Goal: Task Accomplishment & Management: Complete application form

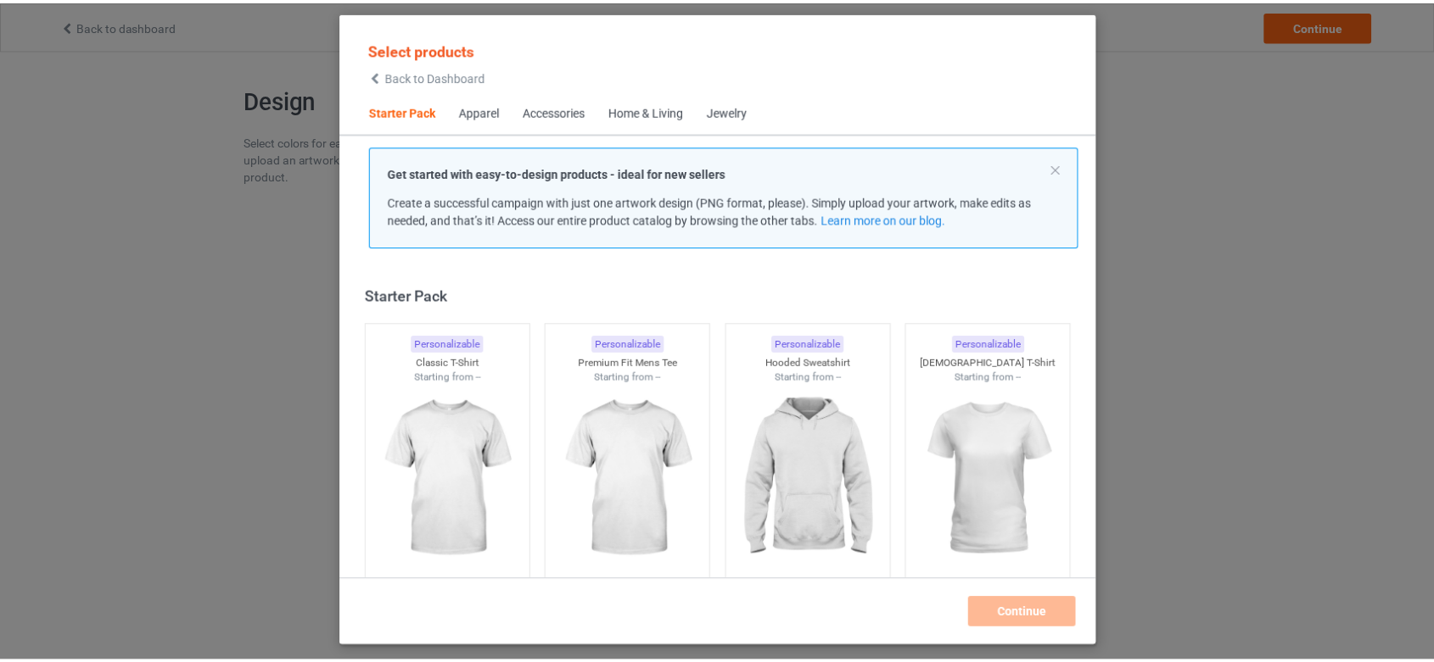
scroll to position [20, 0]
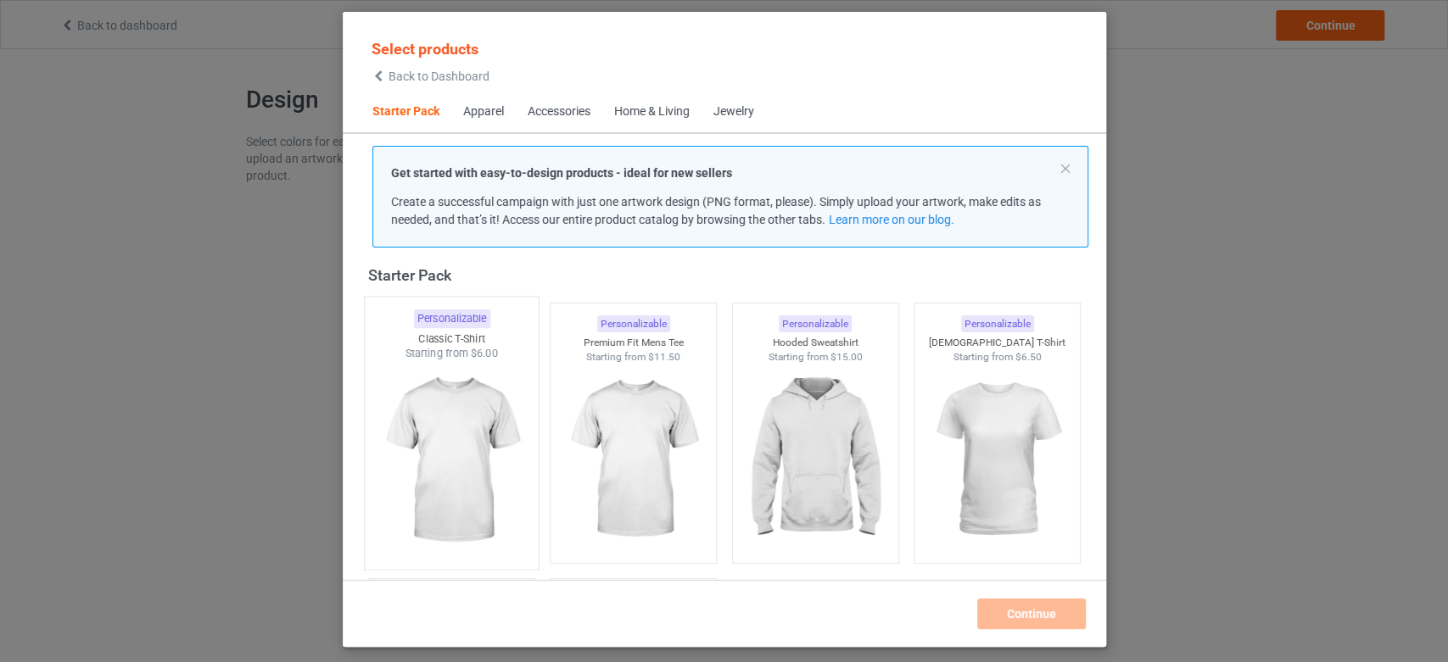
click at [462, 506] on img at bounding box center [451, 460] width 159 height 199
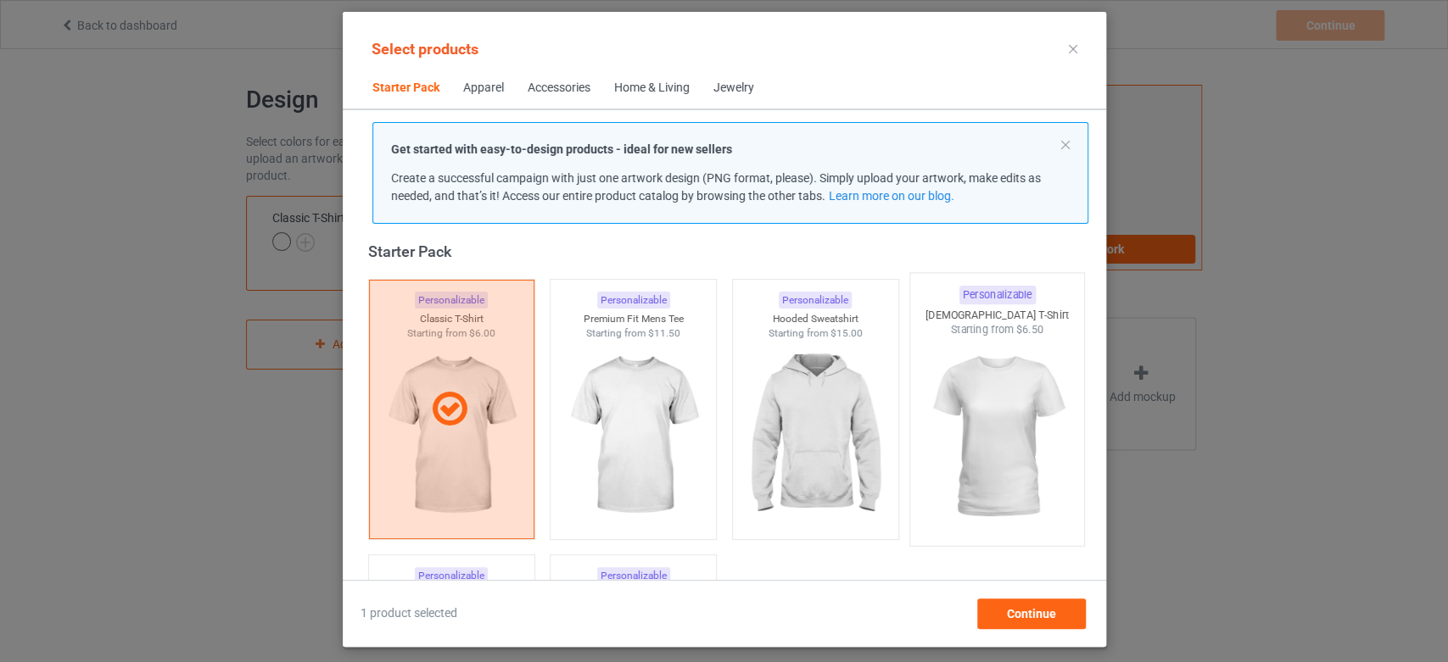
click at [1012, 362] on img at bounding box center [996, 437] width 159 height 199
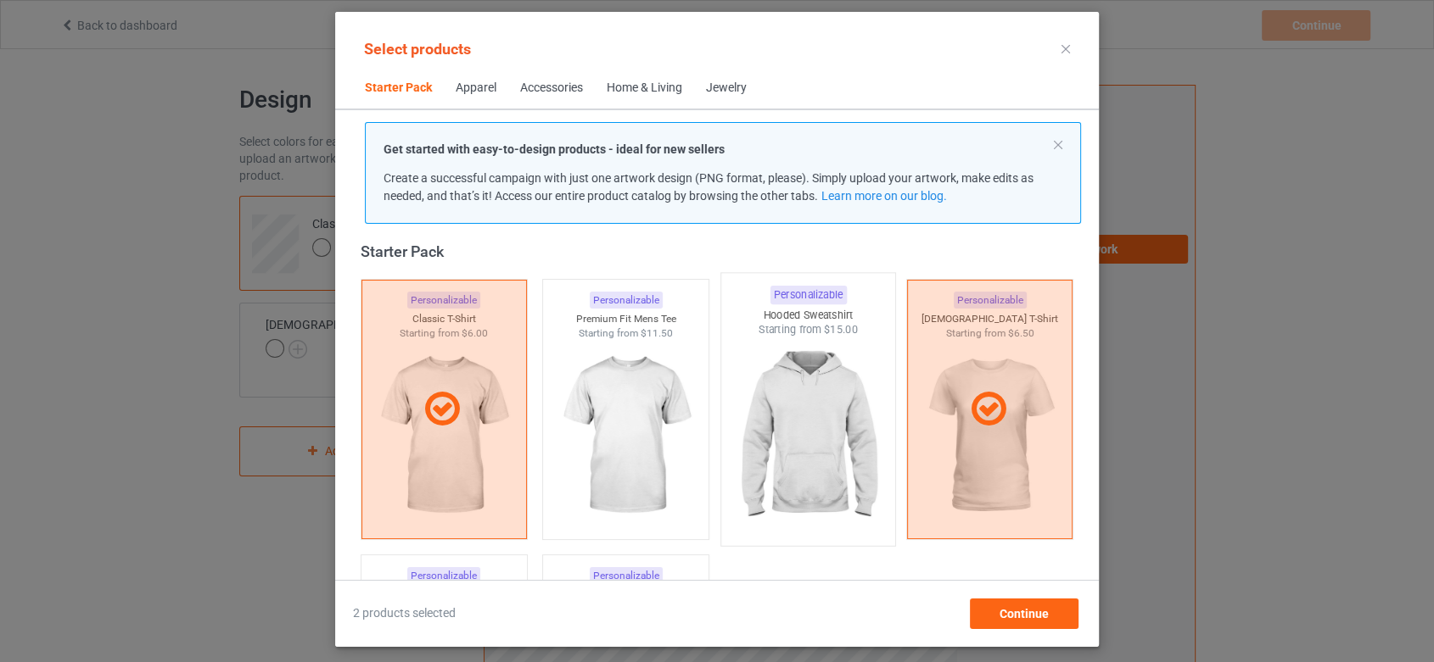
click at [819, 375] on img at bounding box center [807, 437] width 159 height 199
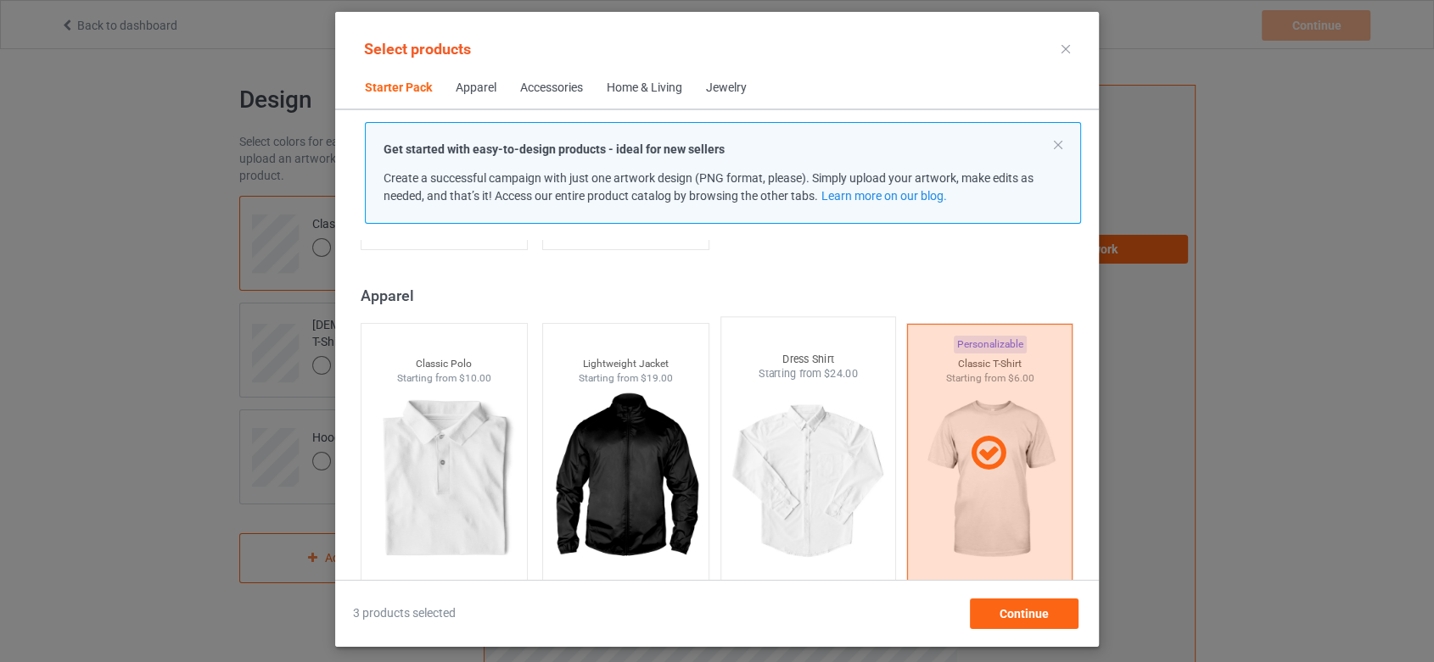
scroll to position [492, 0]
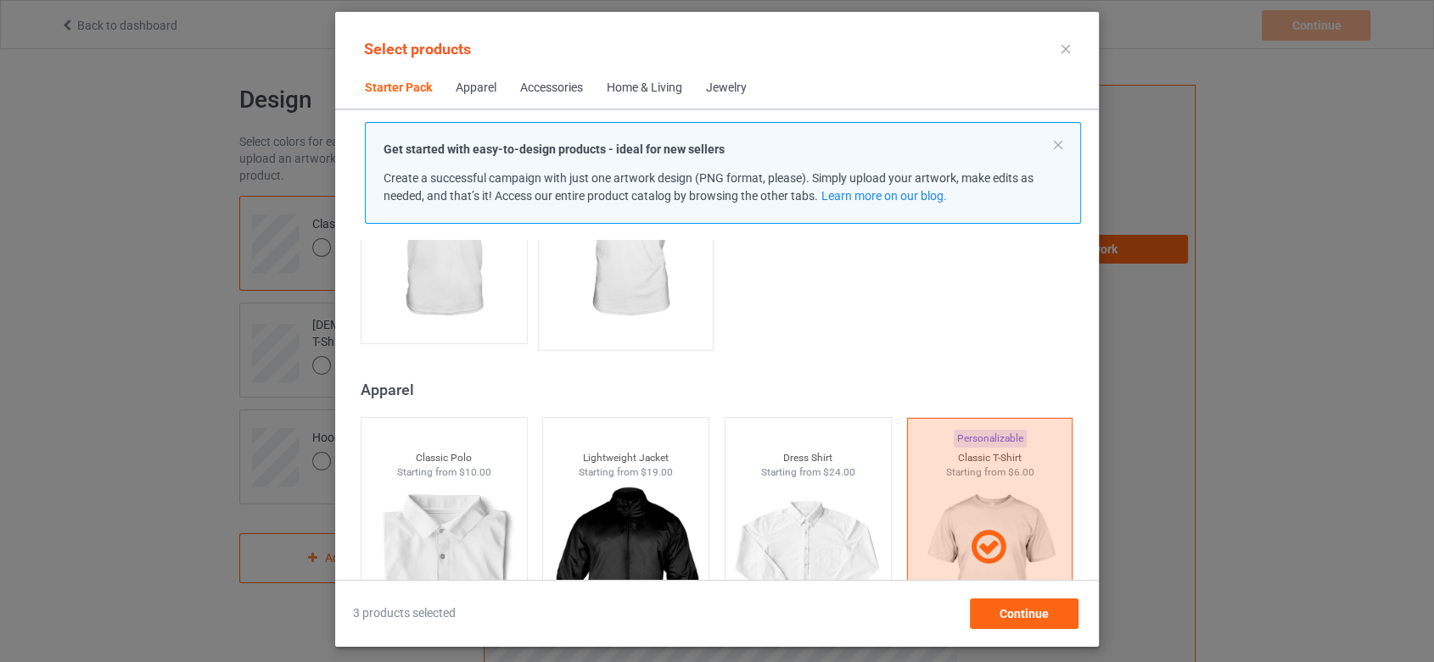
click at [611, 267] on img at bounding box center [625, 241] width 159 height 199
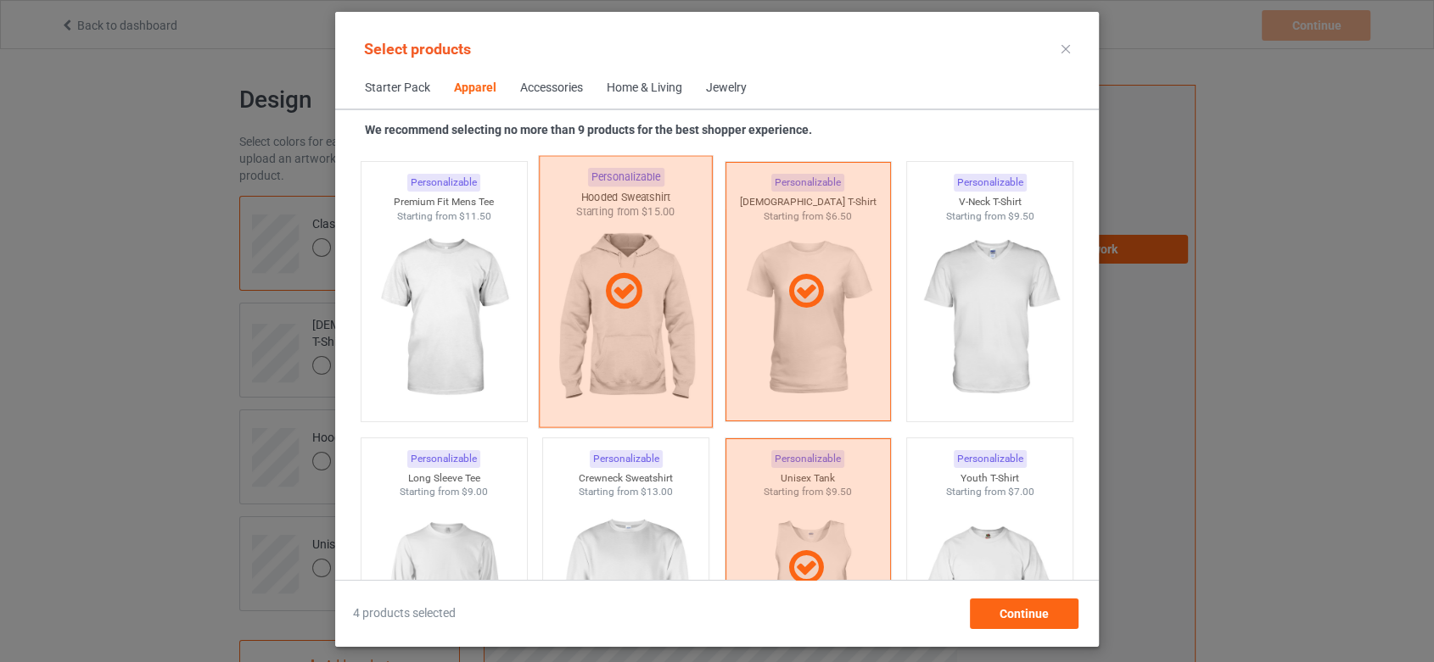
scroll to position [964, 0]
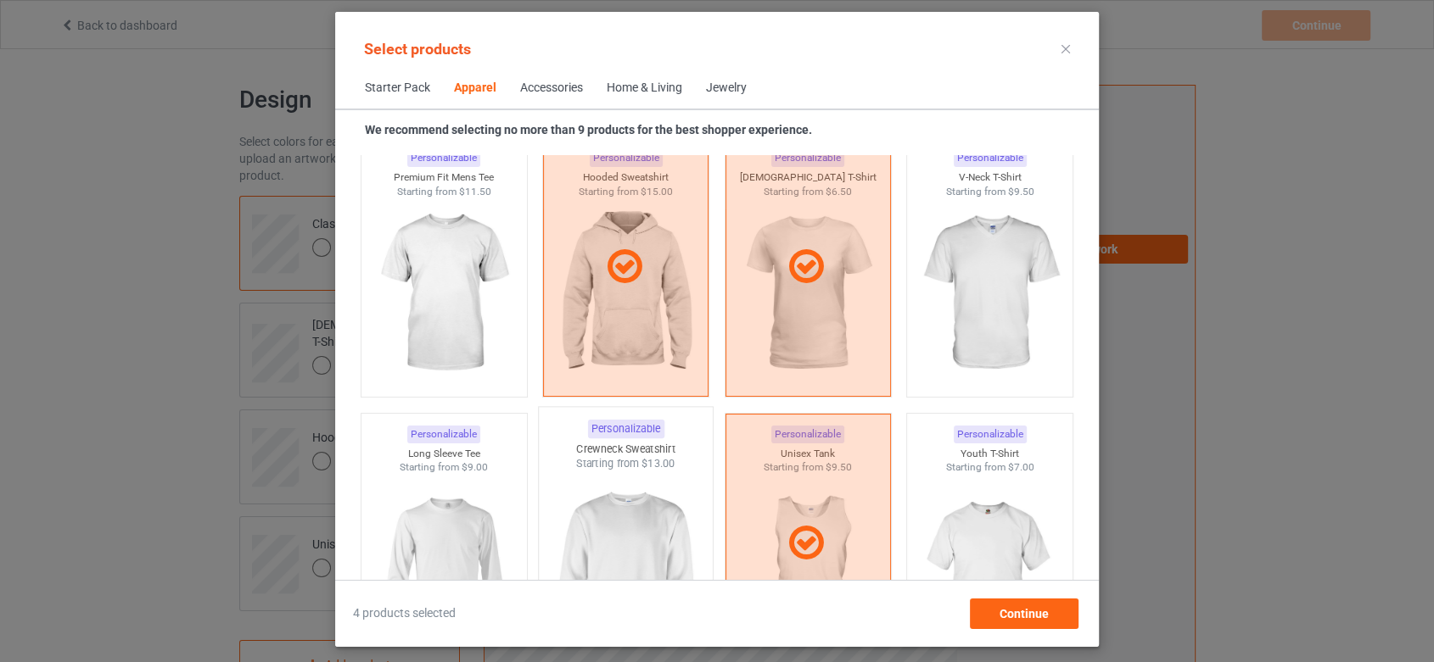
click at [637, 481] on img at bounding box center [625, 571] width 159 height 199
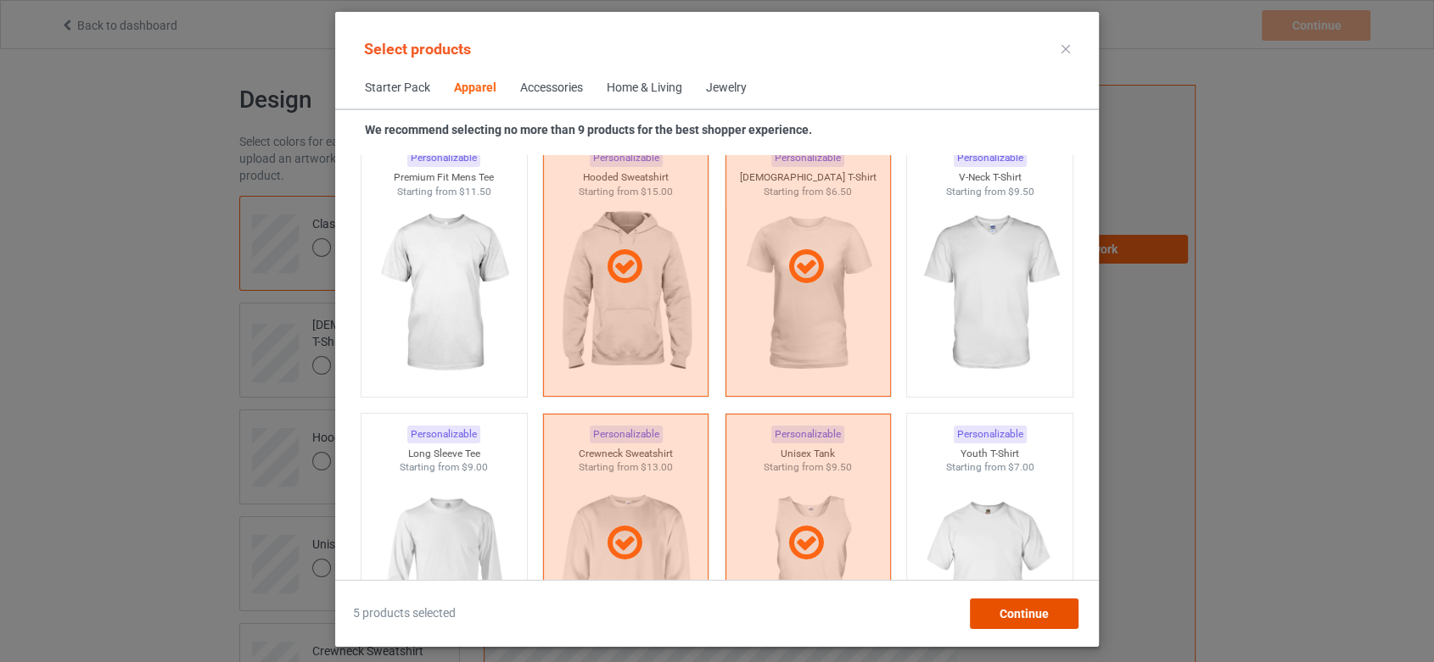
click at [1056, 618] on div "Continue" at bounding box center [1024, 614] width 109 height 31
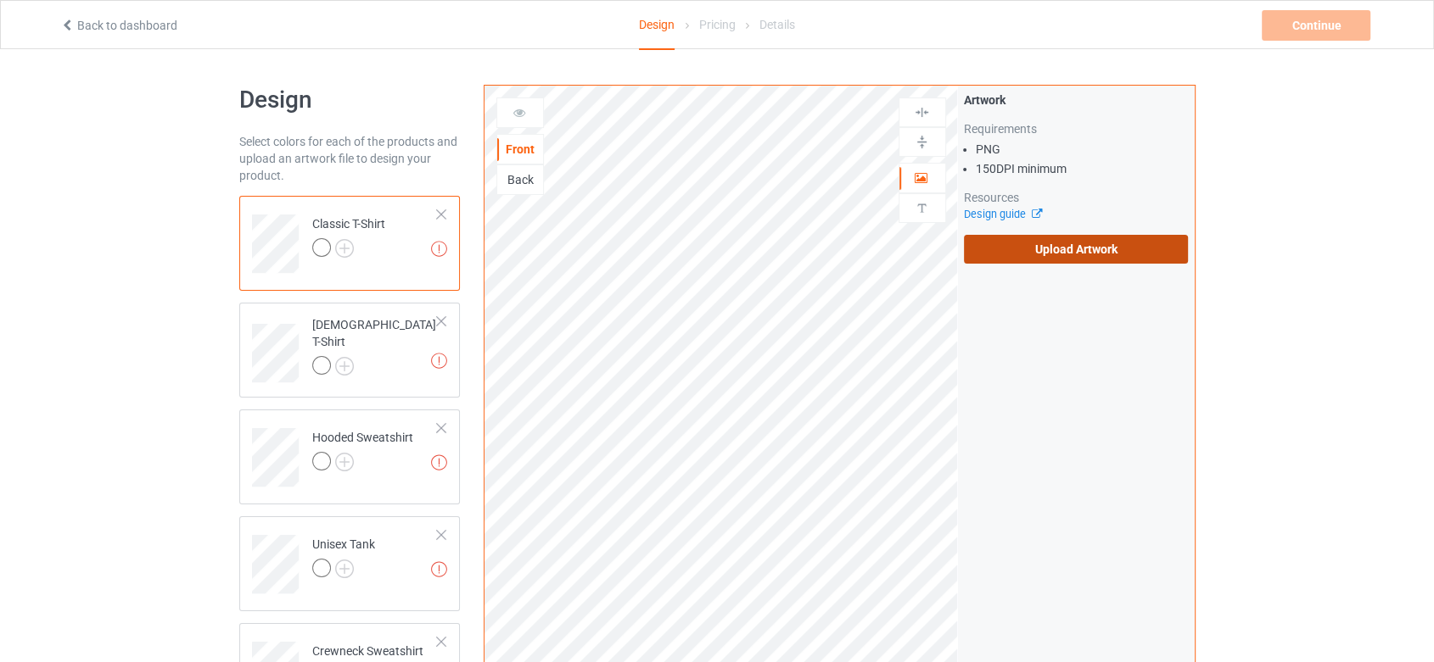
click at [1118, 260] on label "Upload Artwork" at bounding box center [1076, 249] width 225 height 29
click at [0, 0] on input "Upload Artwork" at bounding box center [0, 0] width 0 height 0
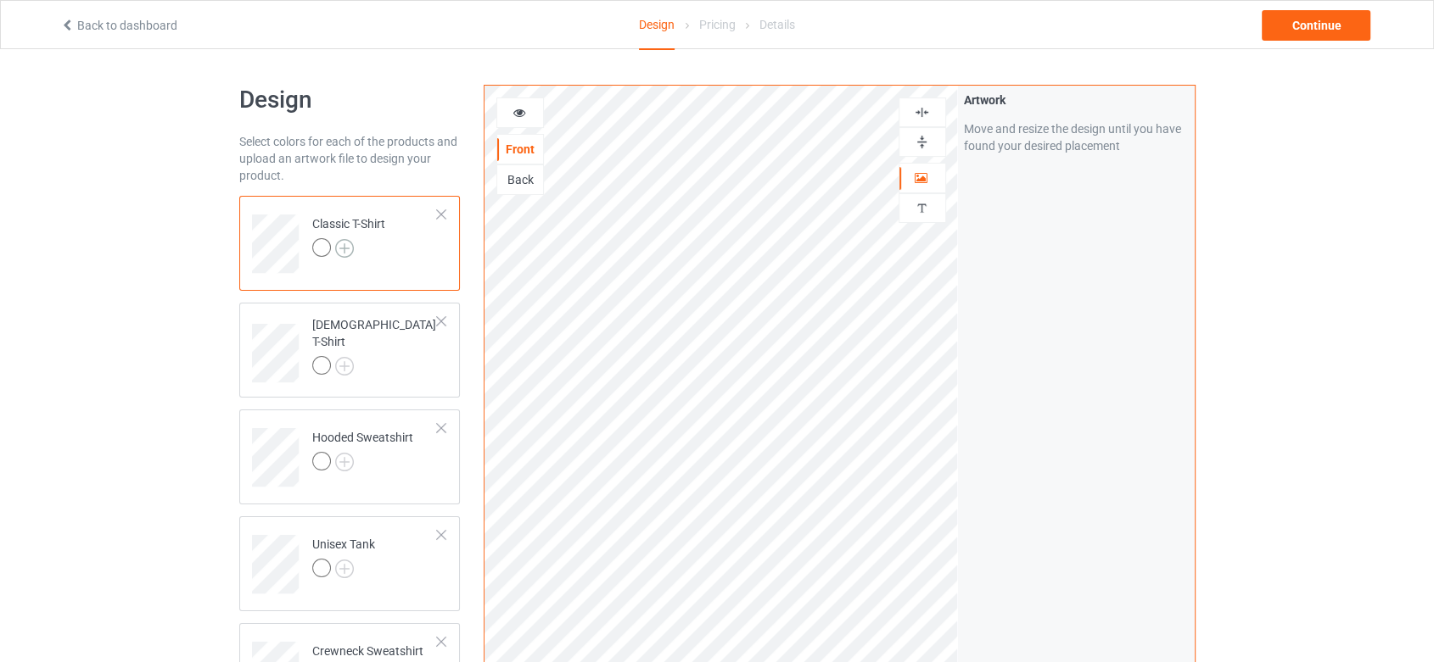
click at [339, 239] on img at bounding box center [344, 248] width 19 height 19
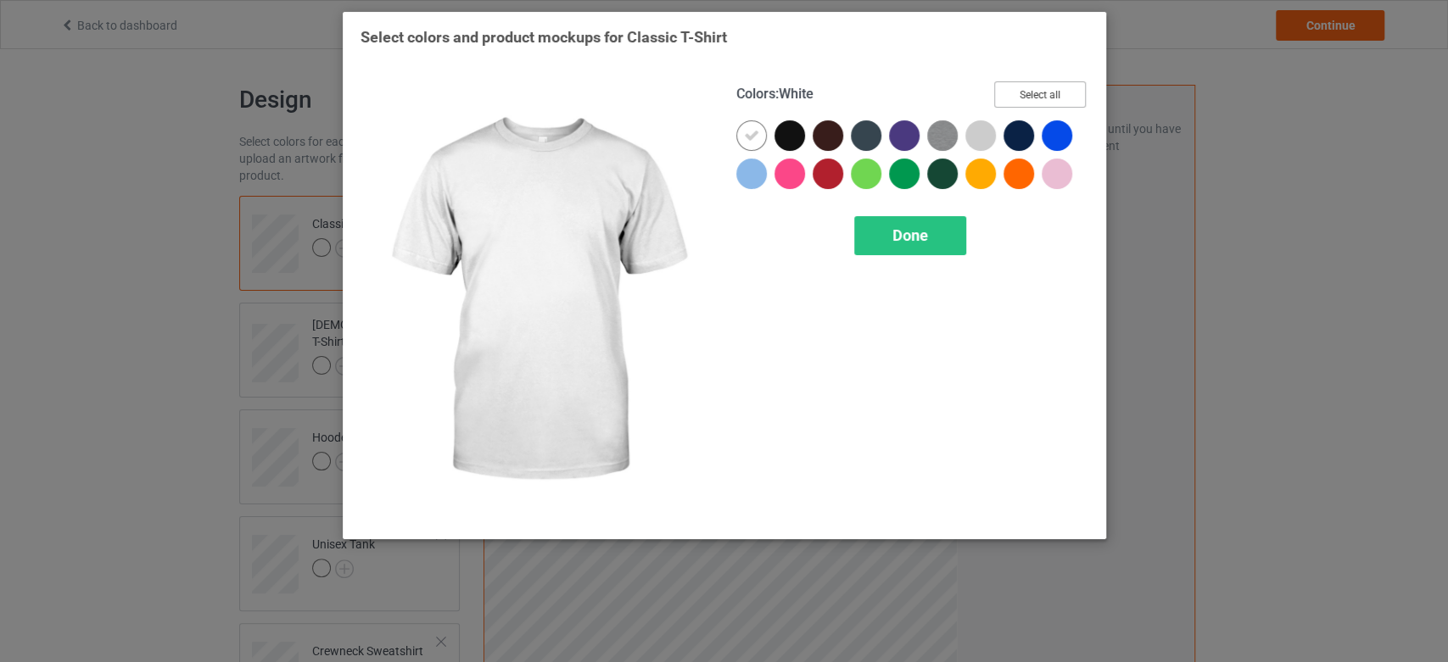
click at [1065, 88] on button "Select all" at bounding box center [1040, 94] width 92 height 26
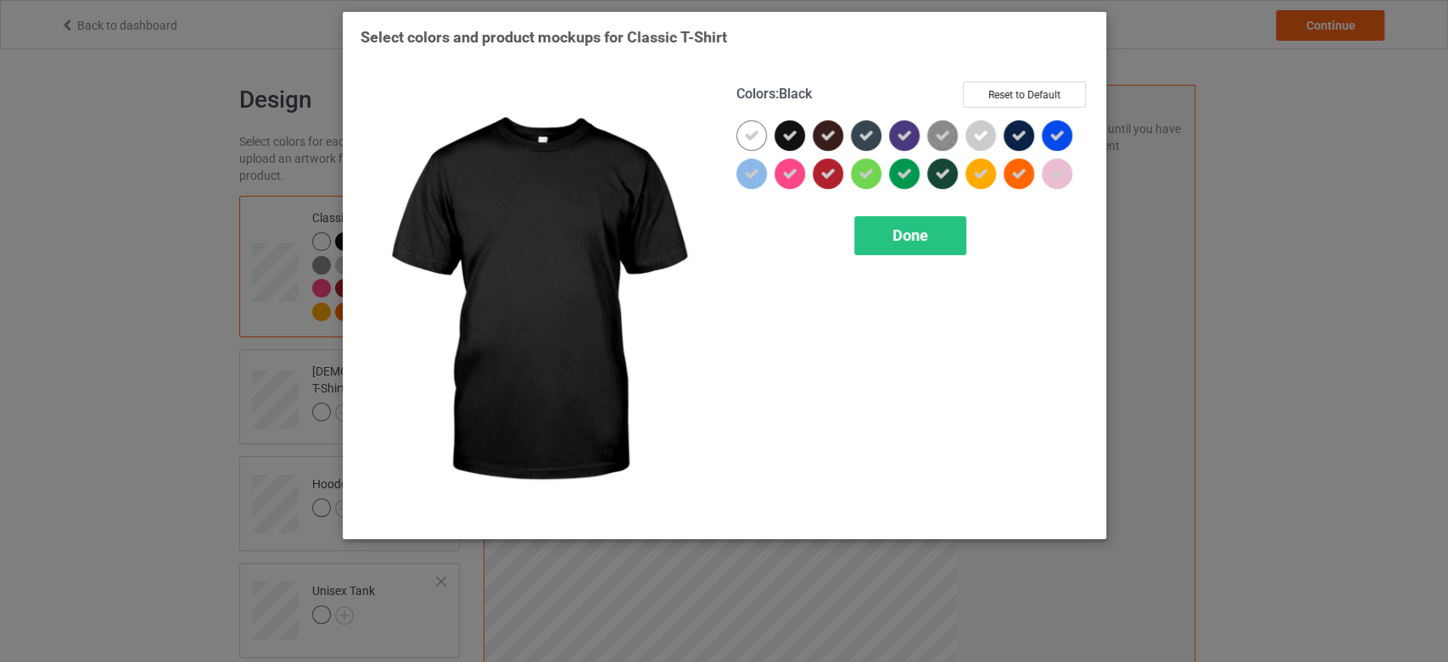
click at [788, 126] on div at bounding box center [789, 135] width 31 height 31
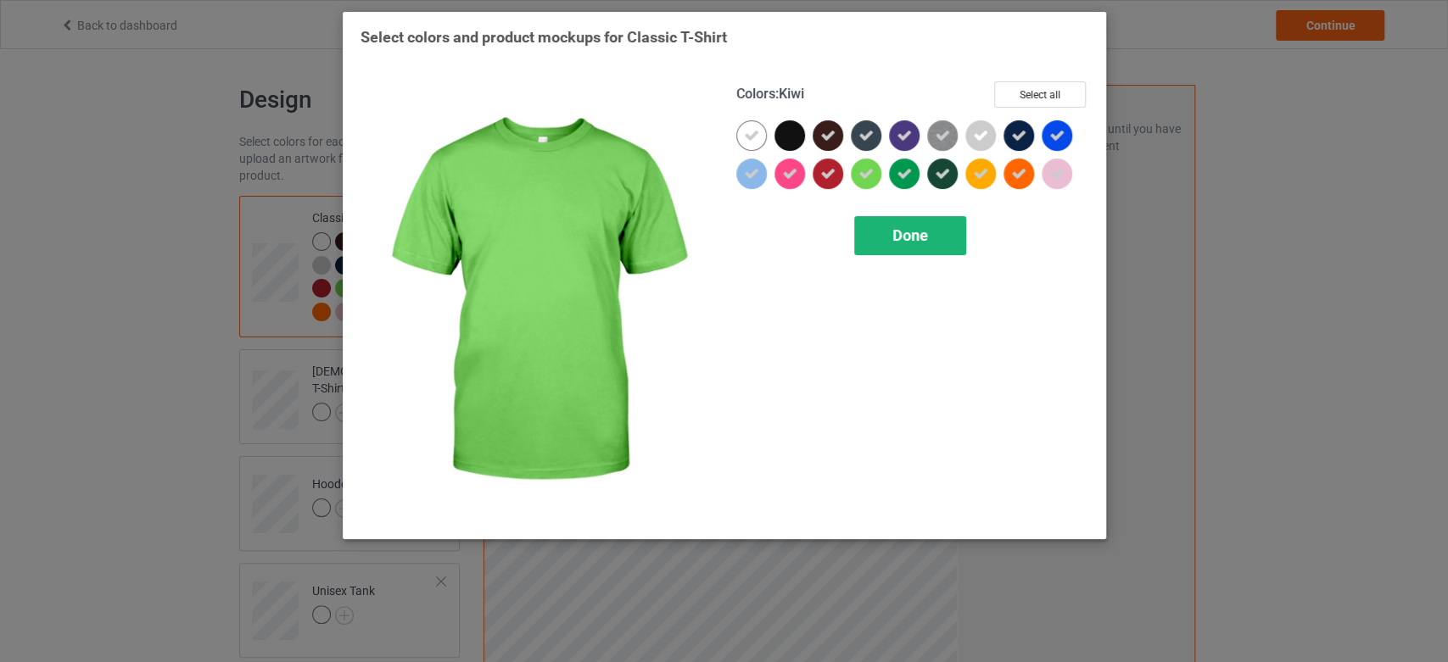
click at [910, 241] on span "Done" at bounding box center [910, 235] width 36 height 18
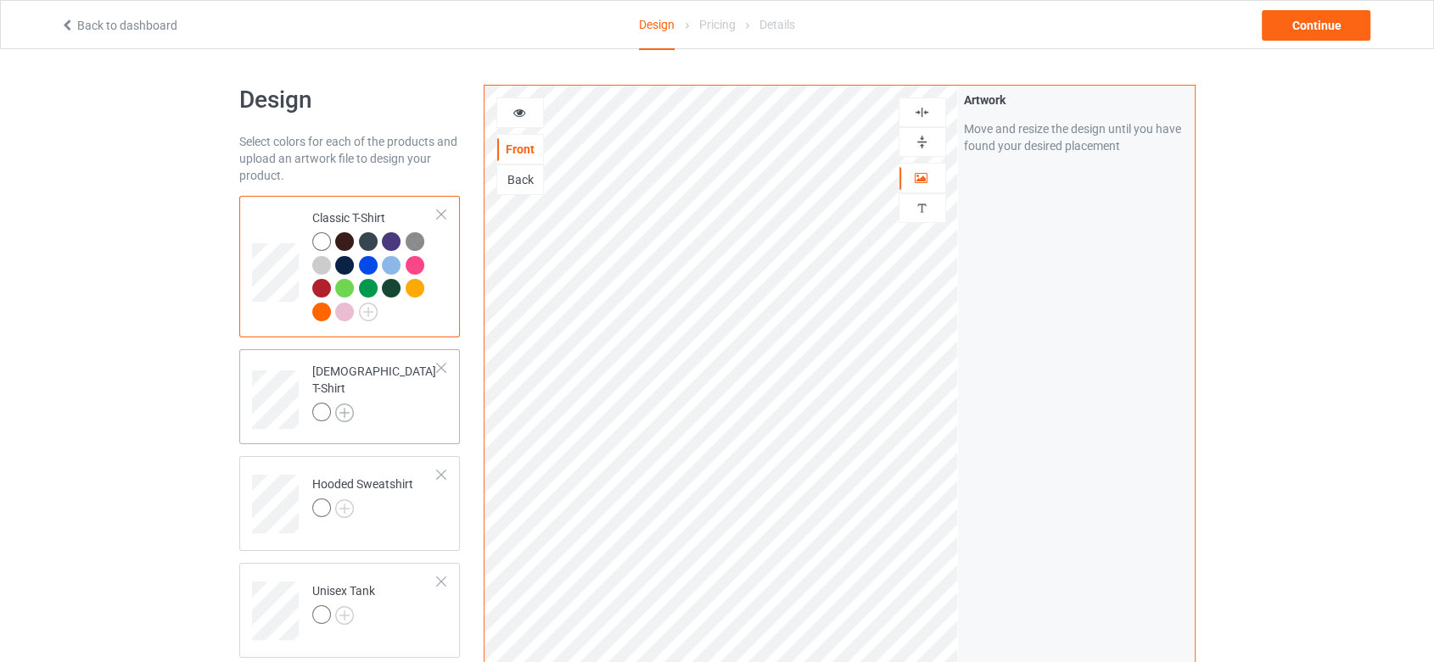
click at [338, 404] on img at bounding box center [344, 413] width 19 height 19
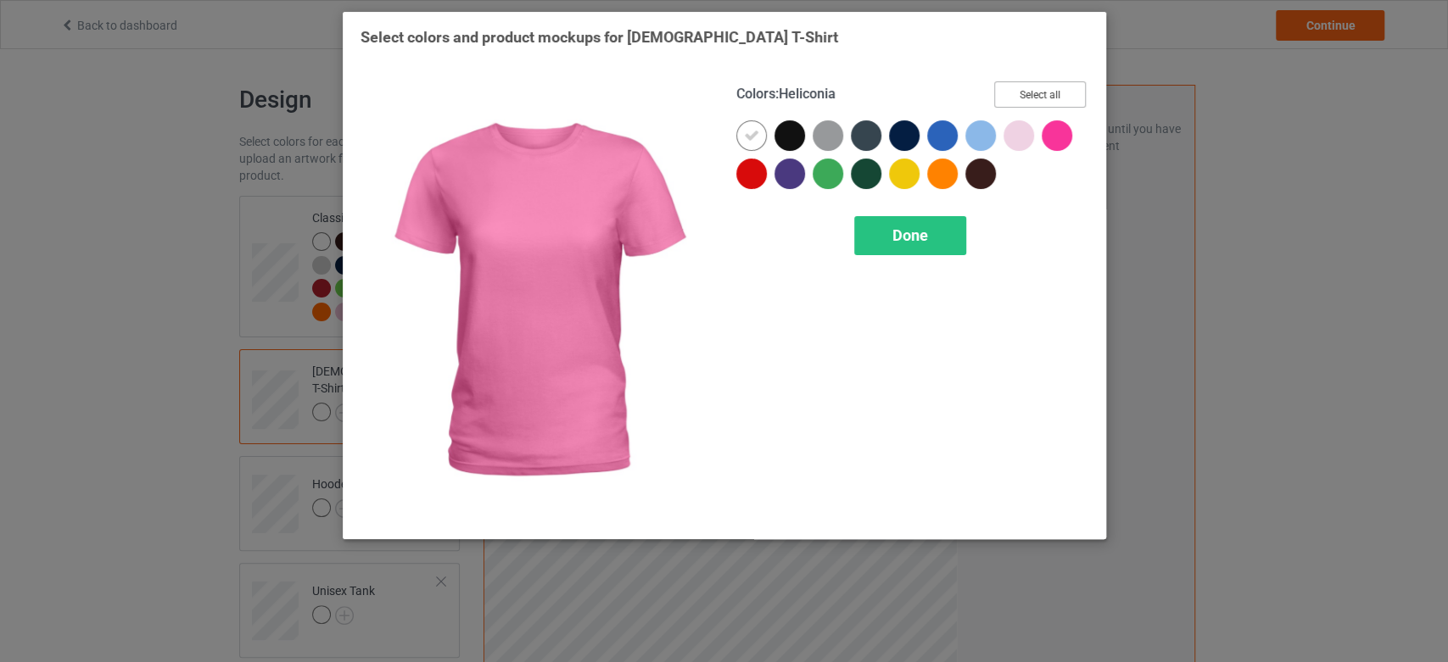
click at [1031, 86] on button "Select all" at bounding box center [1040, 94] width 92 height 26
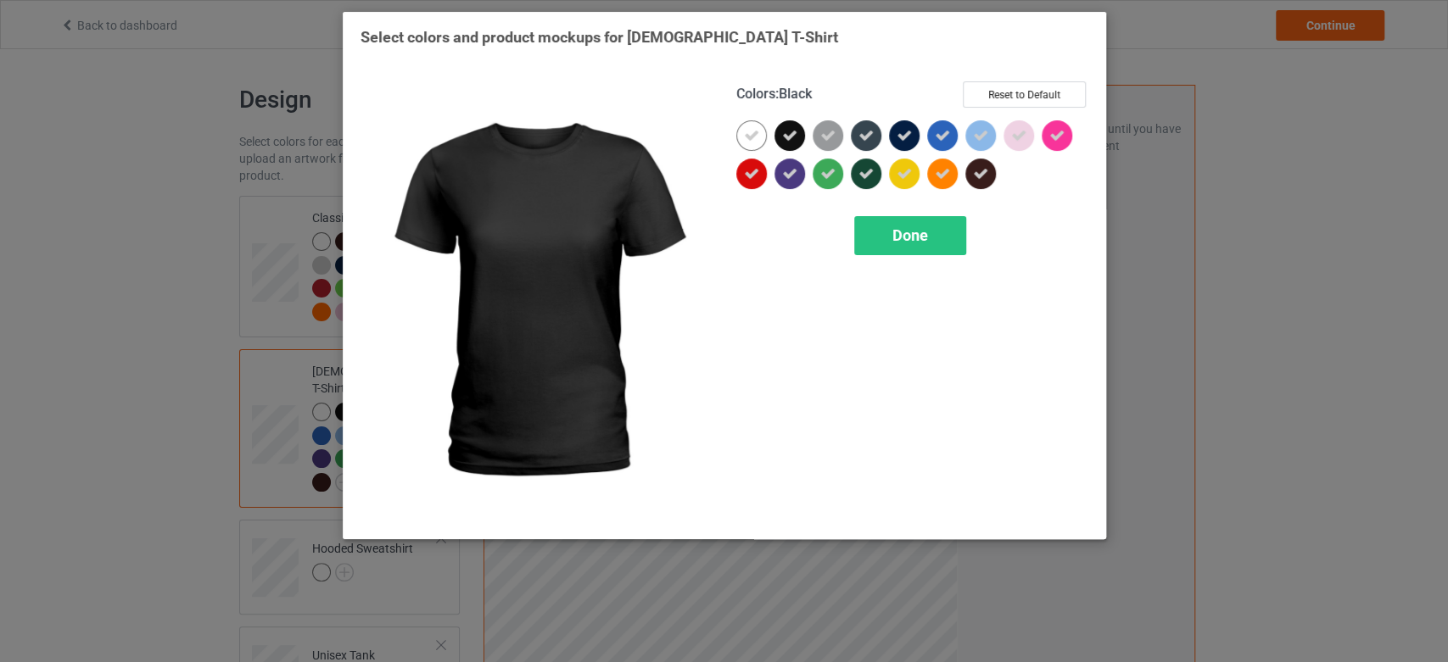
drag, startPoint x: 787, startPoint y: 123, endPoint x: 717, endPoint y: 120, distance: 70.4
click at [787, 123] on div at bounding box center [789, 135] width 31 height 31
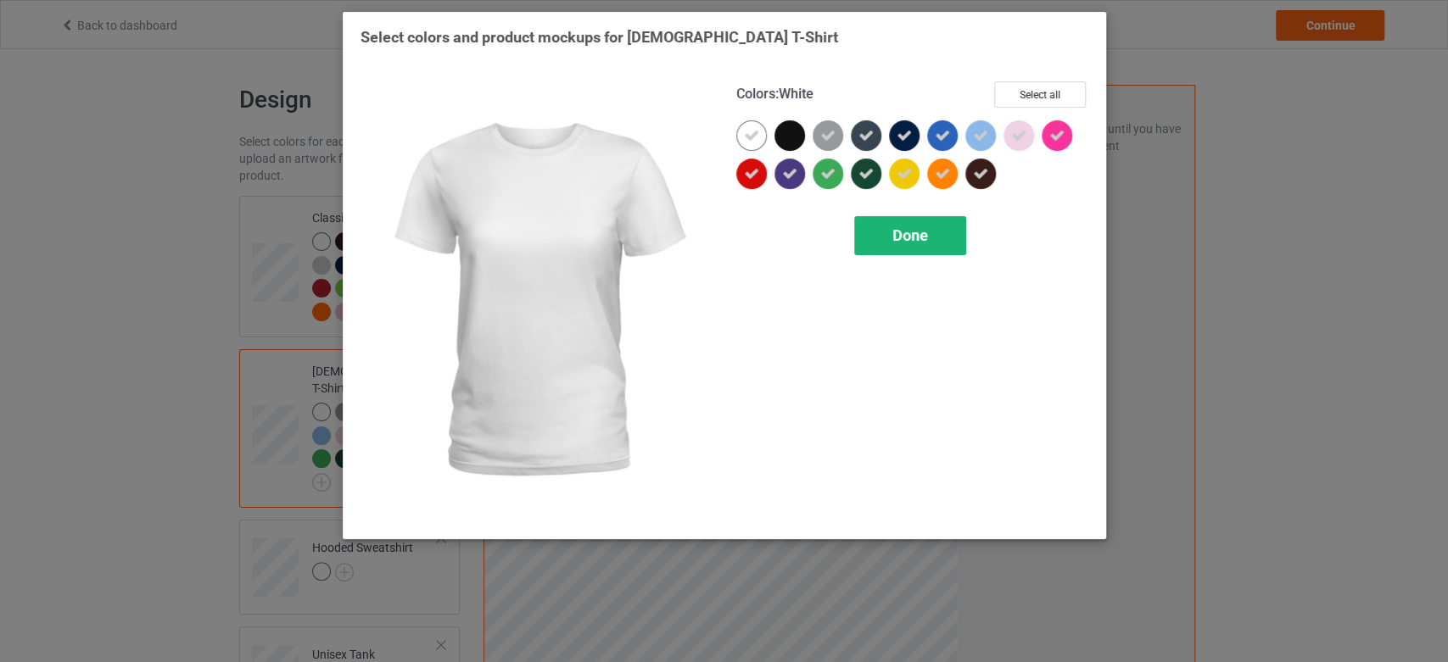
click at [897, 243] on span "Done" at bounding box center [910, 235] width 36 height 18
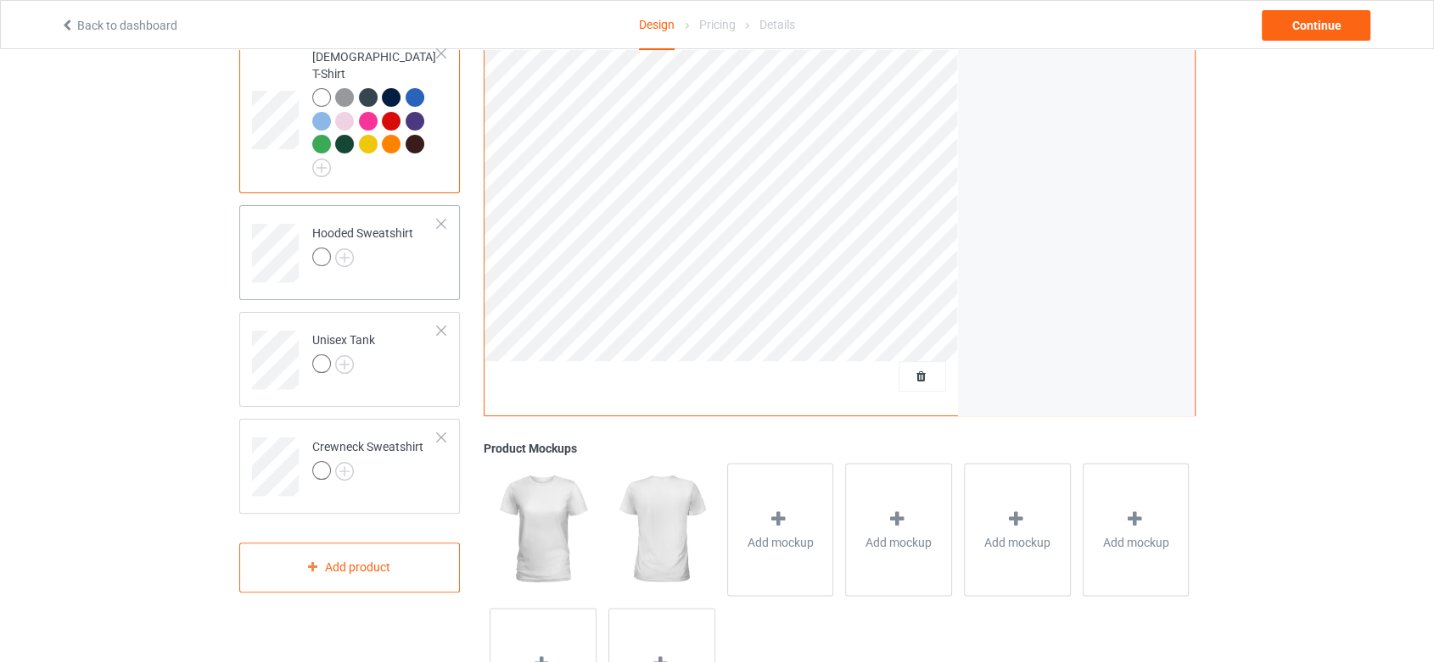
scroll to position [282, 0]
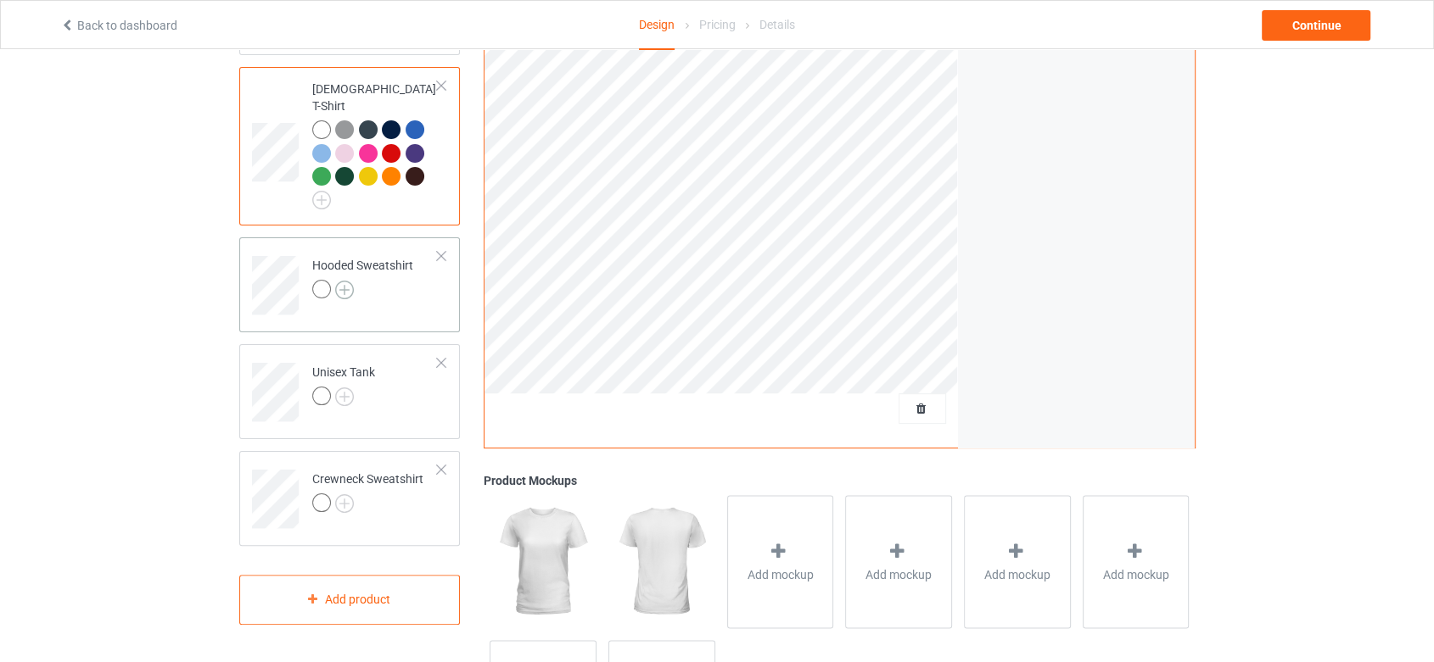
click at [339, 281] on img at bounding box center [344, 290] width 19 height 19
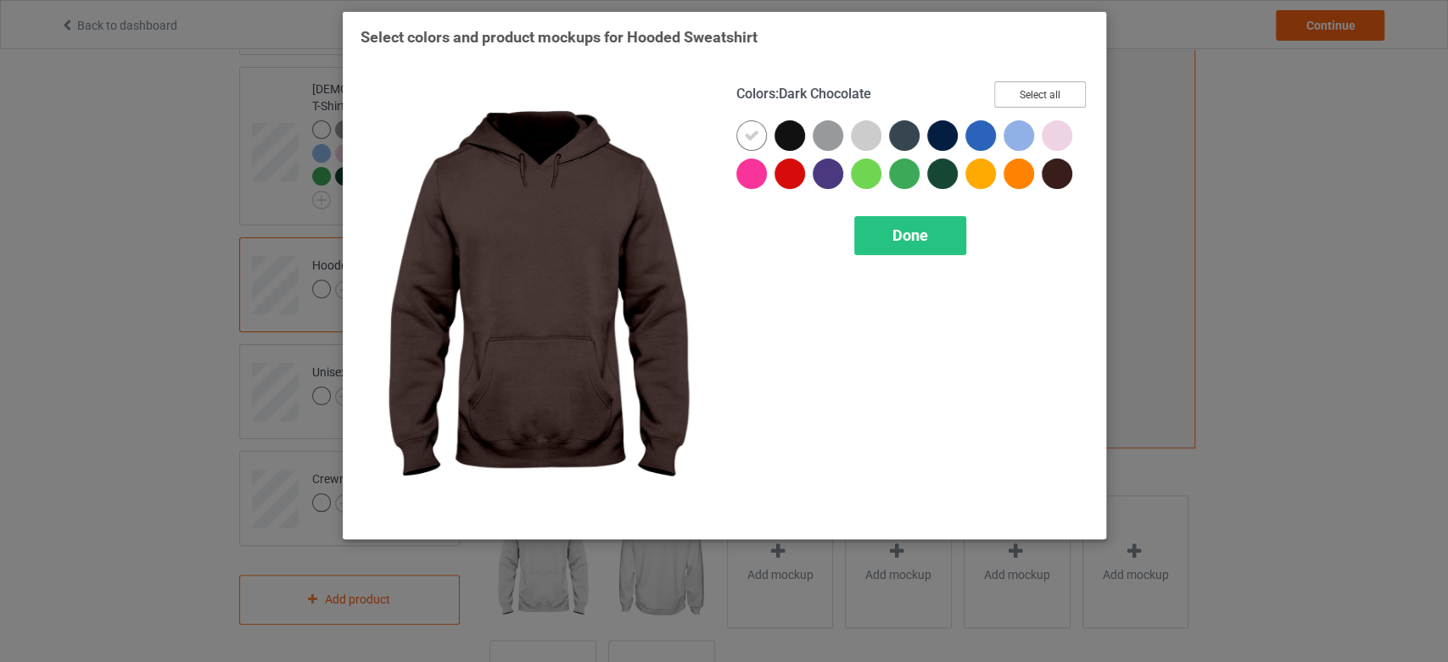
click at [1026, 95] on button "Select all" at bounding box center [1040, 94] width 92 height 26
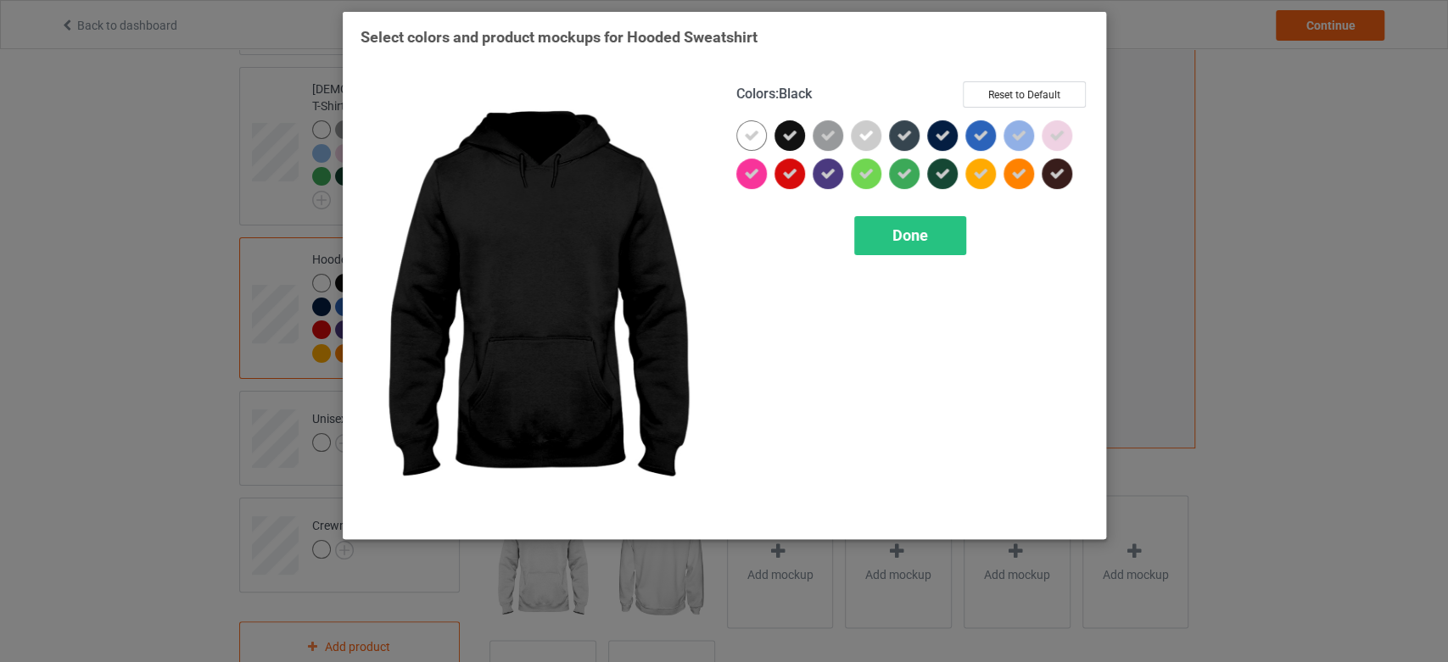
click at [792, 124] on div at bounding box center [789, 135] width 31 height 31
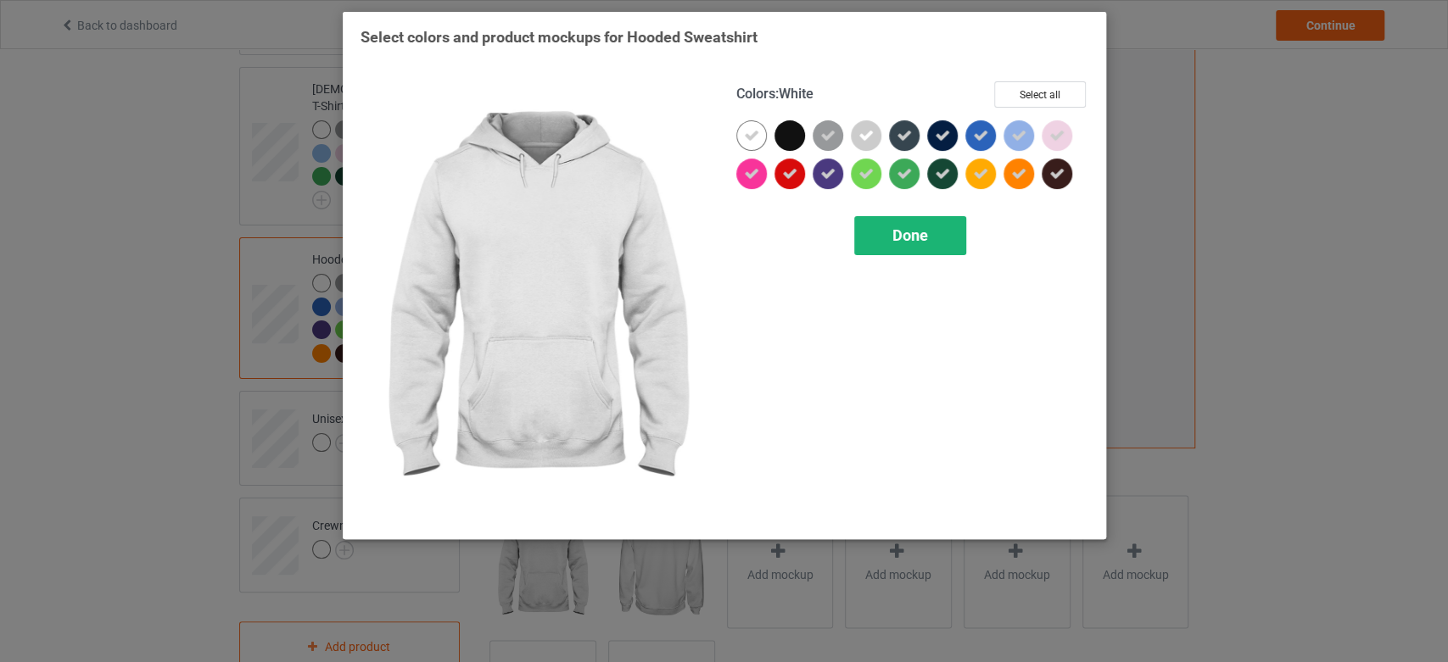
click at [903, 247] on div "Done" at bounding box center [910, 235] width 112 height 39
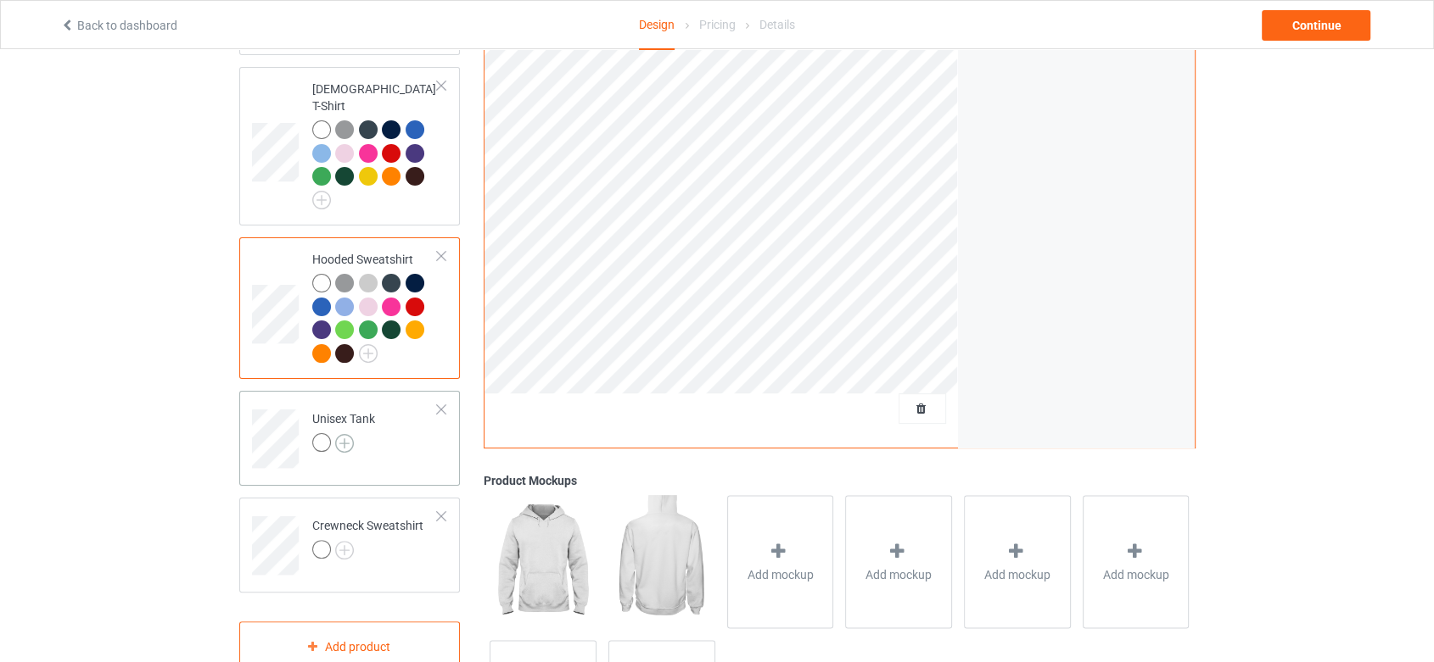
click at [346, 434] on img at bounding box center [344, 443] width 19 height 19
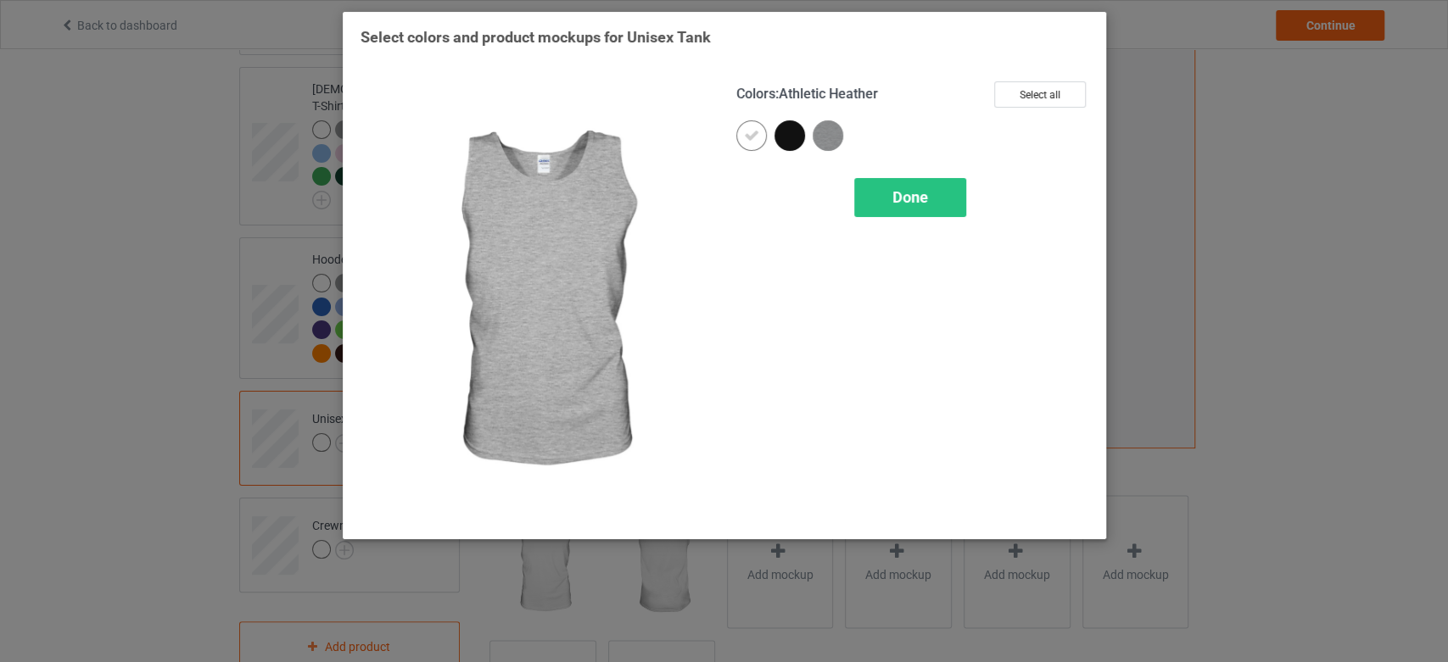
click at [832, 132] on img at bounding box center [828, 135] width 31 height 31
click at [902, 199] on span "Done" at bounding box center [910, 197] width 36 height 18
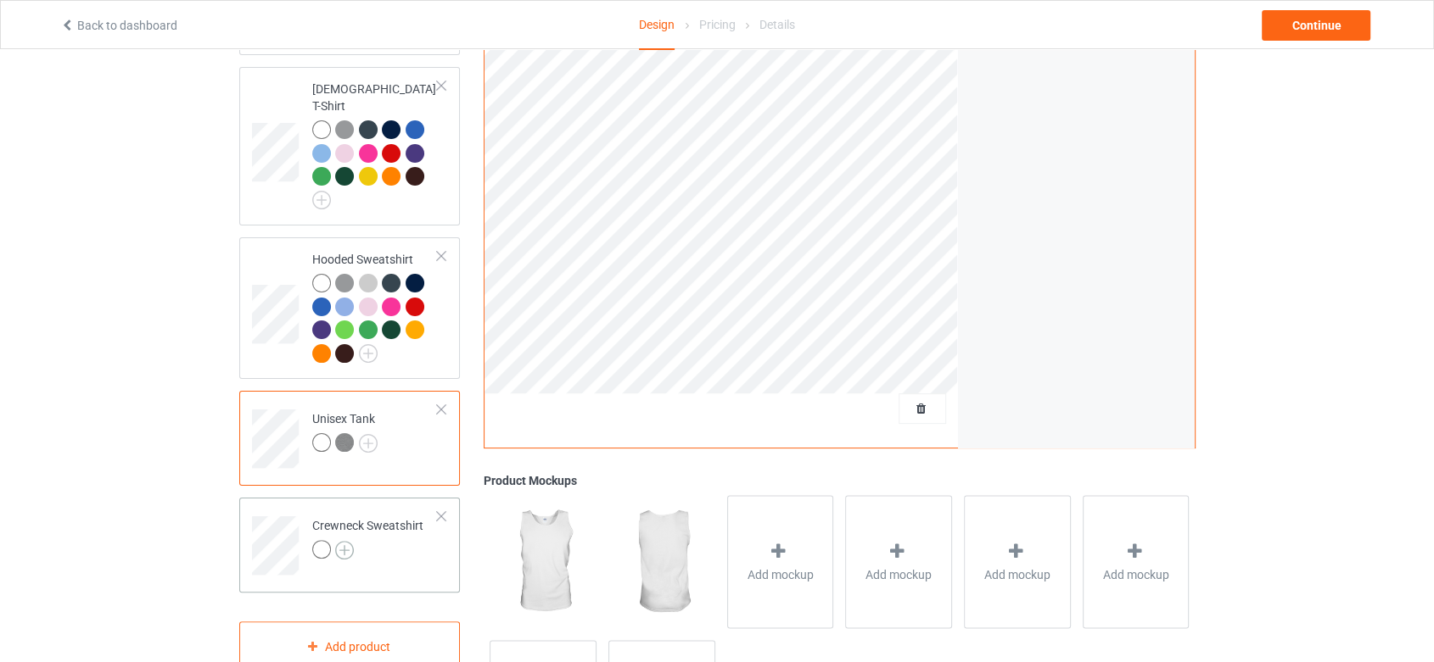
click at [346, 541] on img at bounding box center [344, 550] width 19 height 19
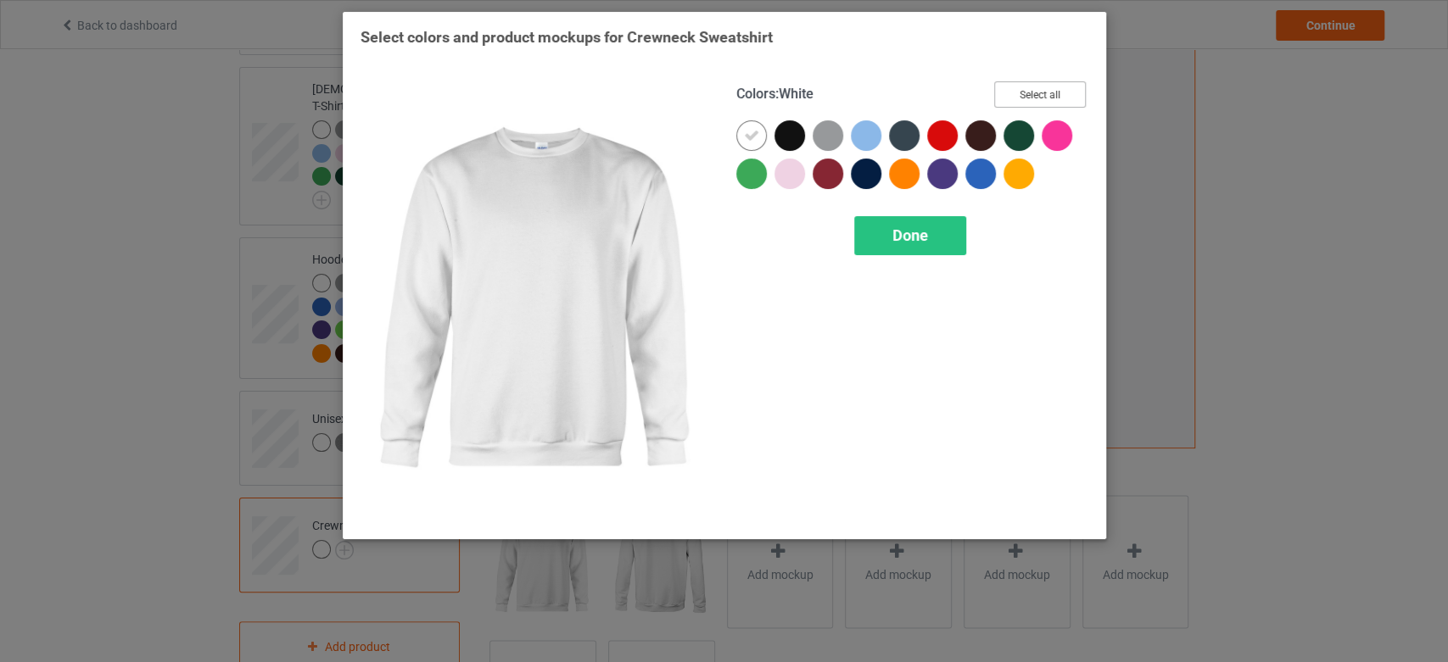
click at [1056, 100] on button "Select all" at bounding box center [1040, 94] width 92 height 26
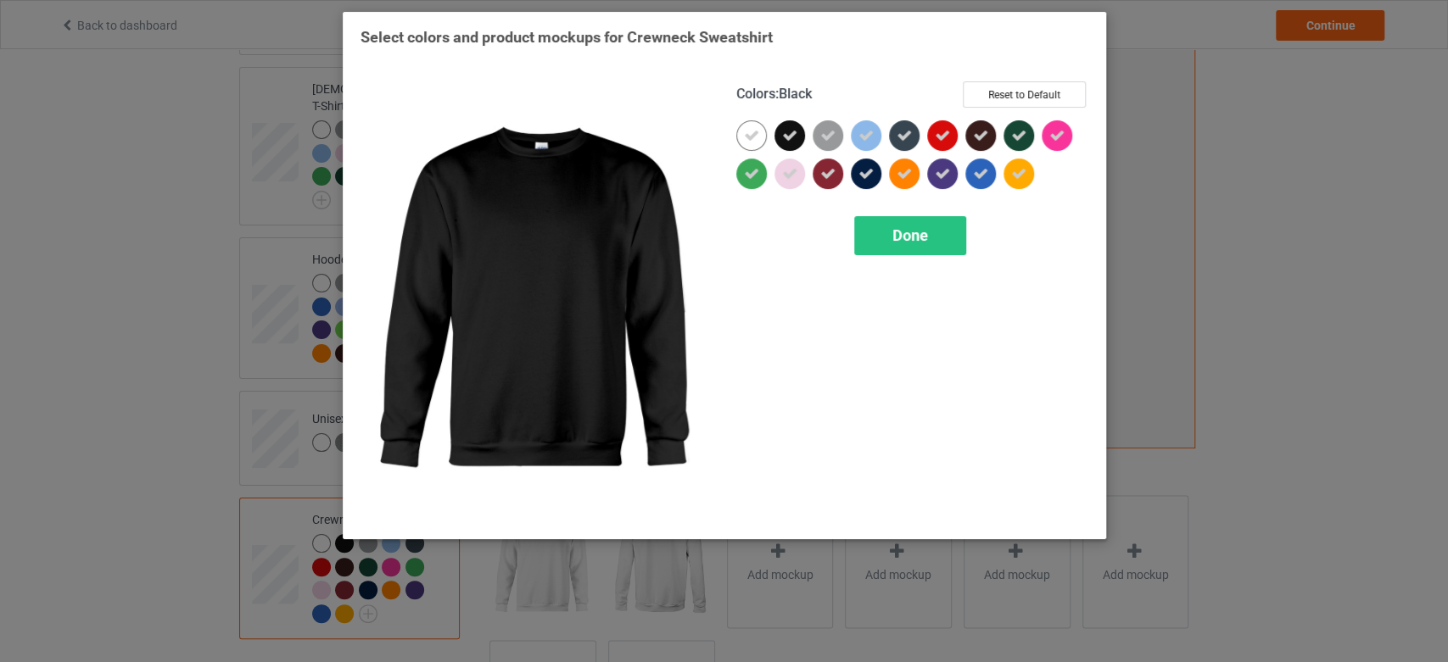
click at [791, 136] on icon at bounding box center [789, 135] width 15 height 15
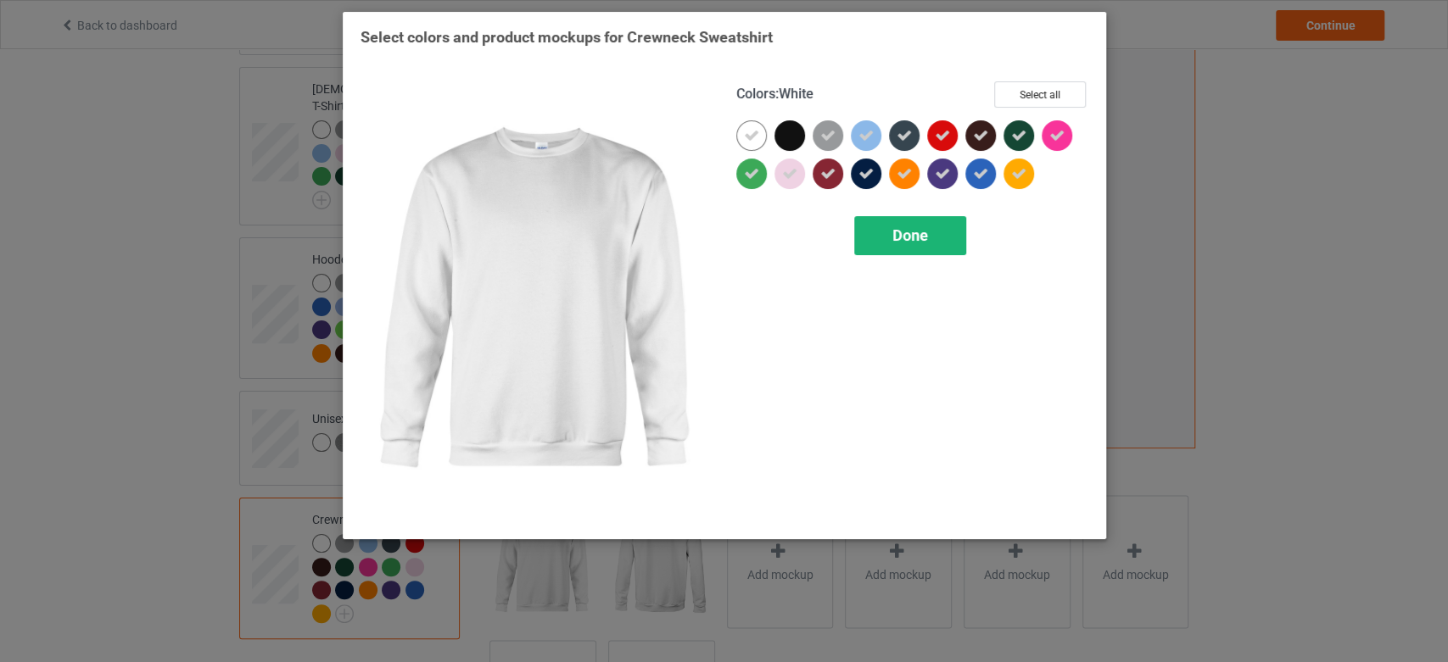
click at [905, 228] on span "Done" at bounding box center [910, 235] width 36 height 18
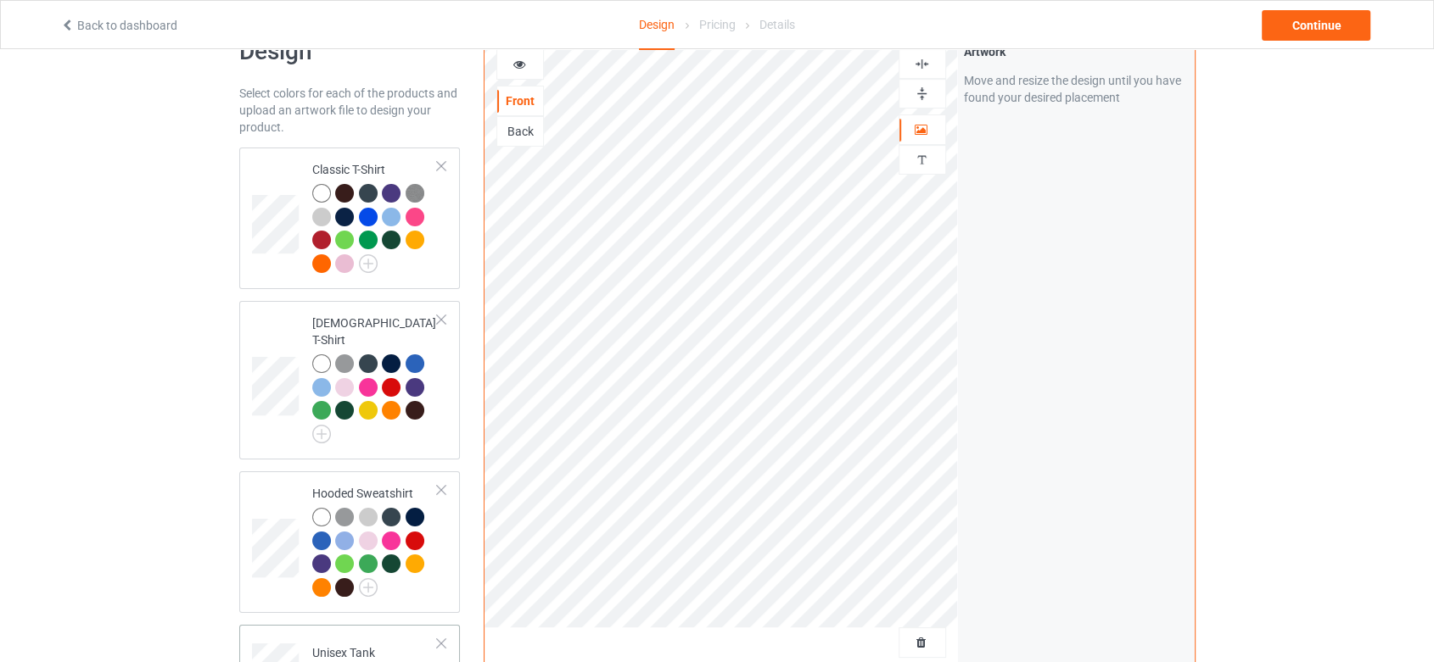
scroll to position [94, 0]
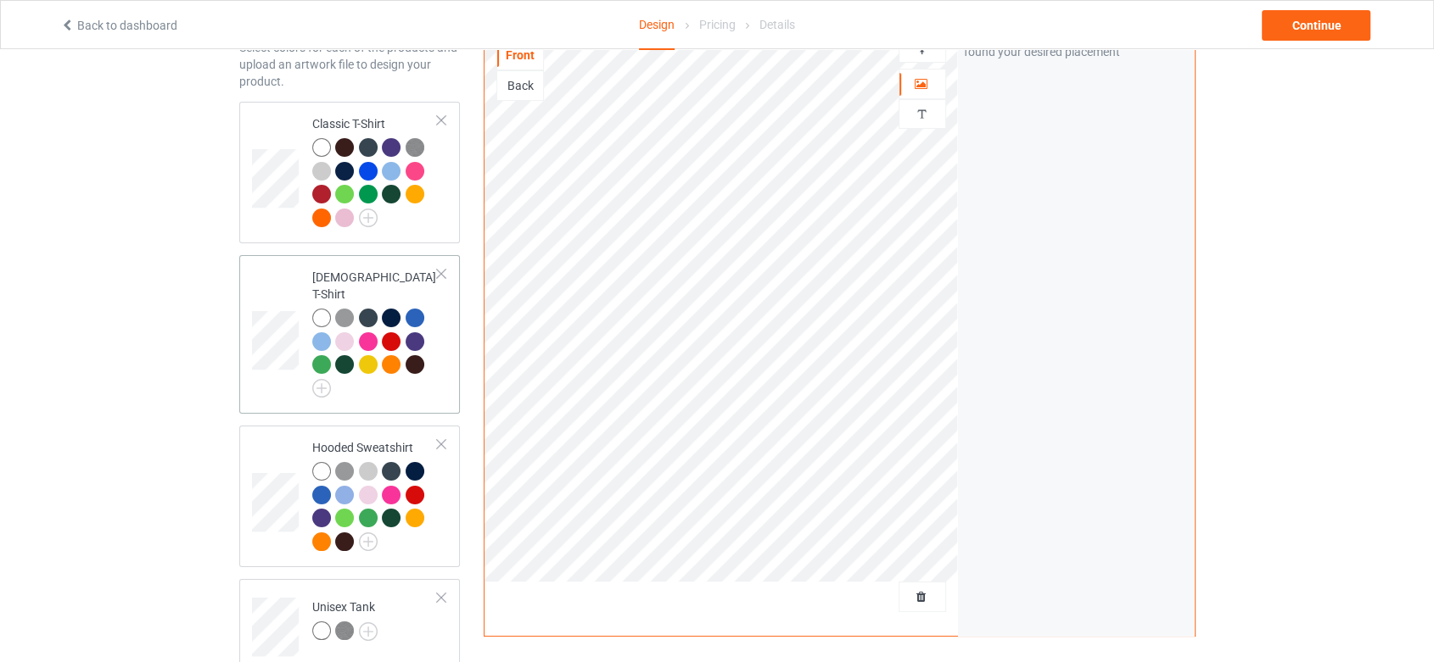
click at [447, 277] on div at bounding box center [441, 274] width 12 height 12
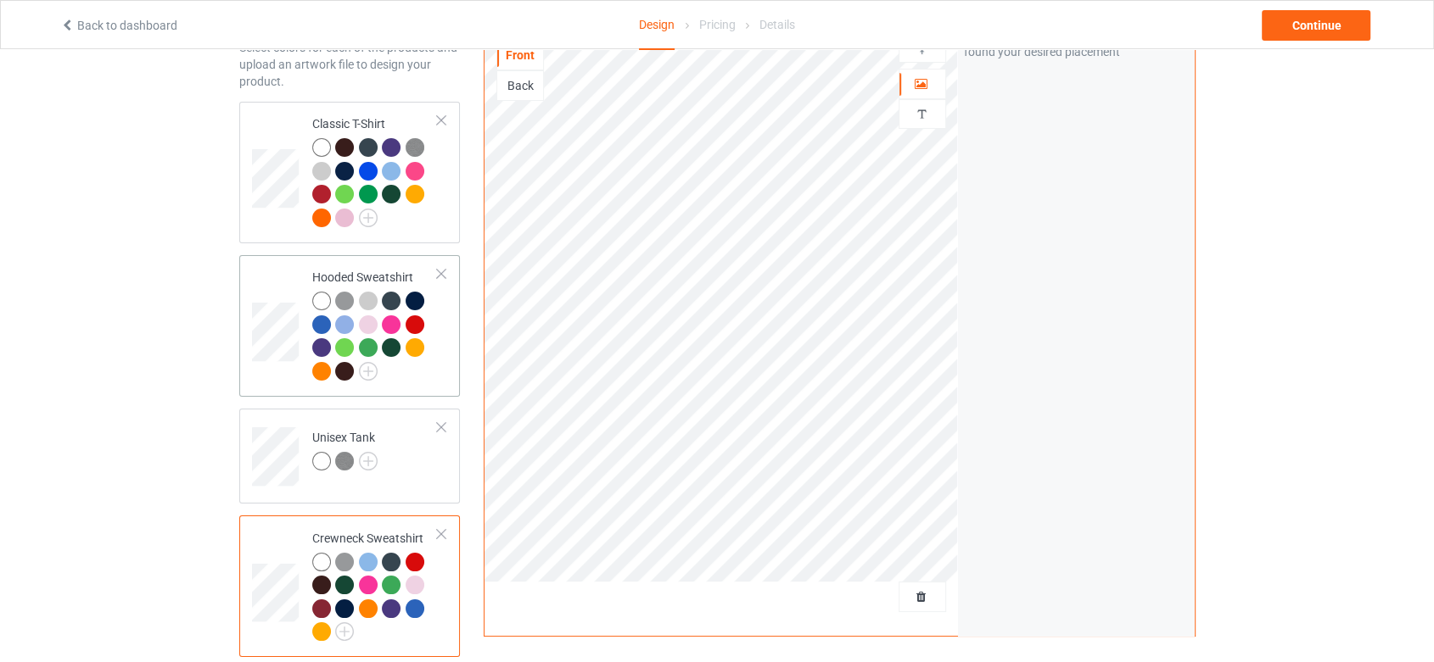
click at [447, 277] on div at bounding box center [441, 274] width 12 height 12
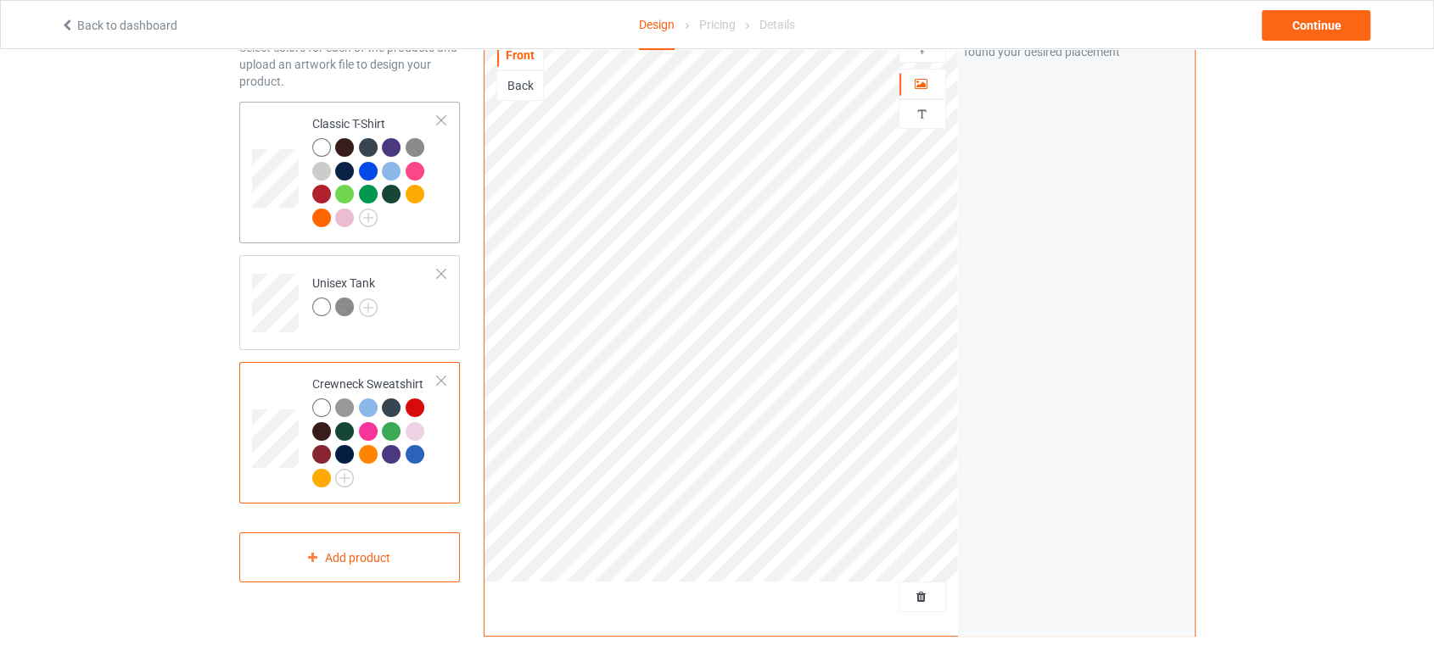
click at [447, 126] on div at bounding box center [441, 121] width 12 height 12
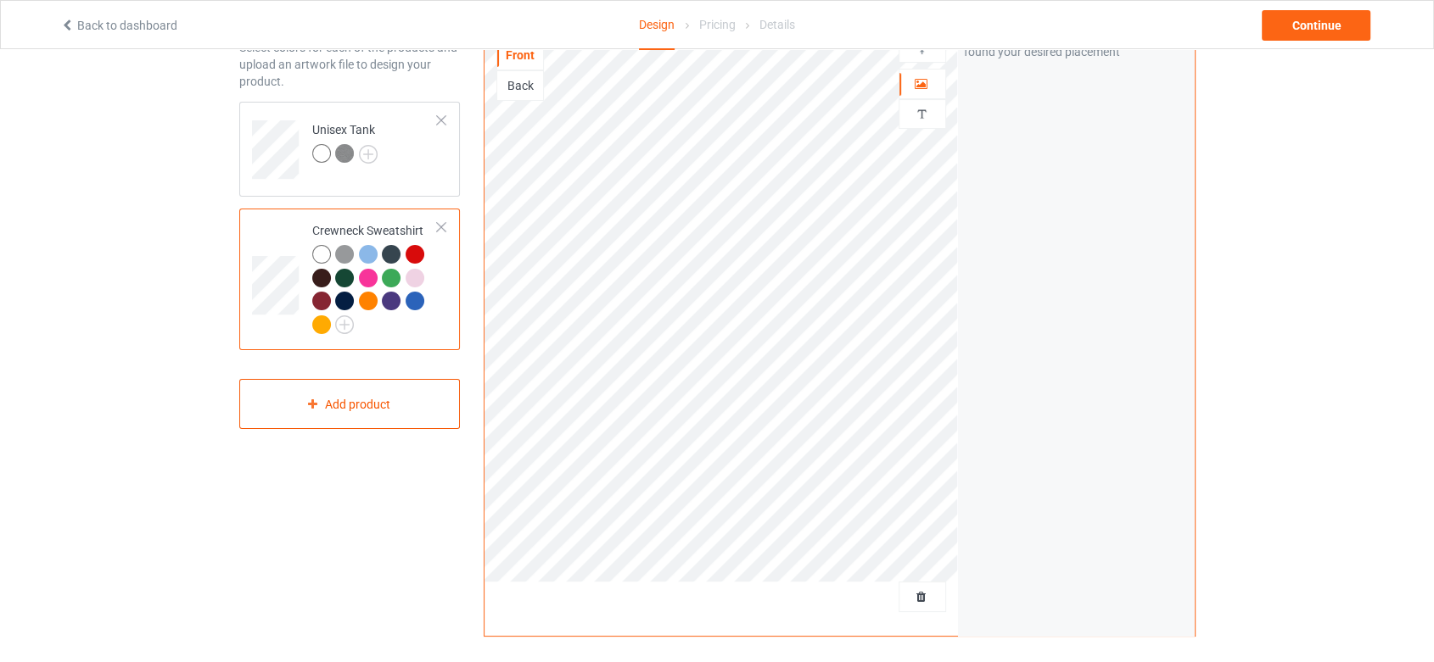
click at [440, 231] on div at bounding box center [441, 227] width 12 height 12
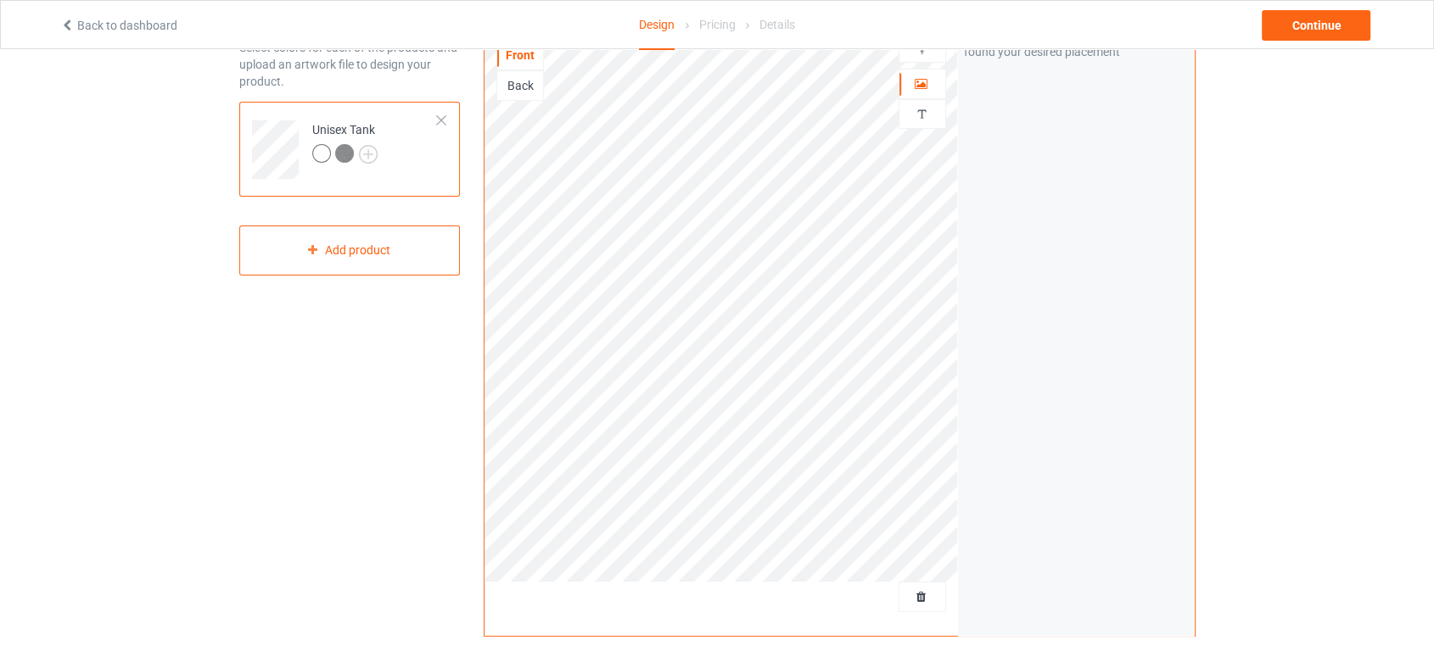
click at [441, 119] on div at bounding box center [441, 121] width 12 height 12
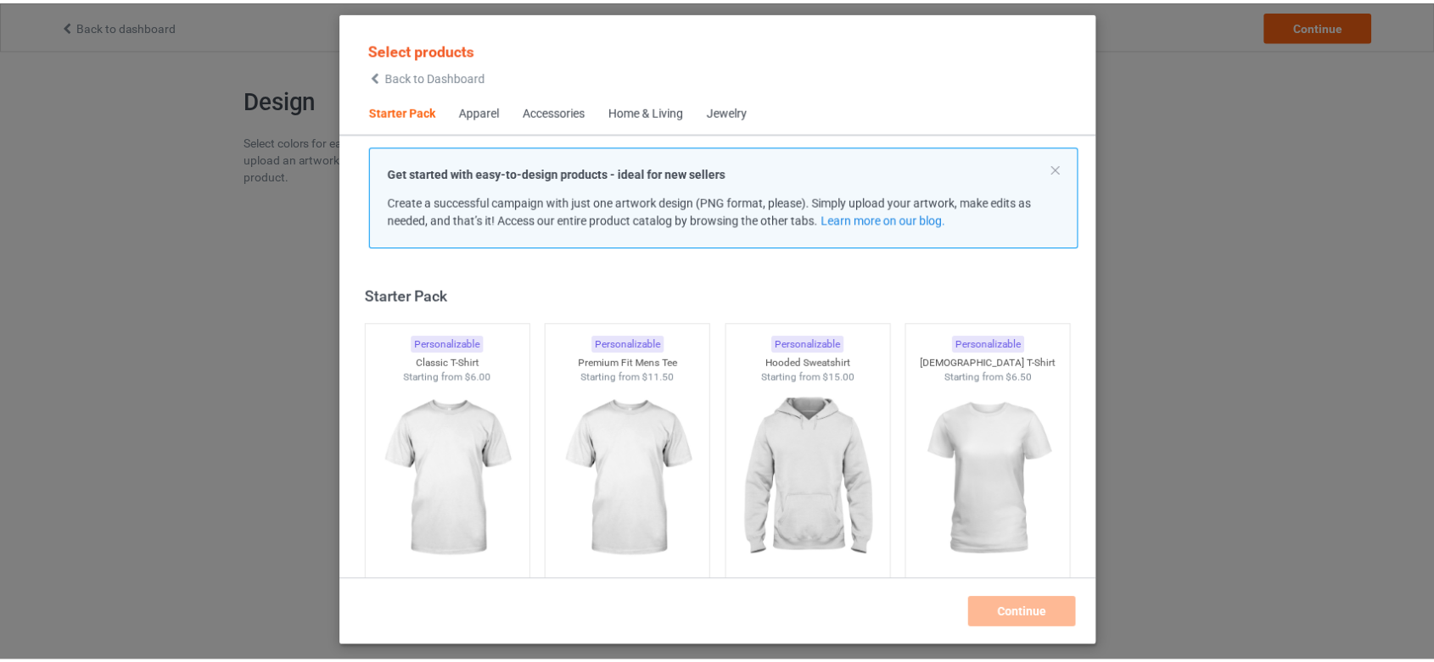
scroll to position [20, 0]
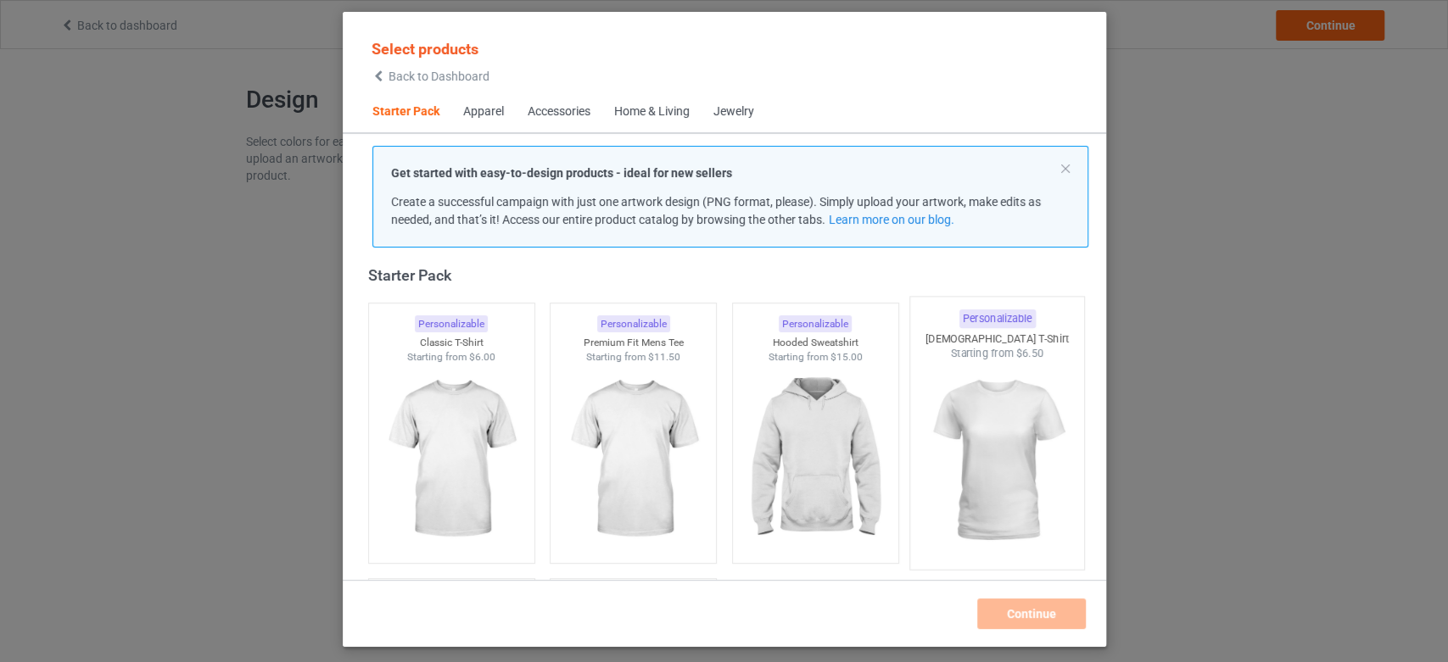
click at [1018, 375] on img at bounding box center [996, 460] width 159 height 199
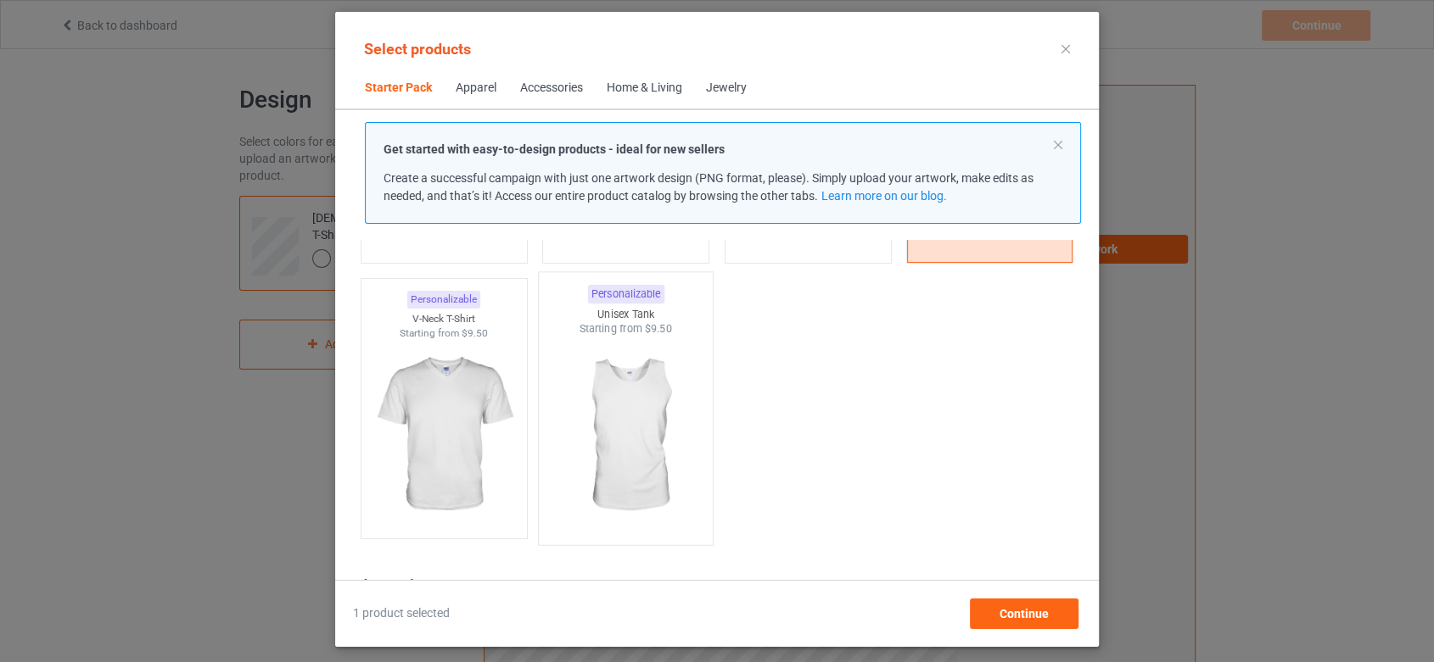
scroll to position [304, 0]
click at [660, 461] on img at bounding box center [625, 429] width 159 height 199
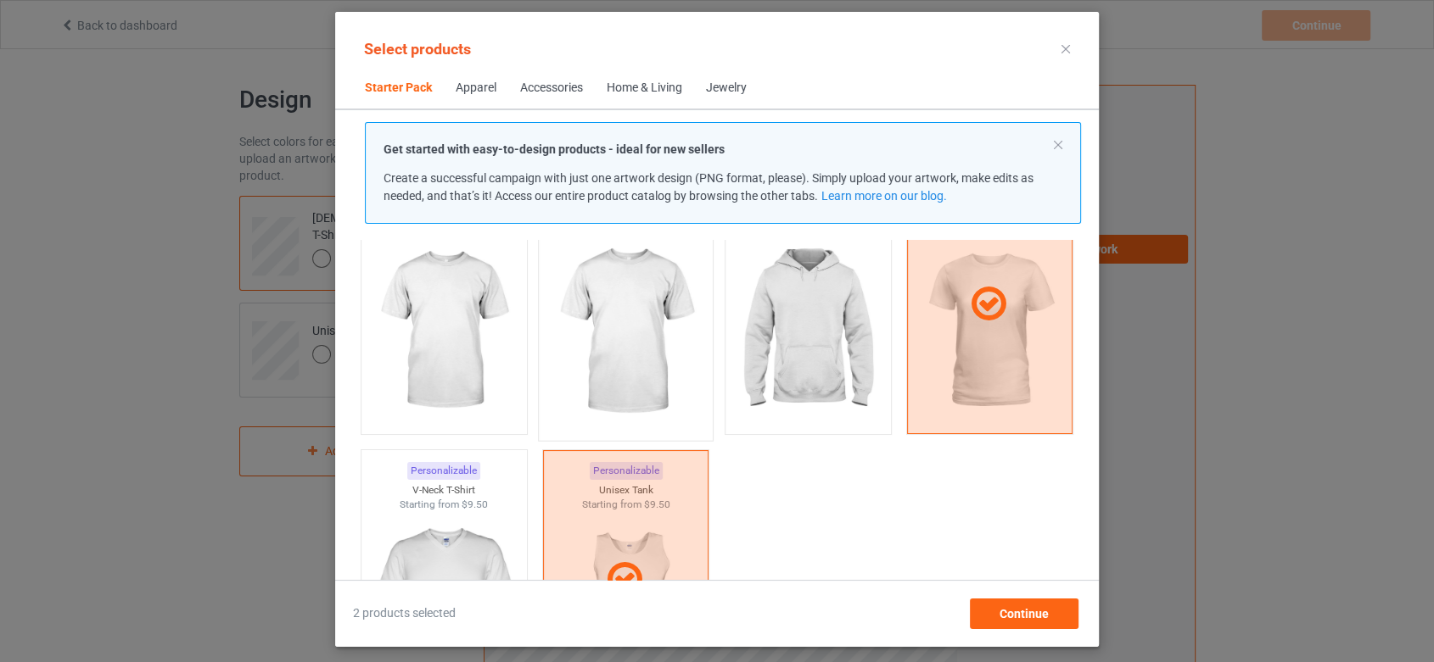
scroll to position [0, 0]
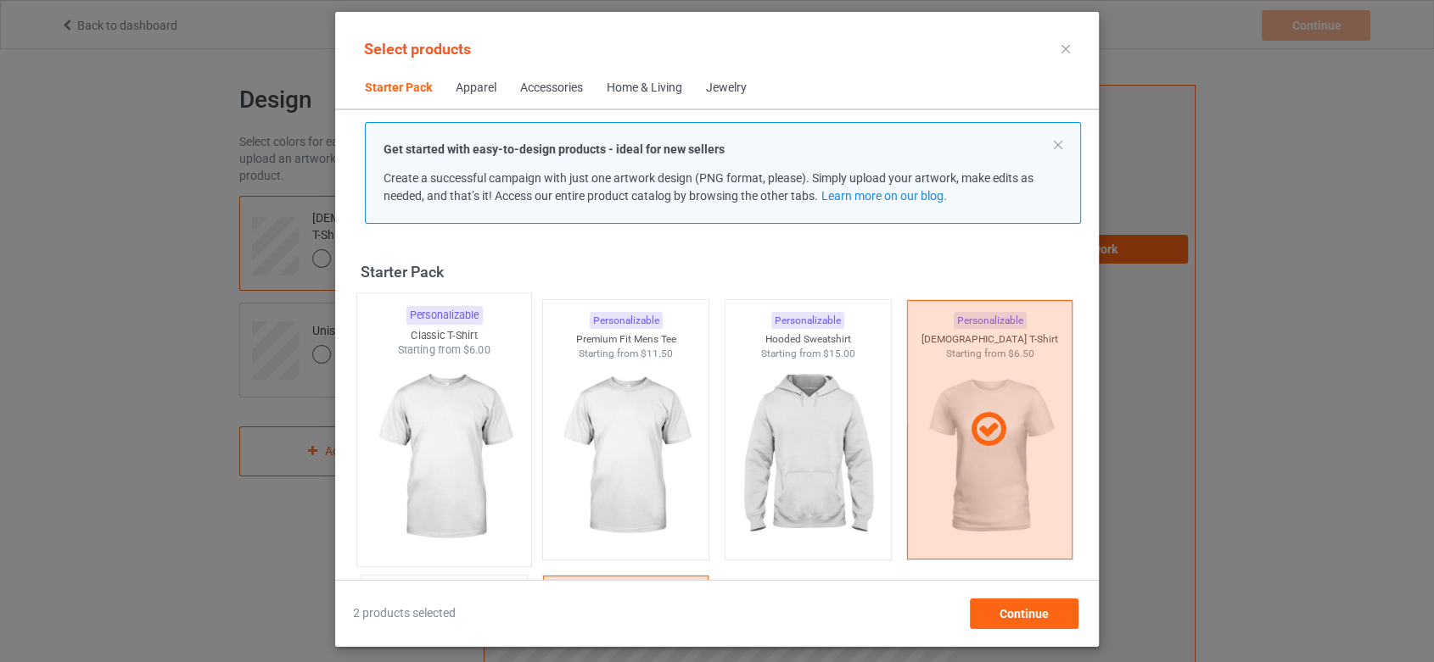
click at [423, 448] on img at bounding box center [443, 457] width 159 height 199
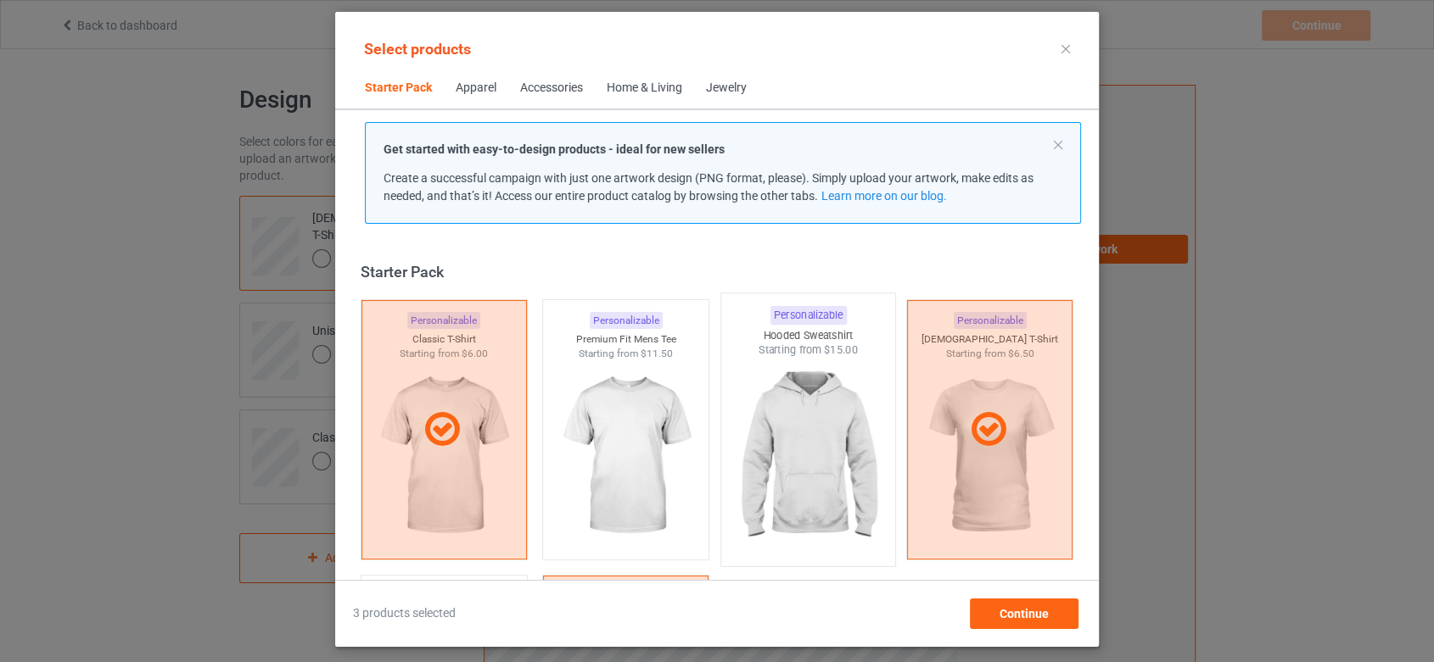
click at [760, 358] on img at bounding box center [807, 457] width 159 height 199
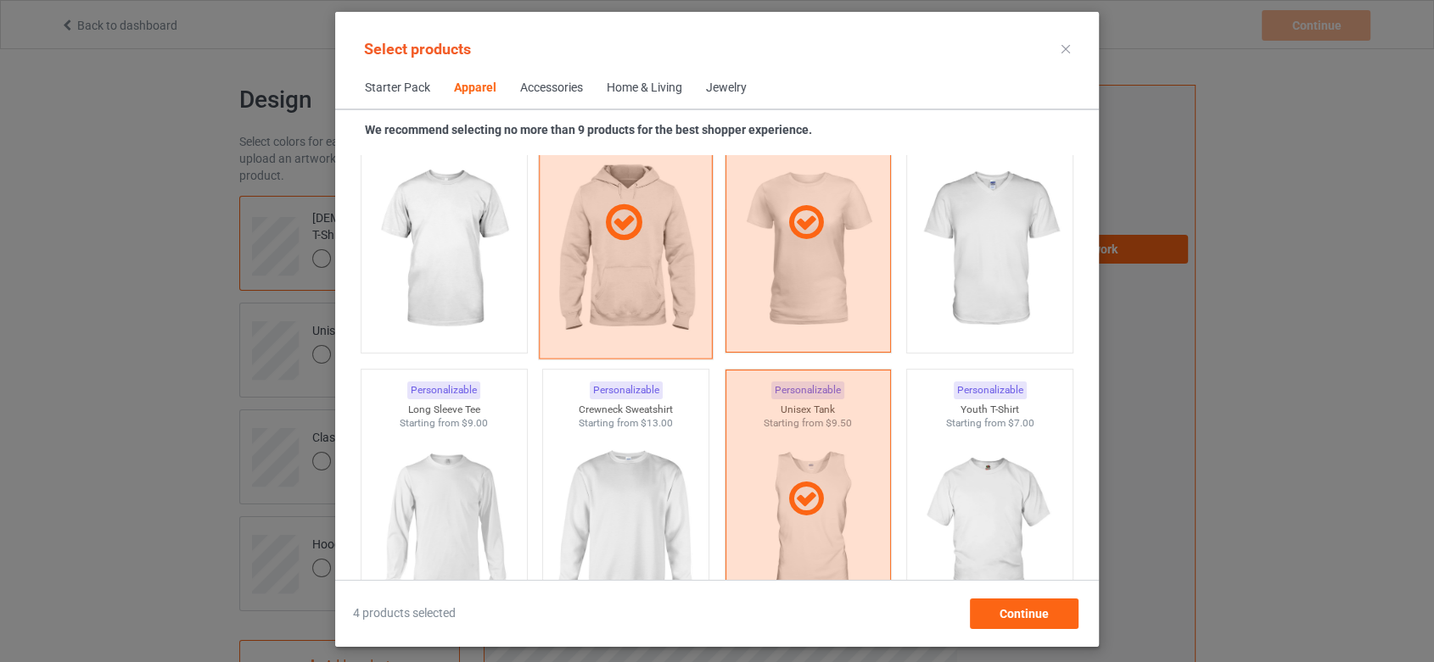
scroll to position [1037, 0]
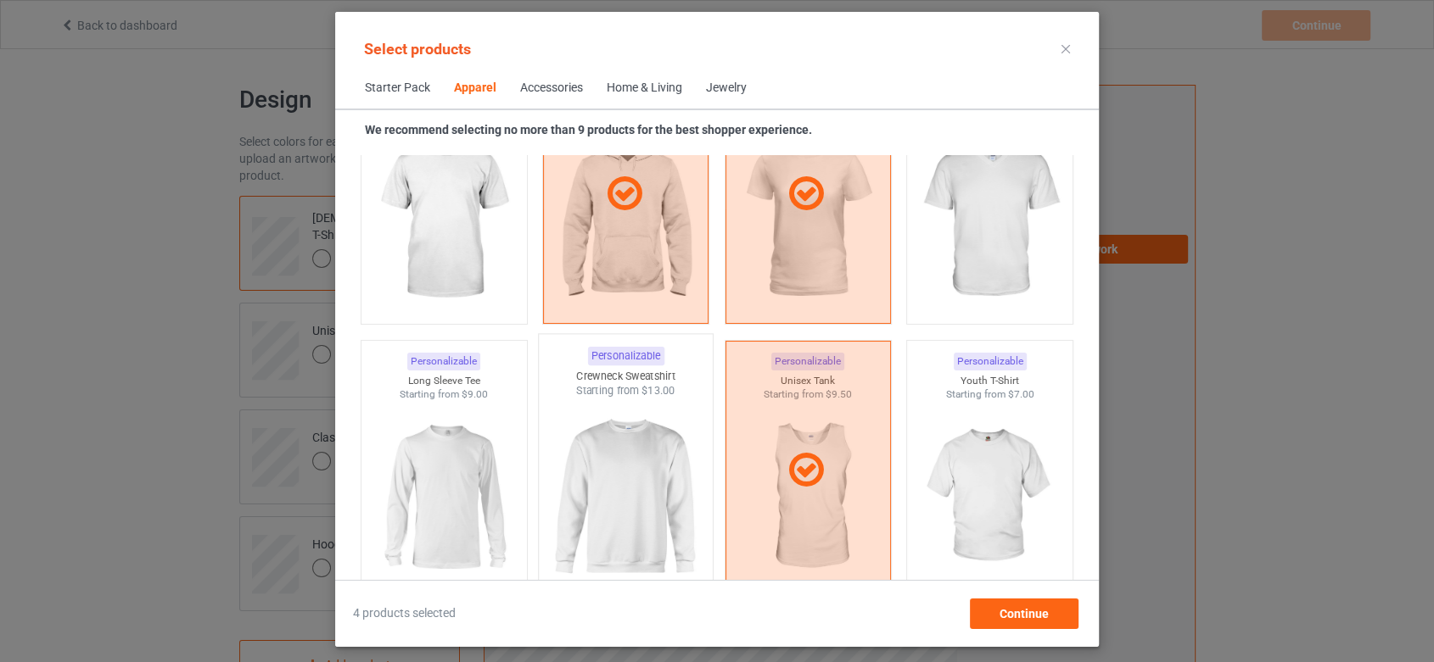
click at [640, 471] on img at bounding box center [625, 498] width 159 height 199
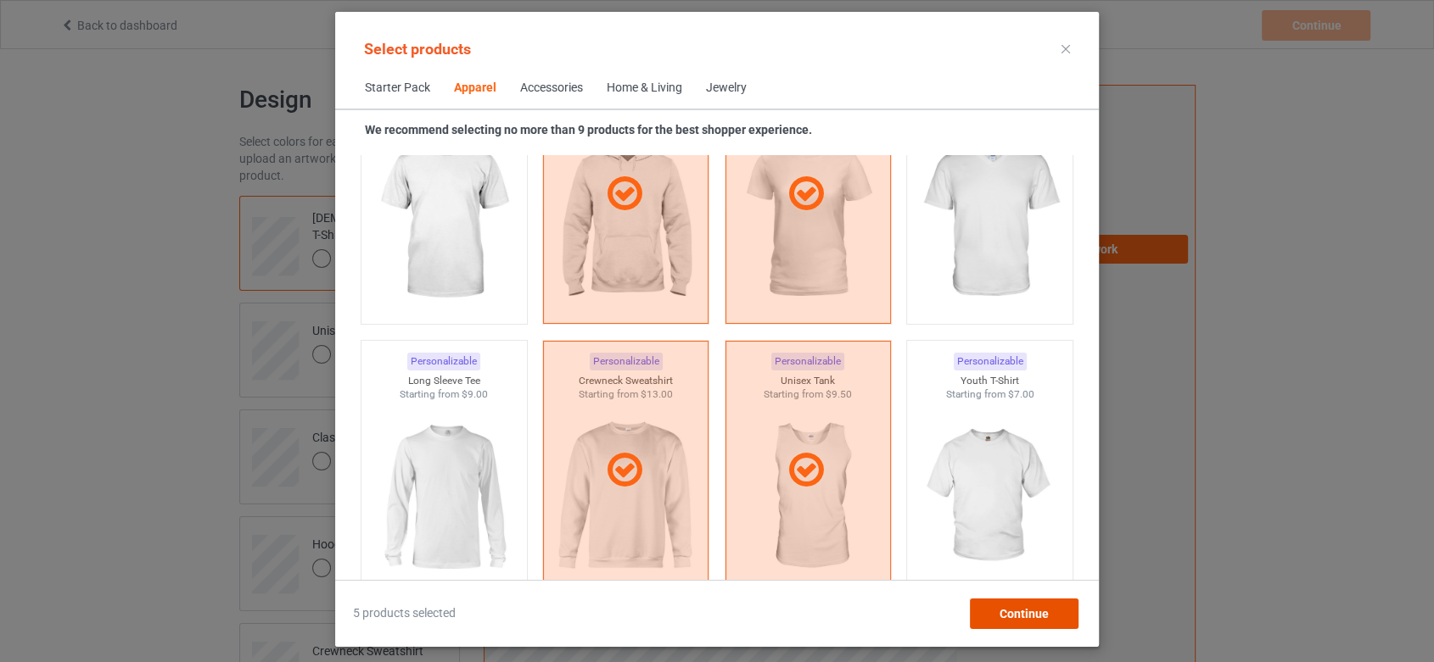
click at [1032, 617] on span "Continue" at bounding box center [1023, 614] width 49 height 14
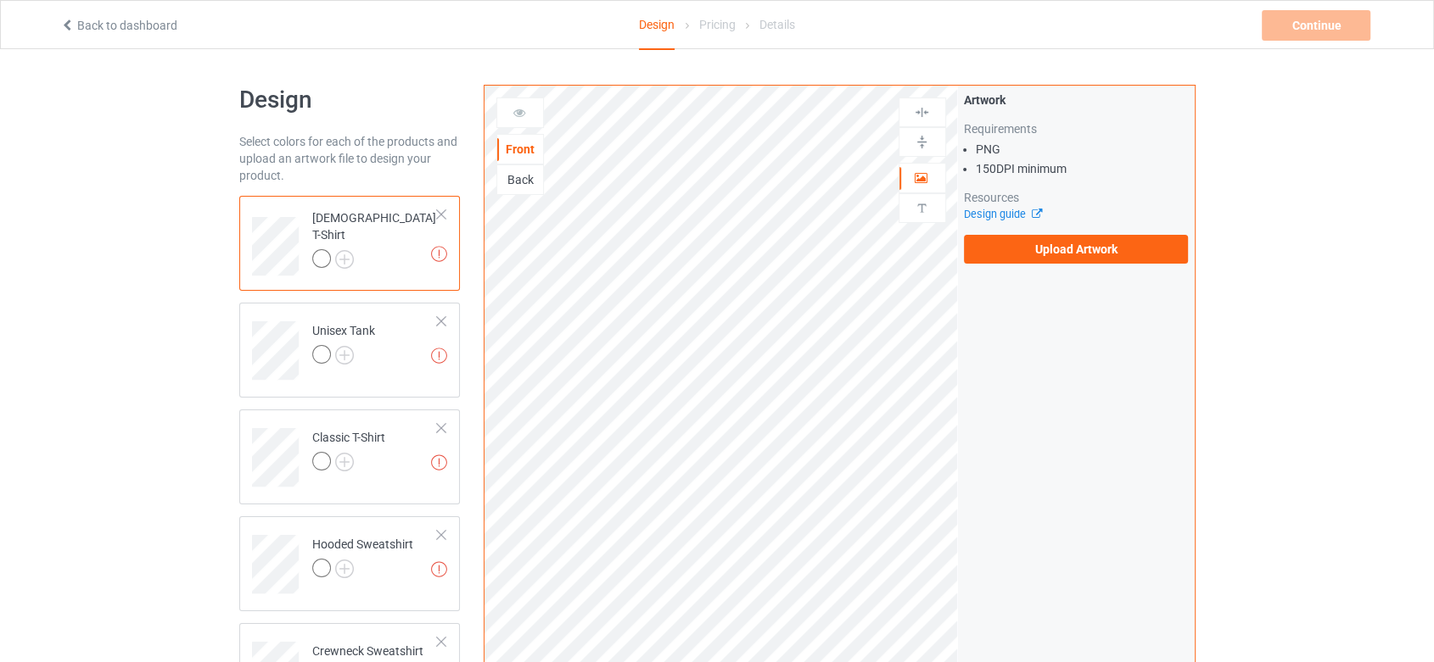
click at [1057, 264] on div "Artwork Requirements PNG 150 DPI minimum Resources Design guide Upload Artwork" at bounding box center [1076, 178] width 237 height 184
click at [1058, 251] on label "Upload Artwork" at bounding box center [1076, 249] width 225 height 29
click at [0, 0] on input "Upload Artwork" at bounding box center [0, 0] width 0 height 0
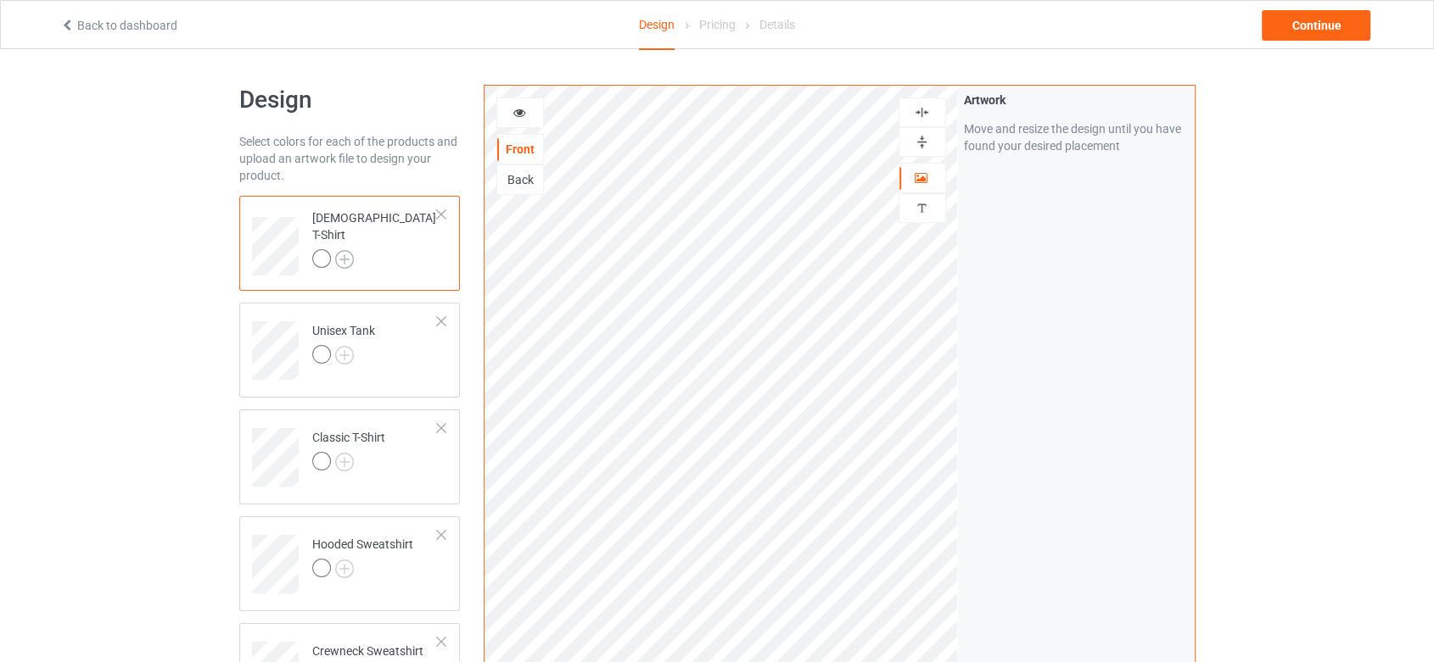
click at [350, 251] on img at bounding box center [344, 259] width 19 height 19
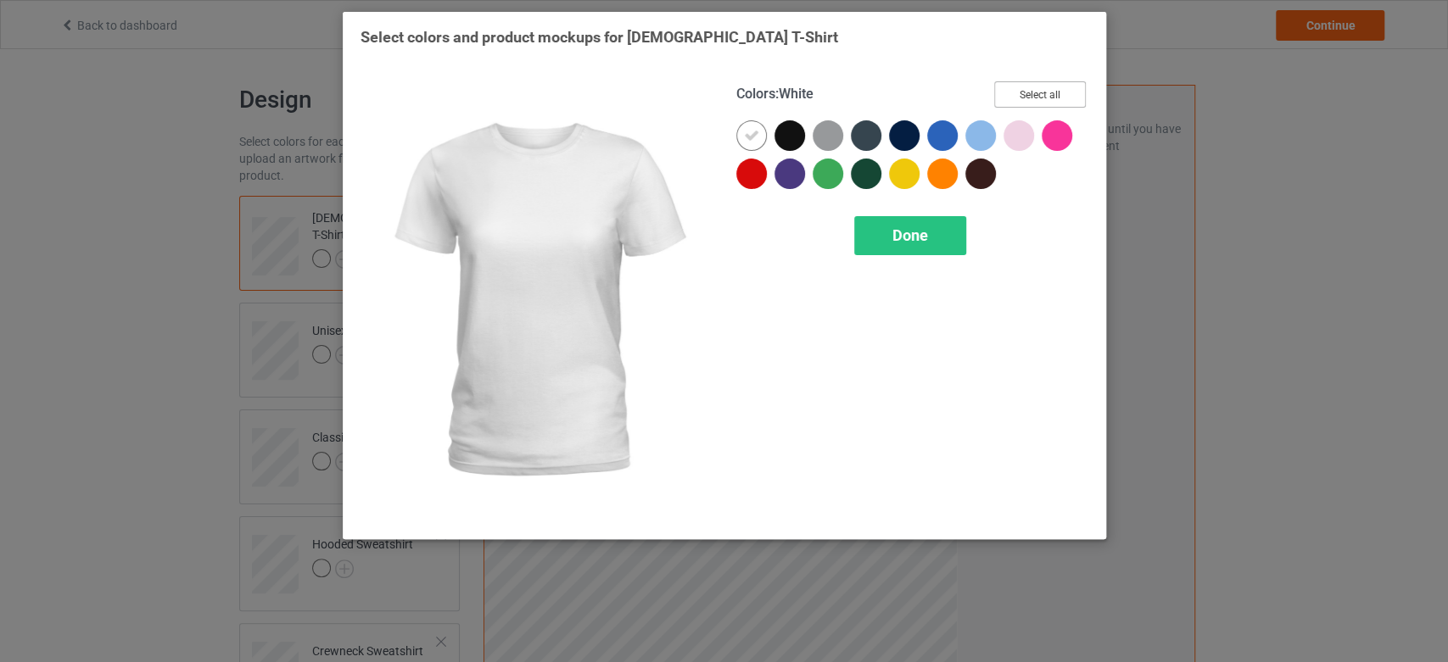
click at [1057, 106] on button "Select all" at bounding box center [1040, 94] width 92 height 26
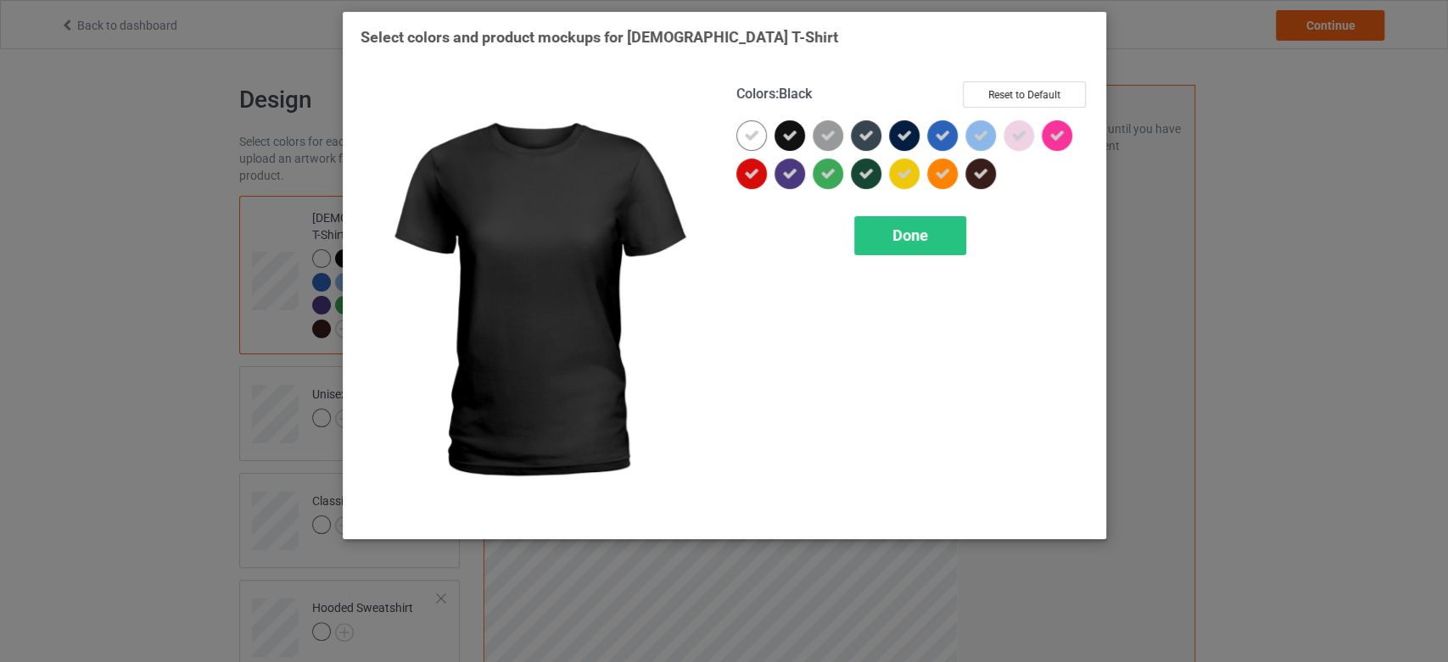
drag, startPoint x: 784, startPoint y: 132, endPoint x: 786, endPoint y: 92, distance: 39.9
click at [786, 134] on icon at bounding box center [789, 135] width 15 height 15
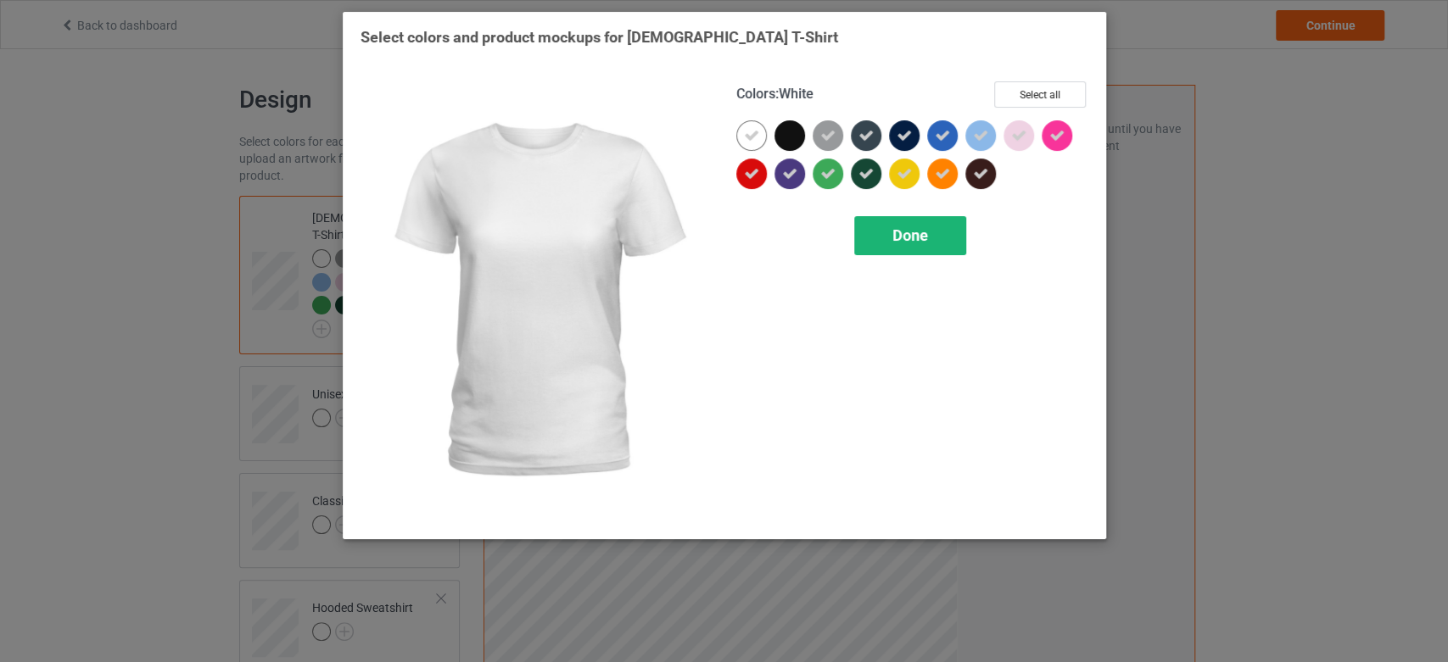
click at [888, 234] on div "Done" at bounding box center [910, 235] width 112 height 39
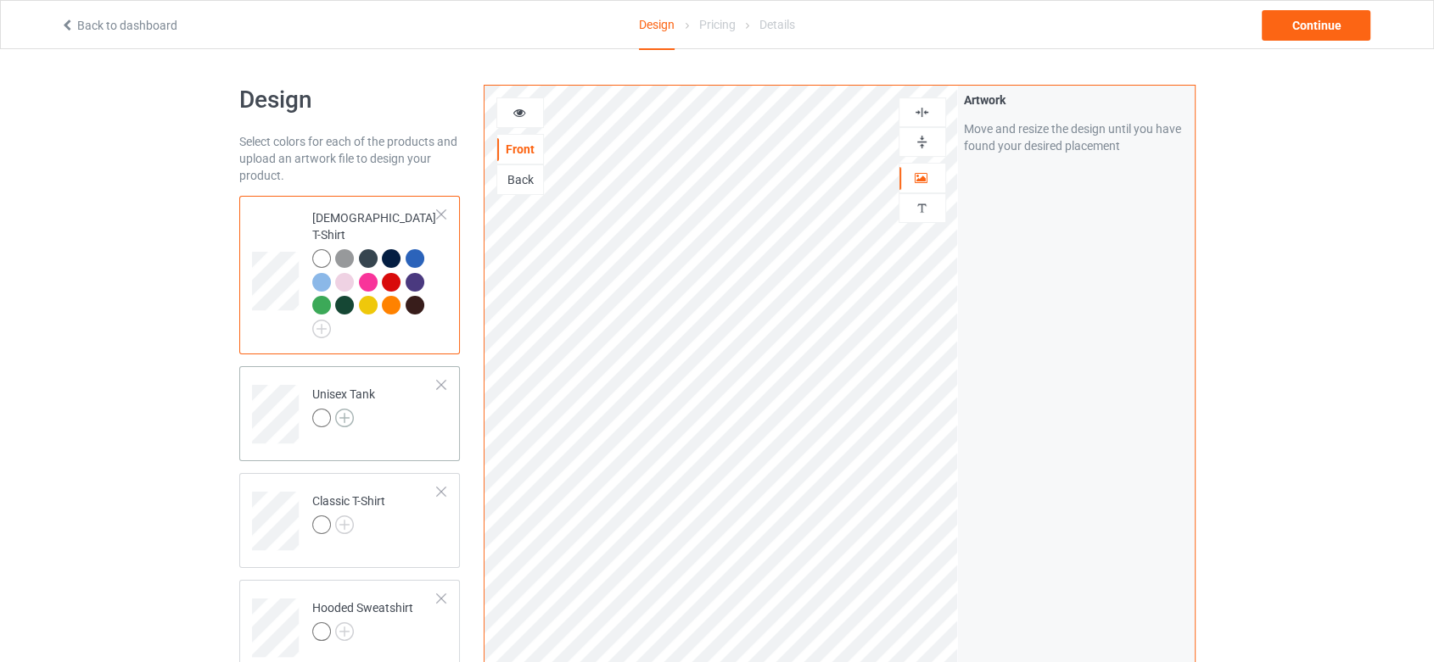
click at [346, 409] on img at bounding box center [344, 418] width 19 height 19
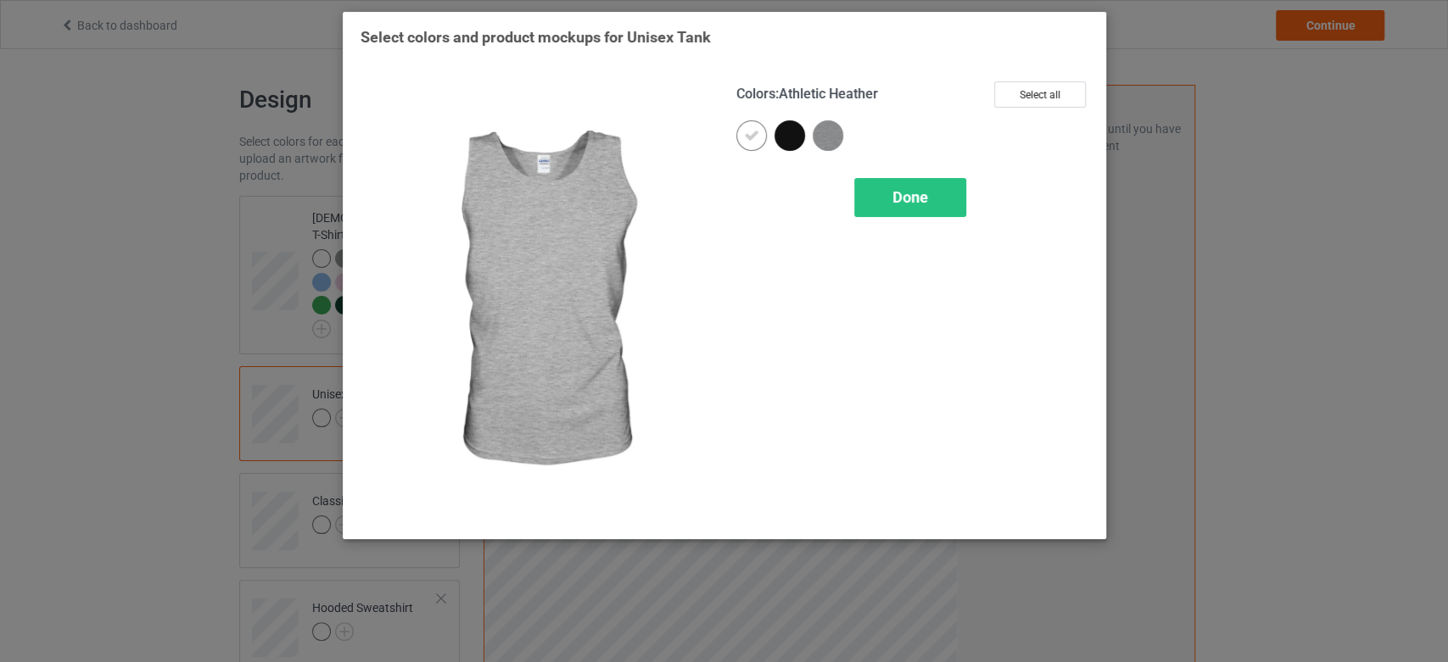
click at [821, 135] on img at bounding box center [828, 135] width 31 height 31
click at [891, 188] on div "Done" at bounding box center [910, 197] width 112 height 39
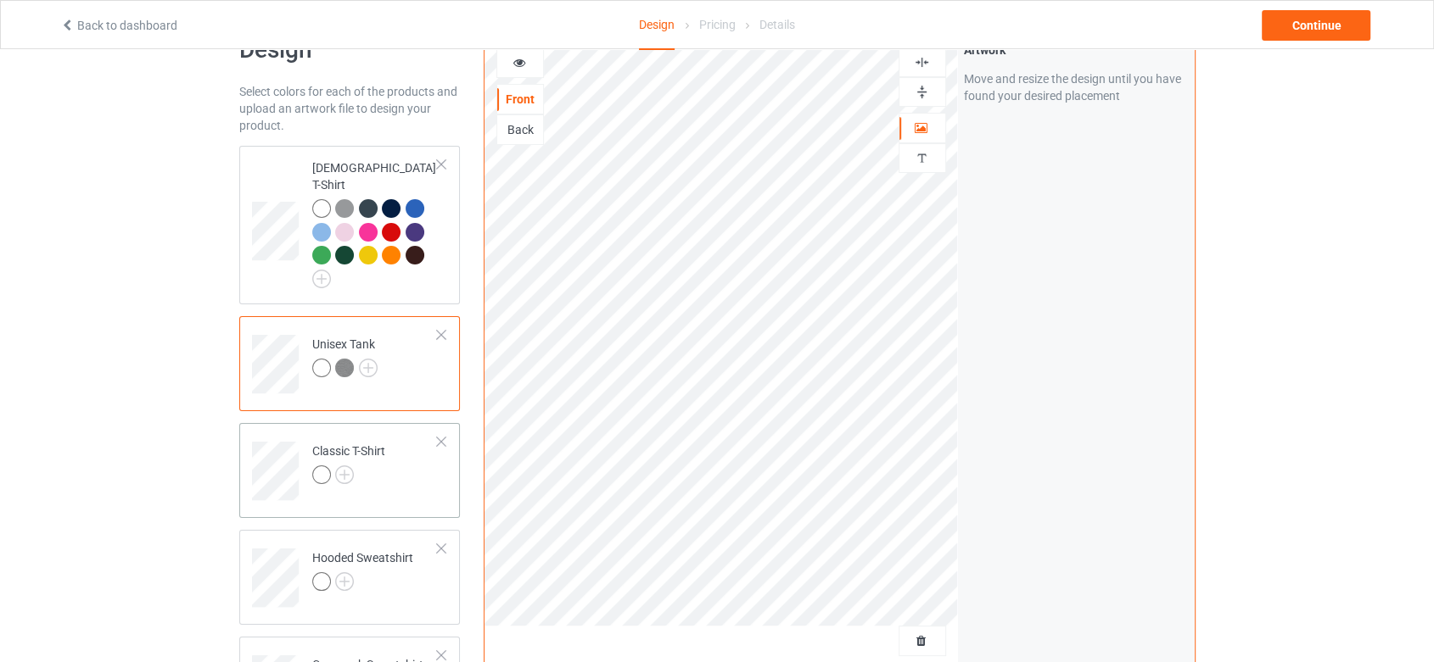
scroll to position [94, 0]
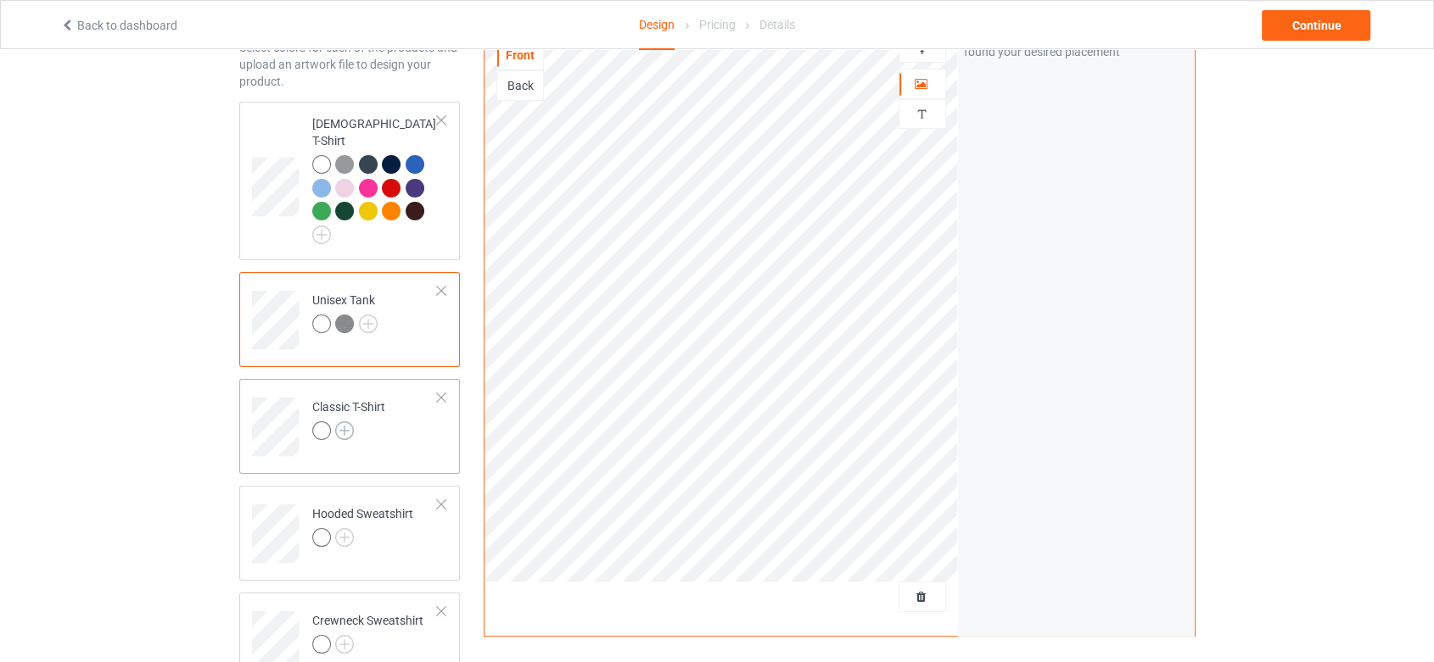
click at [344, 422] on img at bounding box center [344, 431] width 19 height 19
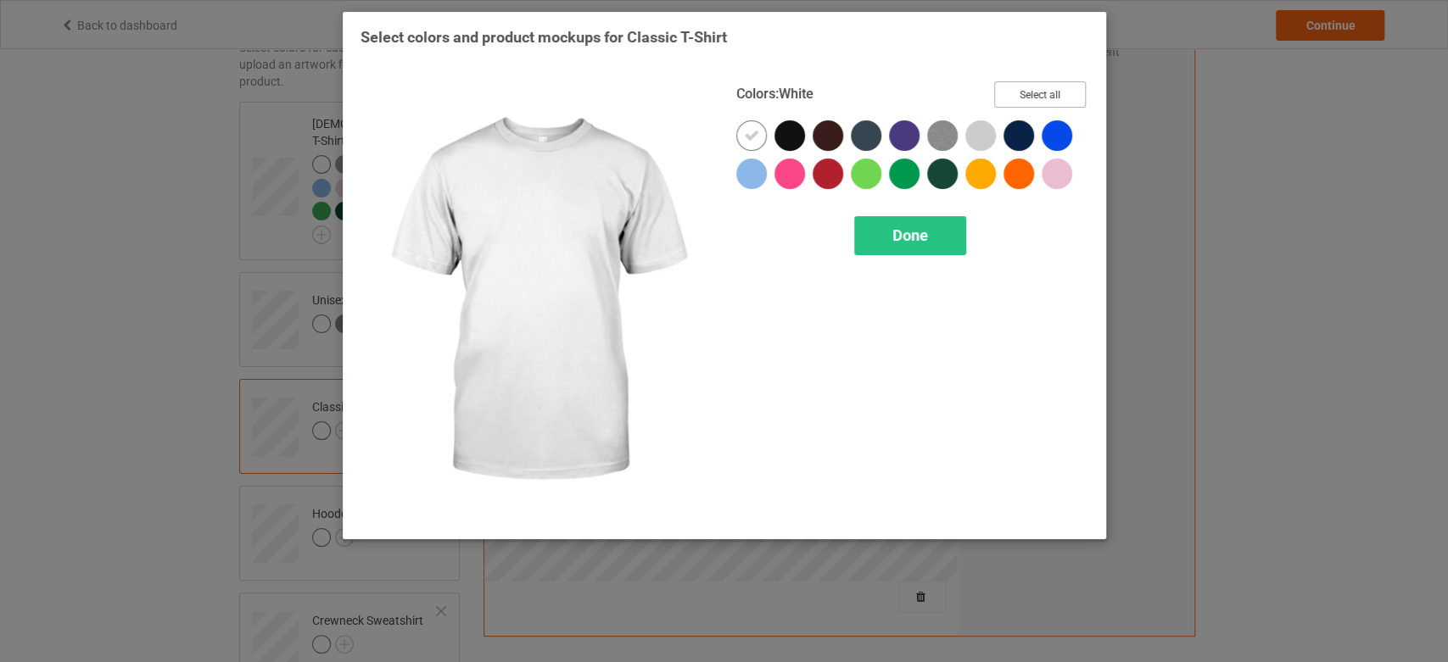
click at [1059, 89] on button "Select all" at bounding box center [1040, 94] width 92 height 26
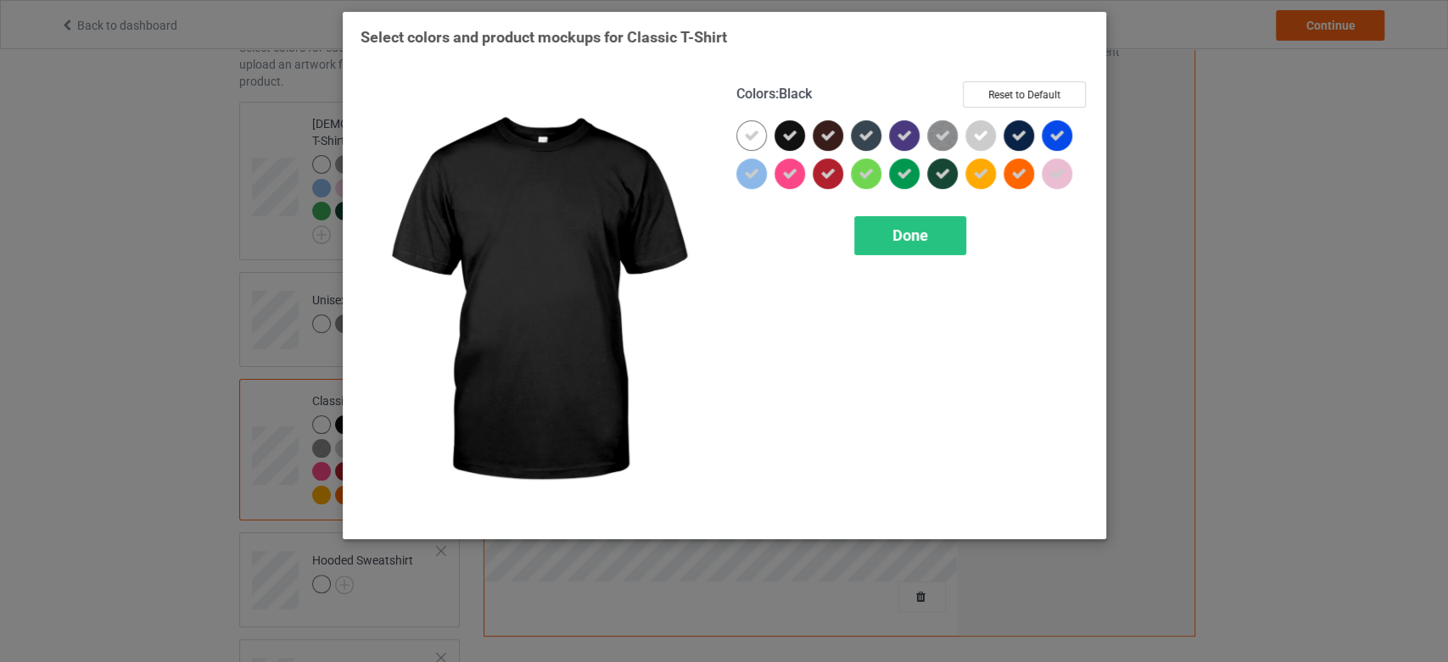
click at [778, 127] on div at bounding box center [789, 135] width 31 height 31
click at [926, 250] on div "Done" at bounding box center [910, 235] width 112 height 39
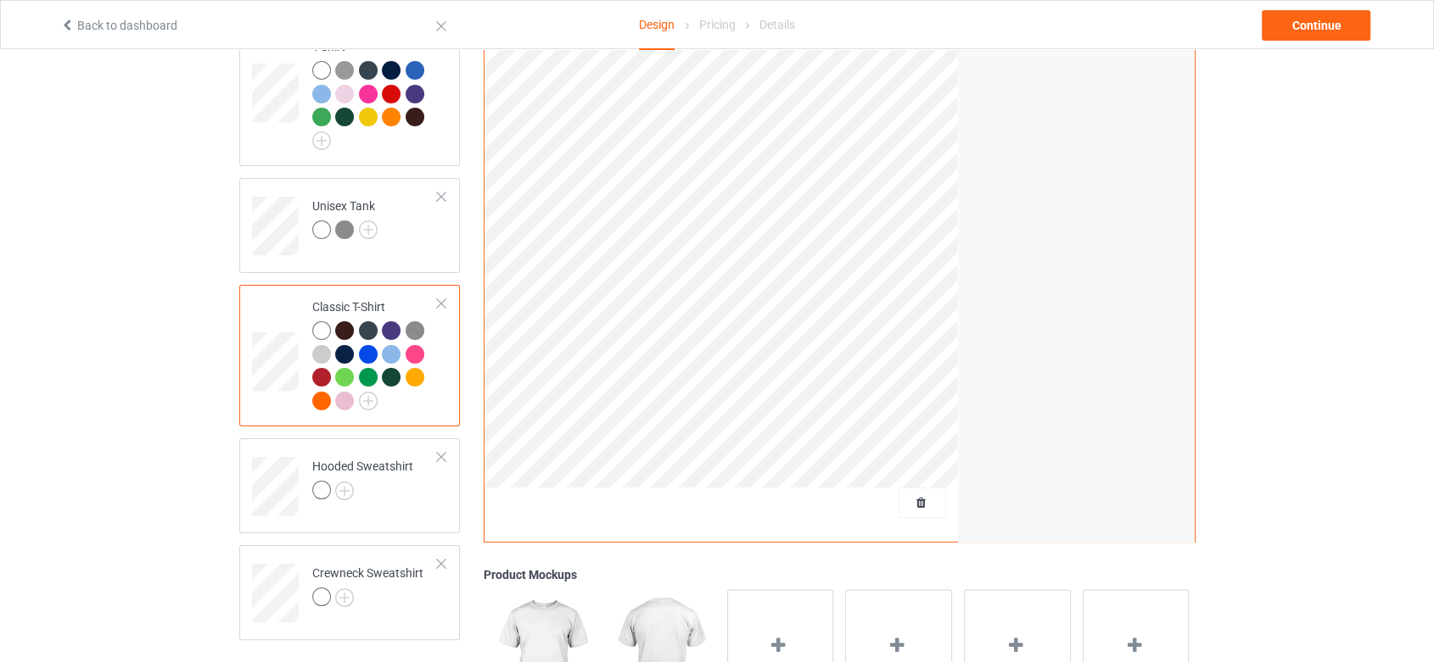
scroll to position [282, 0]
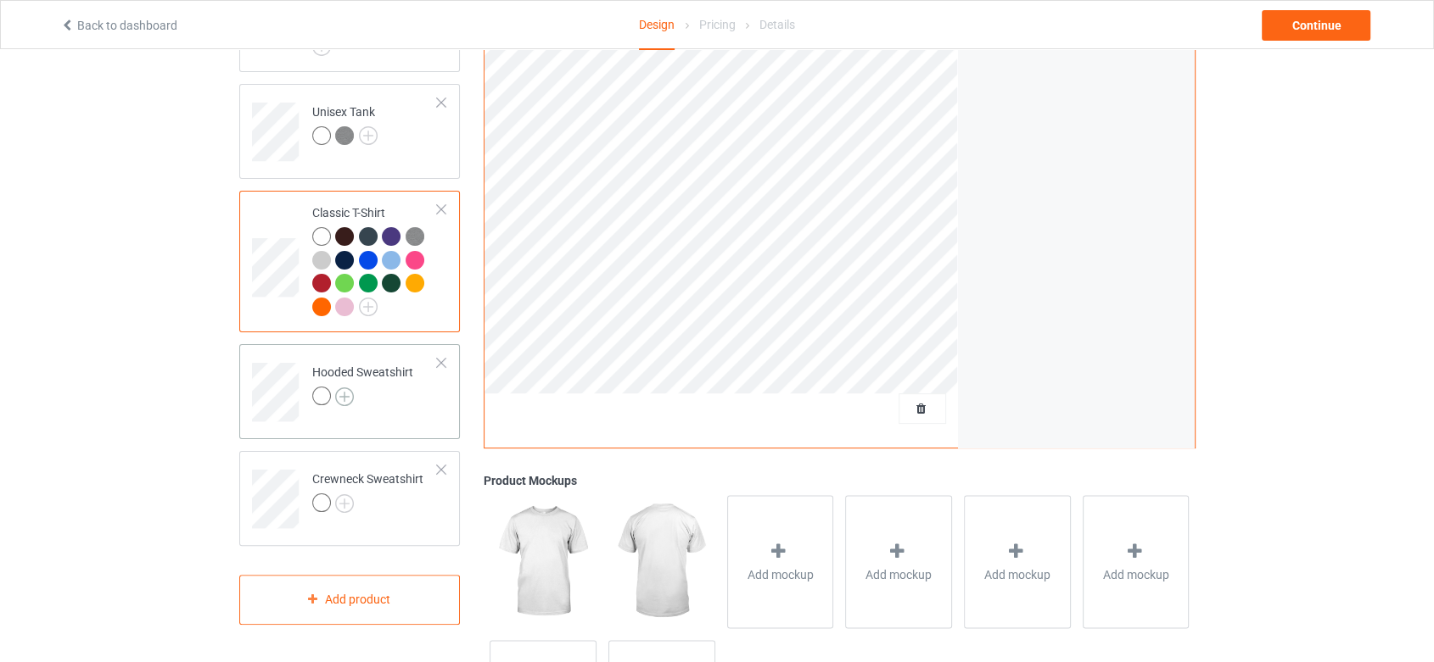
click at [344, 388] on img at bounding box center [344, 397] width 19 height 19
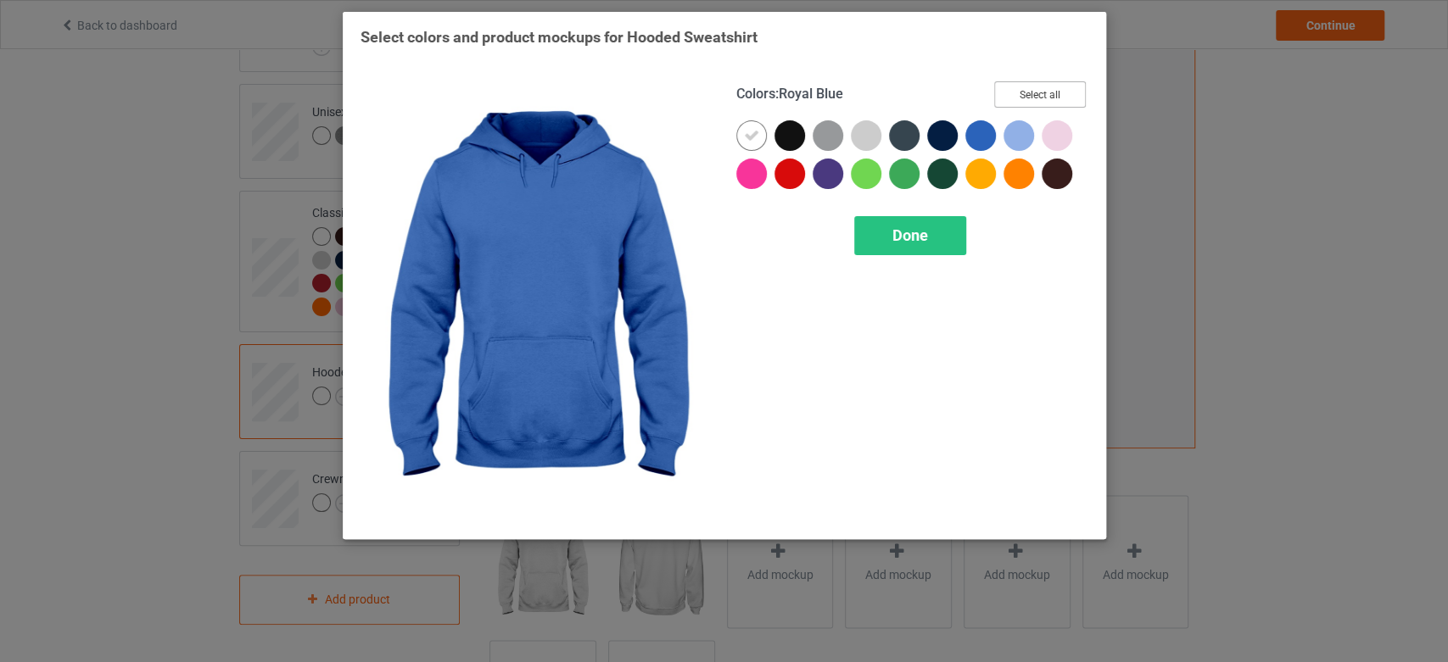
click at [1049, 102] on button "Select all" at bounding box center [1040, 94] width 92 height 26
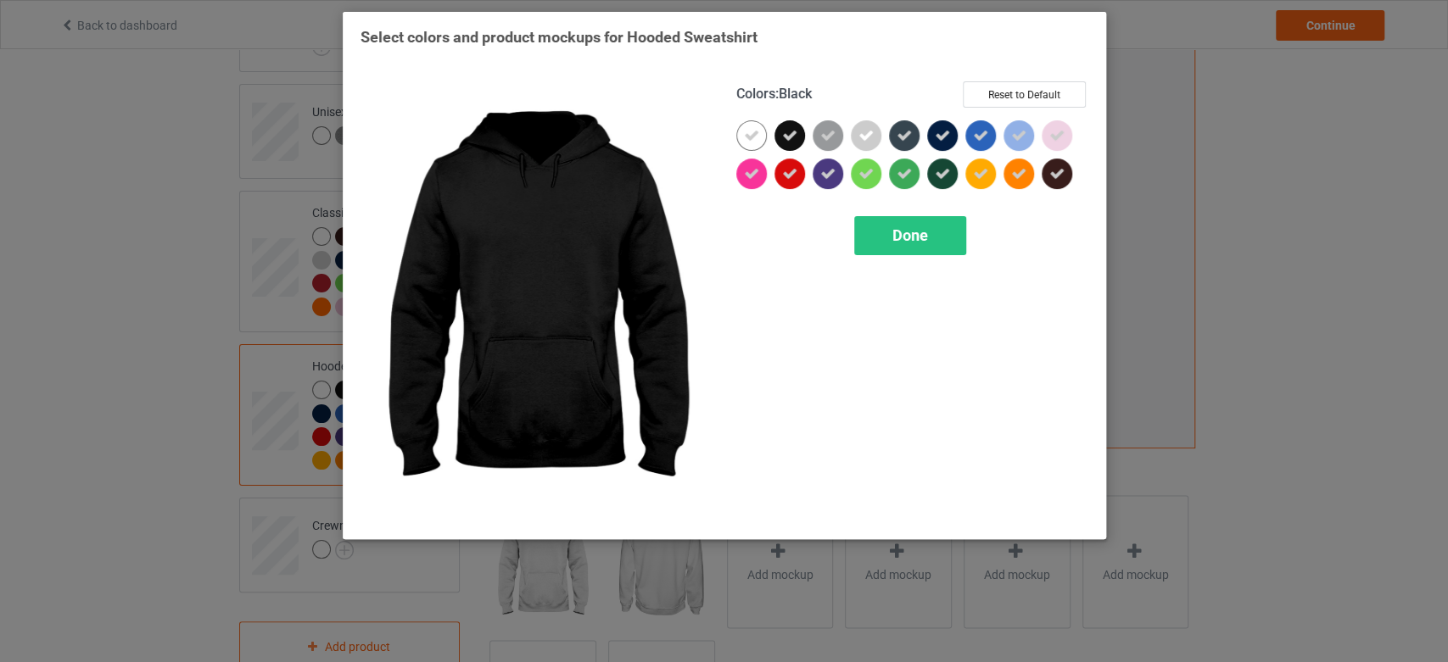
click at [787, 141] on icon at bounding box center [789, 135] width 15 height 15
click at [908, 224] on div "Done" at bounding box center [910, 235] width 112 height 39
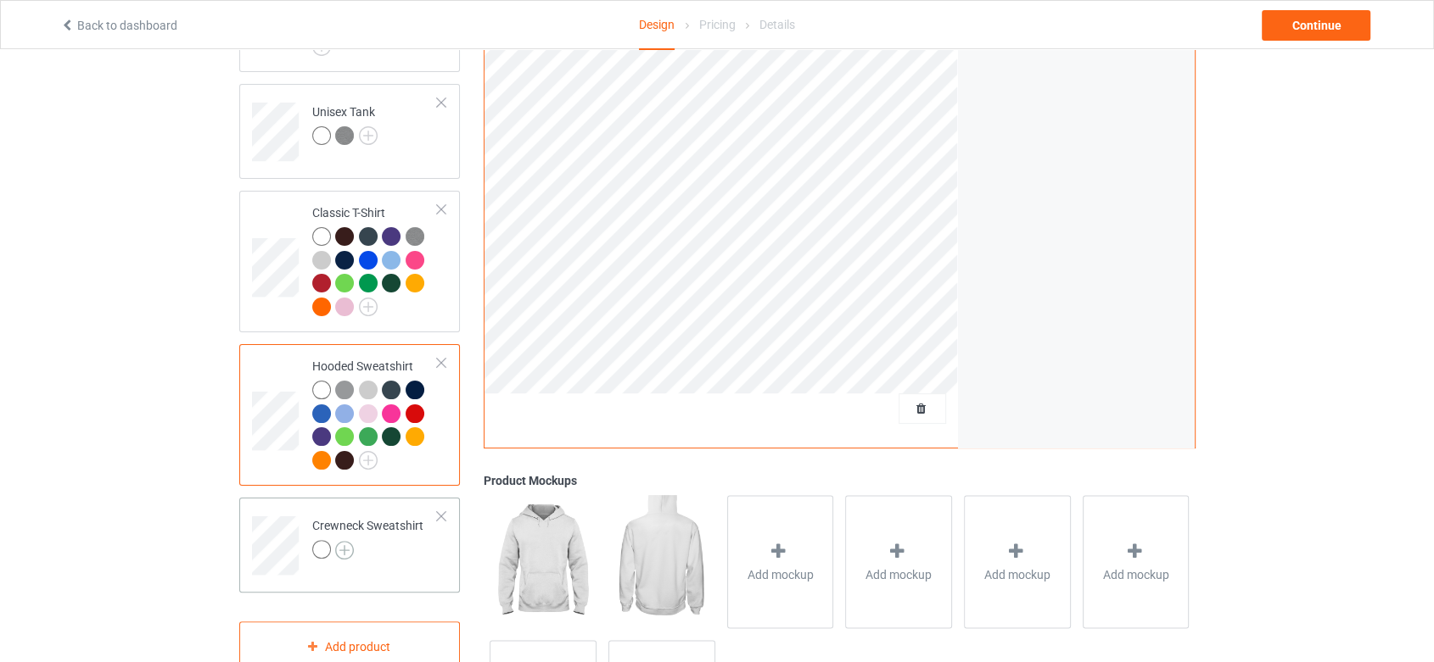
click at [344, 541] on img at bounding box center [344, 550] width 19 height 19
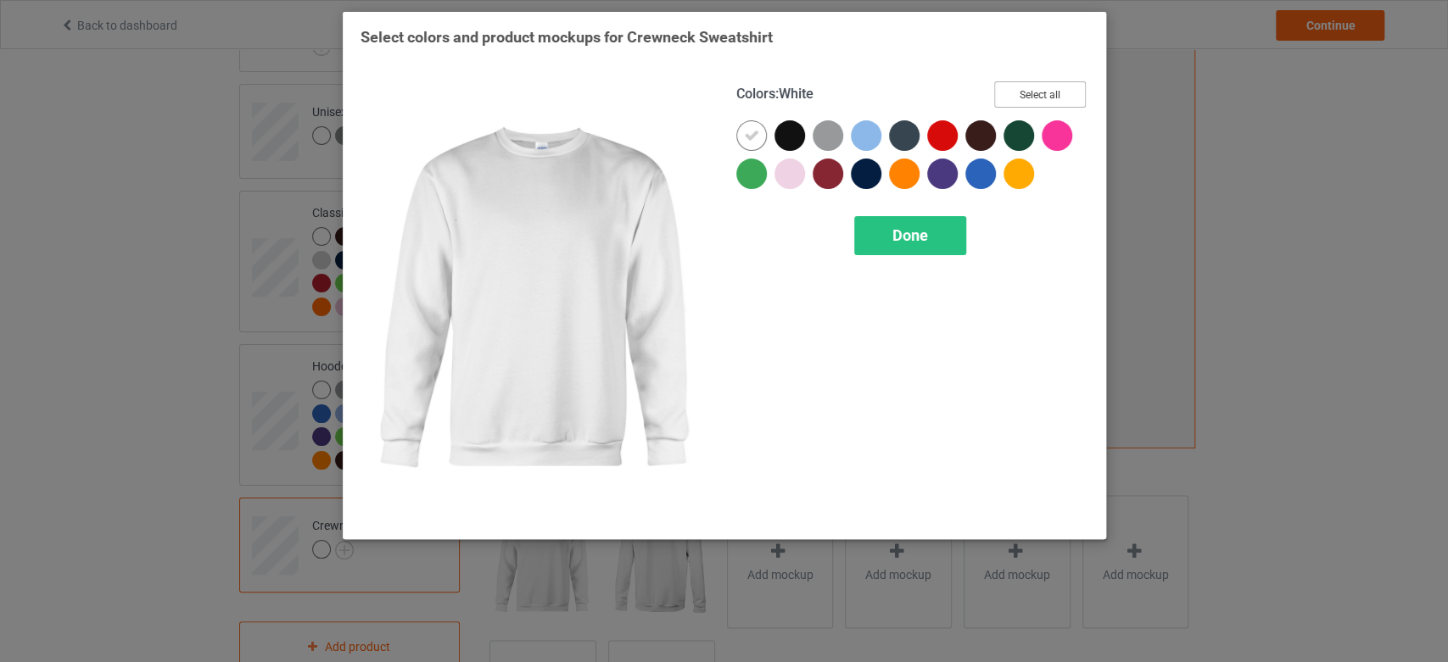
click at [1048, 92] on button "Select all" at bounding box center [1040, 94] width 92 height 26
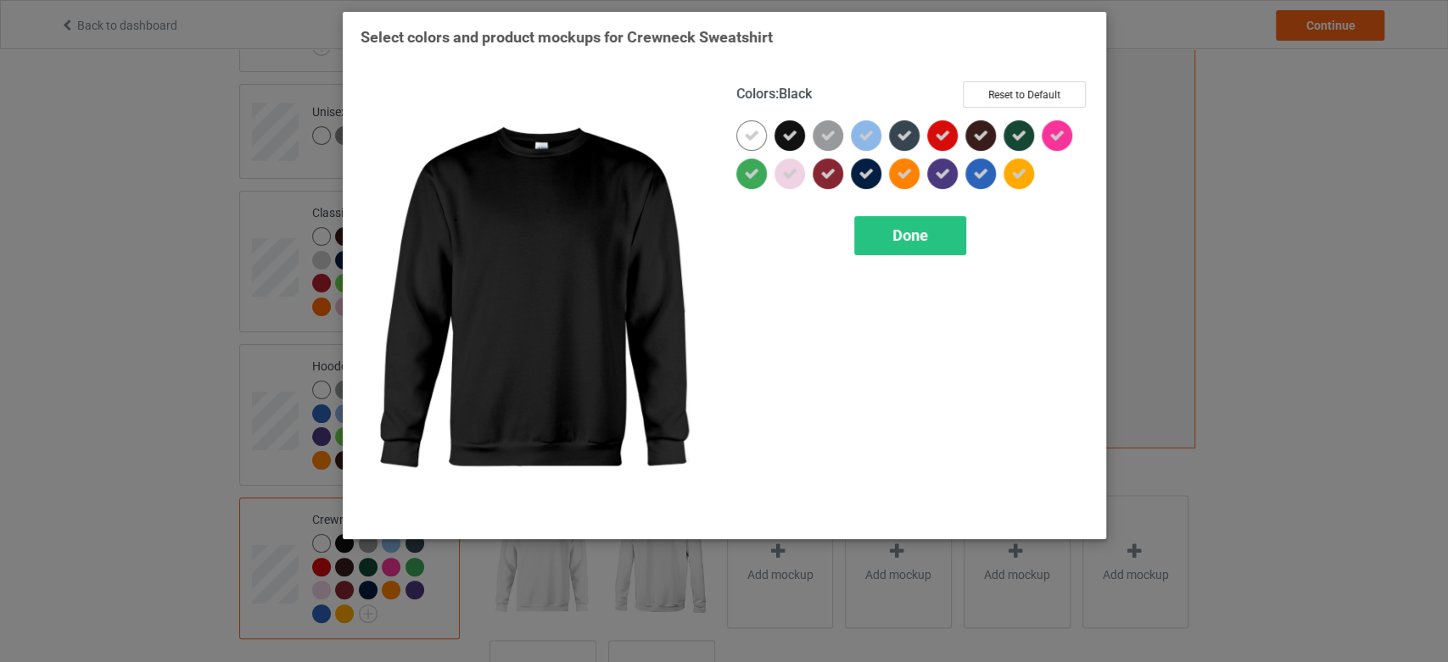
click at [787, 130] on icon at bounding box center [789, 135] width 15 height 15
click at [868, 224] on div "Done" at bounding box center [910, 235] width 112 height 39
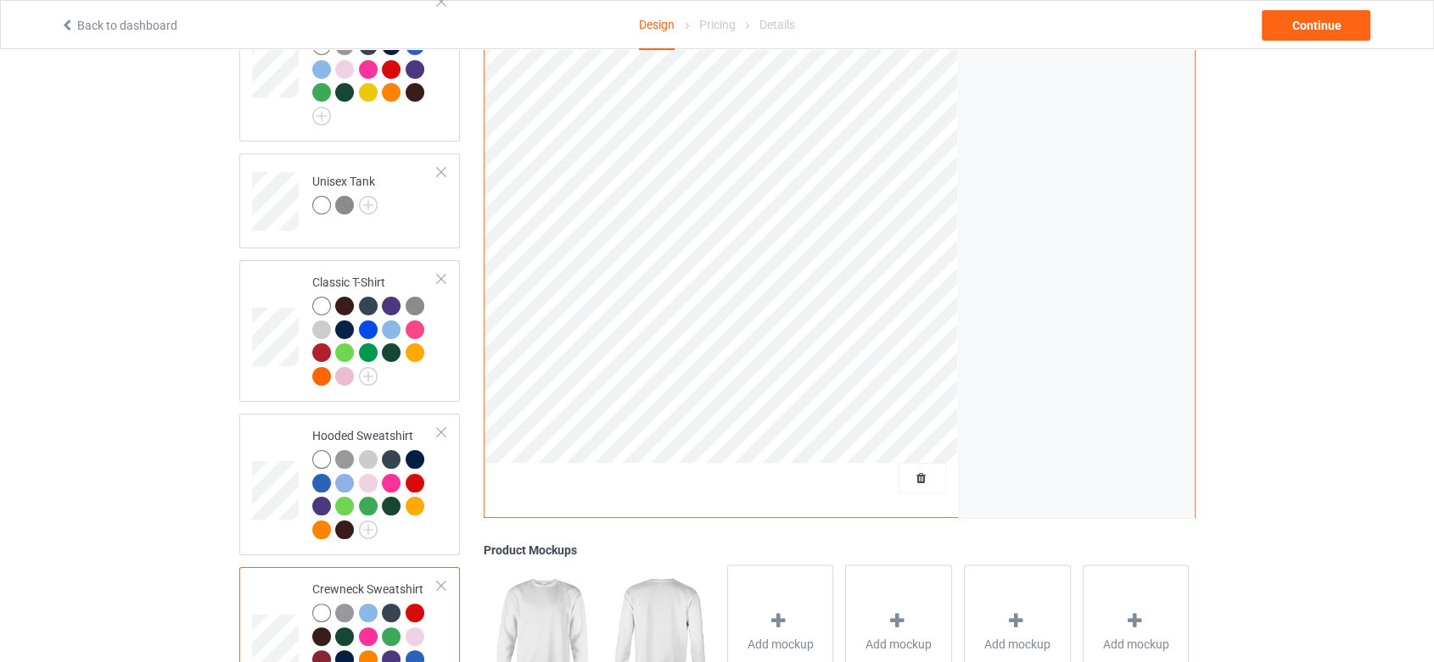
scroll to position [94, 0]
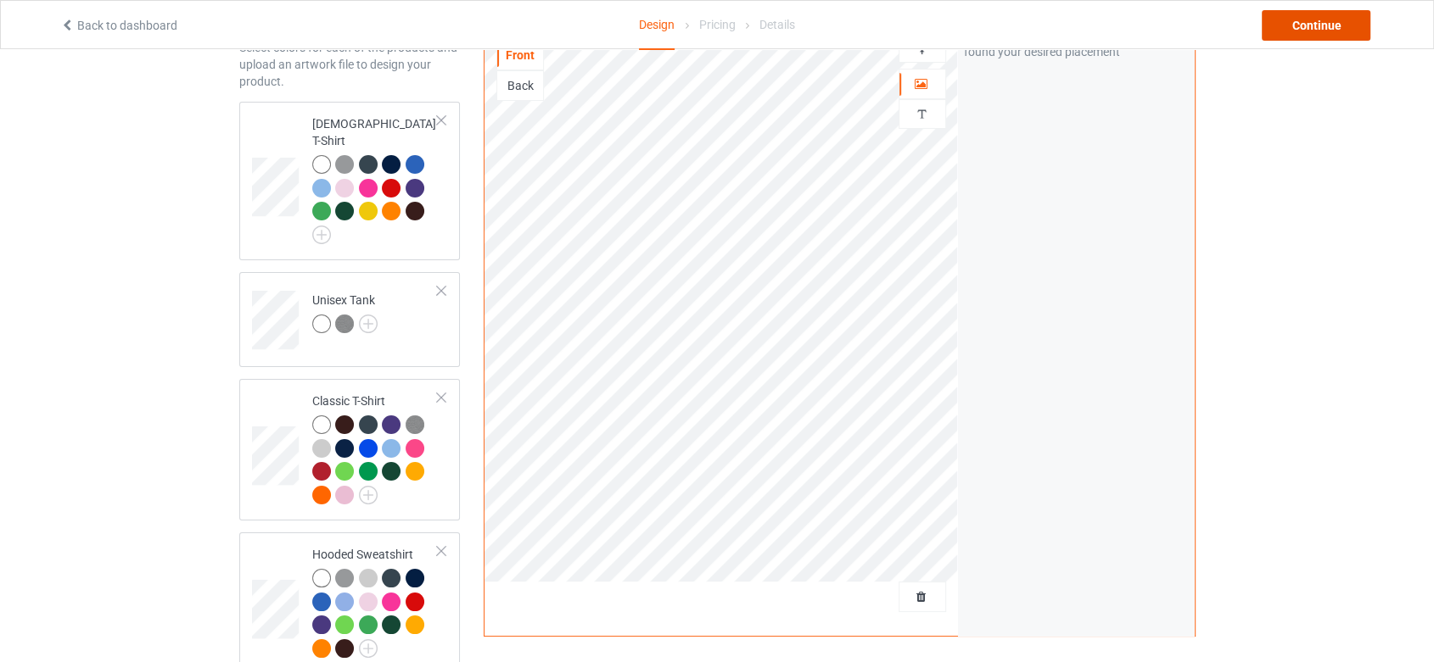
click at [1336, 25] on div "Continue" at bounding box center [1315, 25] width 109 height 31
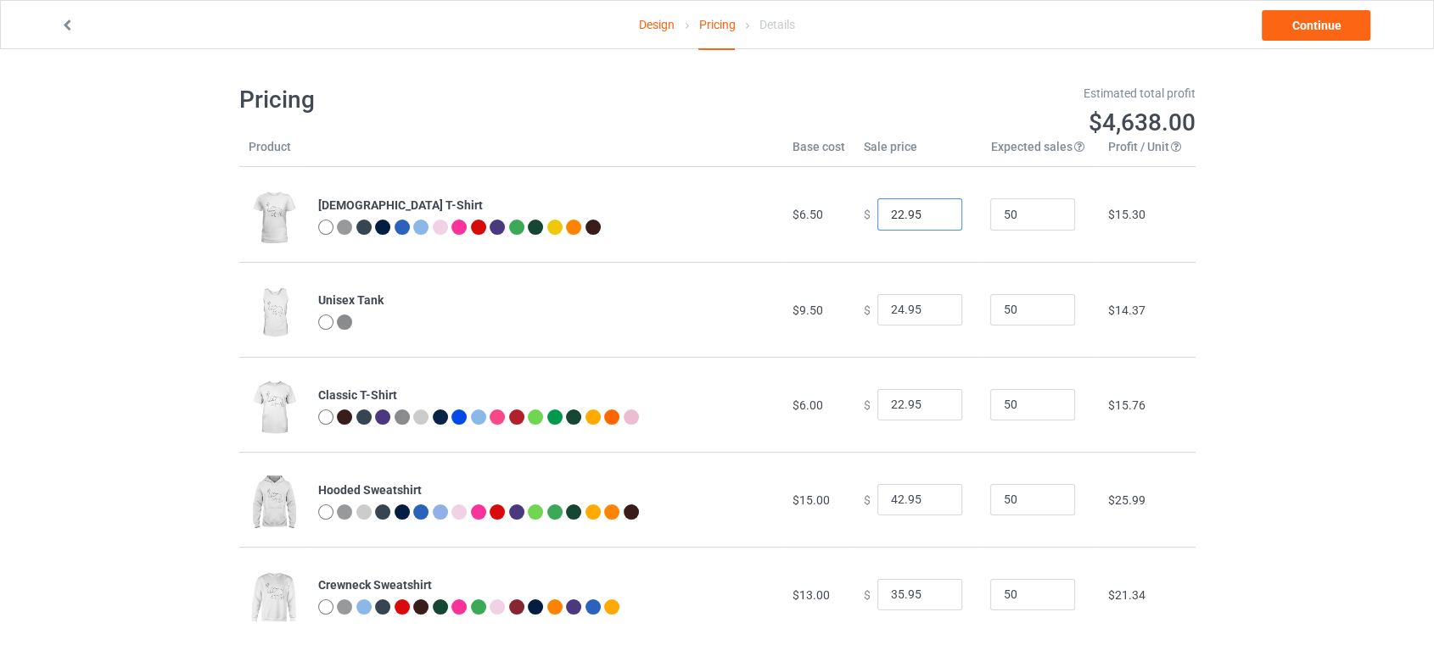
click at [886, 215] on input "22.95" at bounding box center [919, 214] width 85 height 32
type input "19.95"
click at [896, 310] on input "24.95" at bounding box center [919, 310] width 85 height 32
type input "21.95"
drag, startPoint x: 891, startPoint y: 404, endPoint x: 903, endPoint y: 397, distance: 13.7
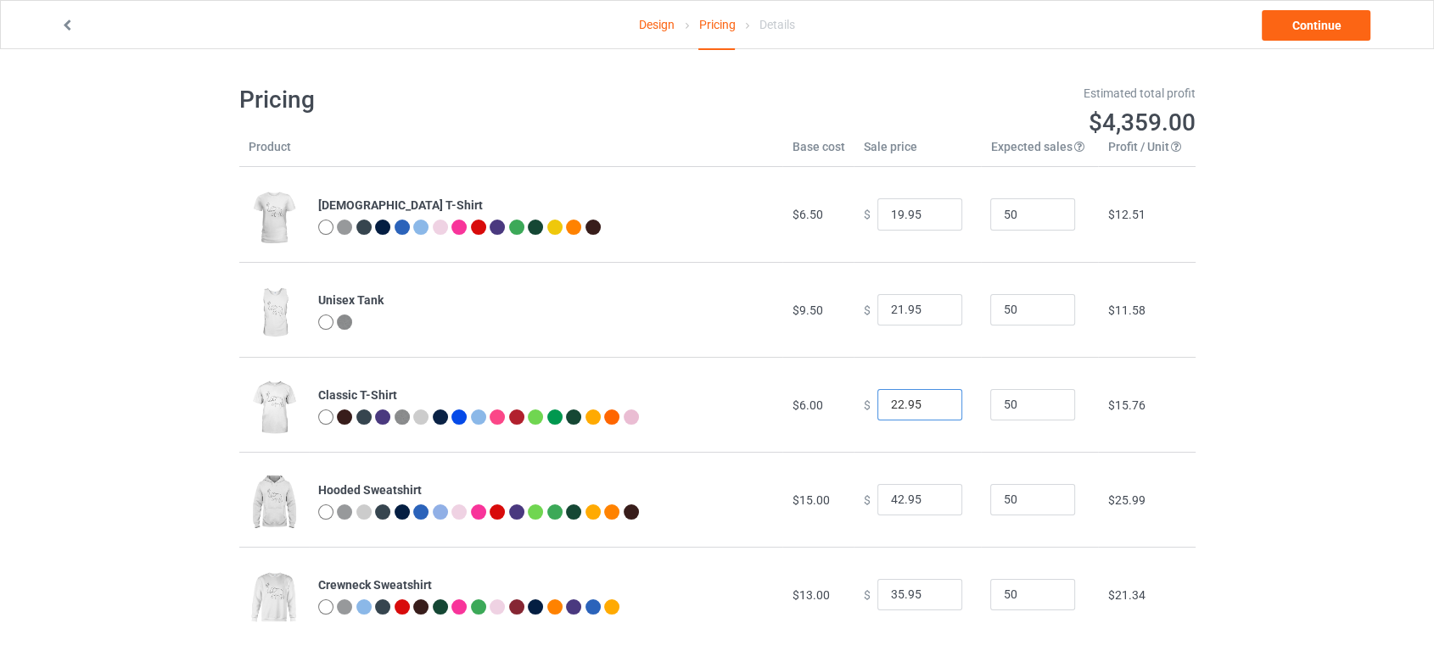
click at [891, 404] on input "22.95" at bounding box center [919, 405] width 85 height 32
type input "17.95"
click at [893, 503] on input "42.95" at bounding box center [919, 500] width 85 height 32
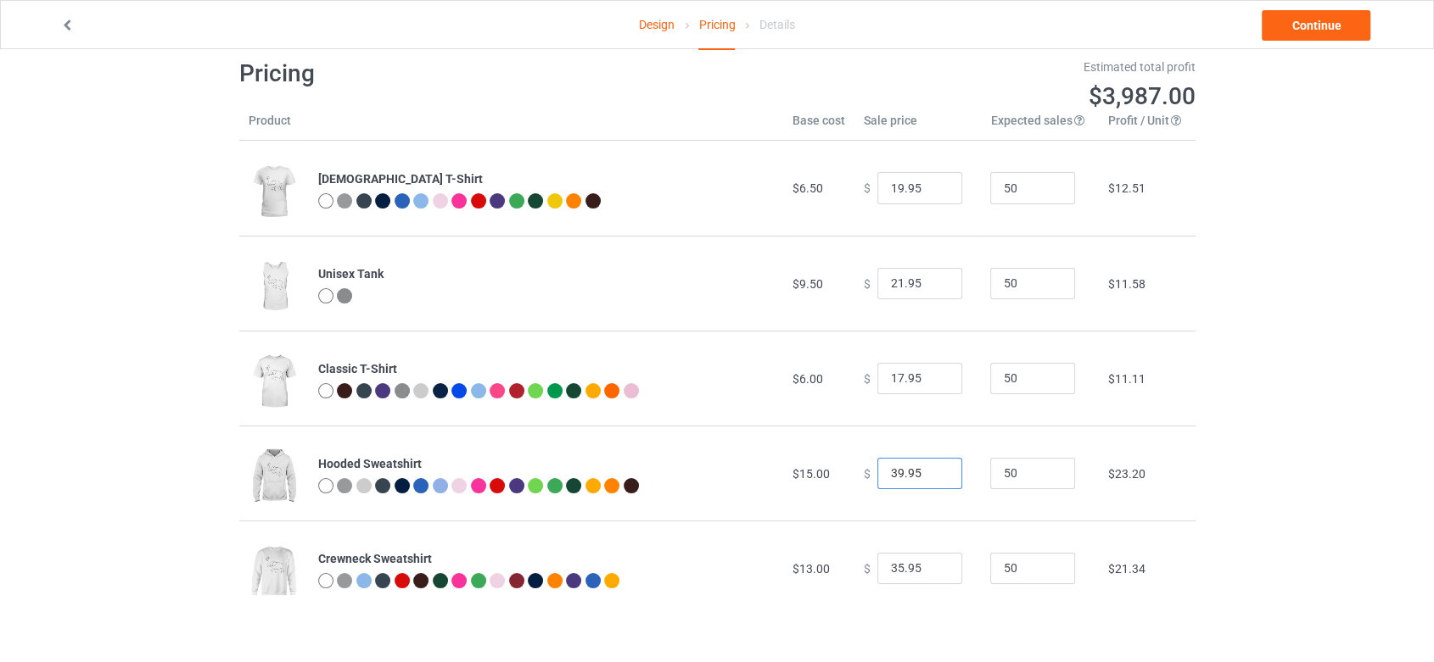
scroll to position [48, 0]
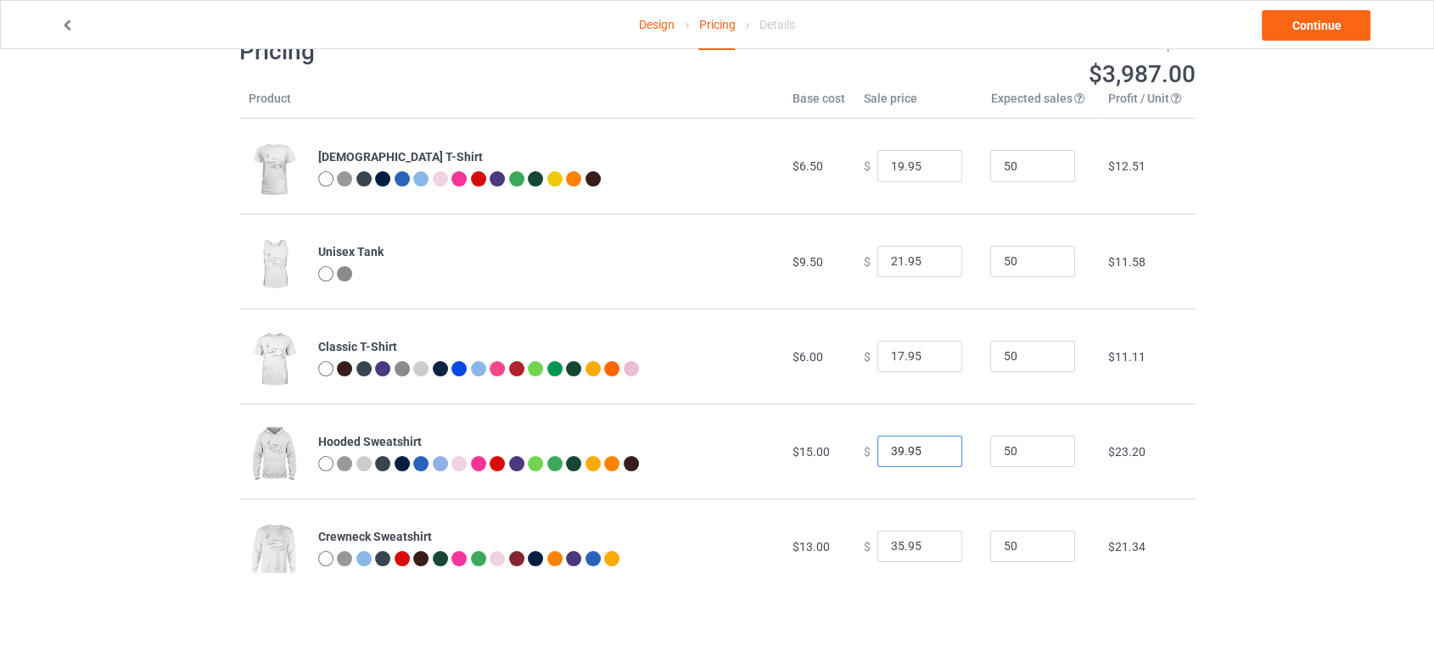
type input "39.95"
click at [896, 550] on input "35.95" at bounding box center [919, 547] width 85 height 32
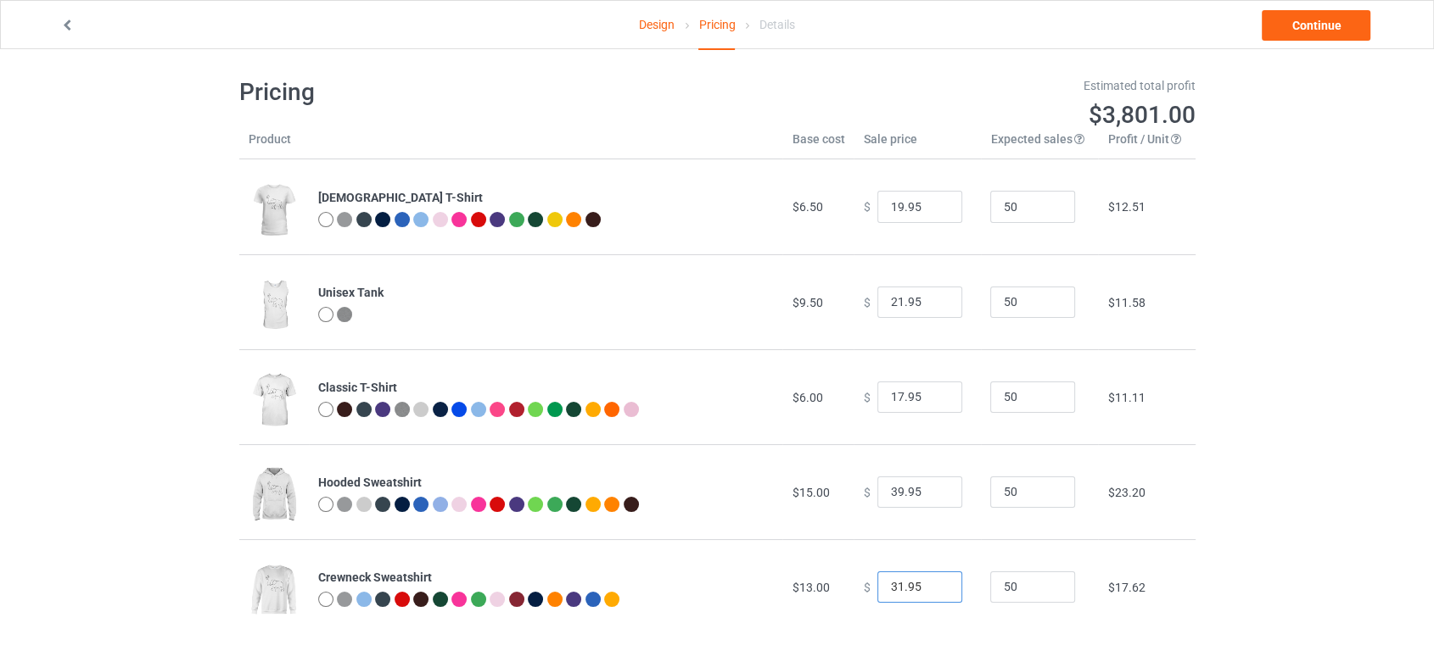
scroll to position [0, 0]
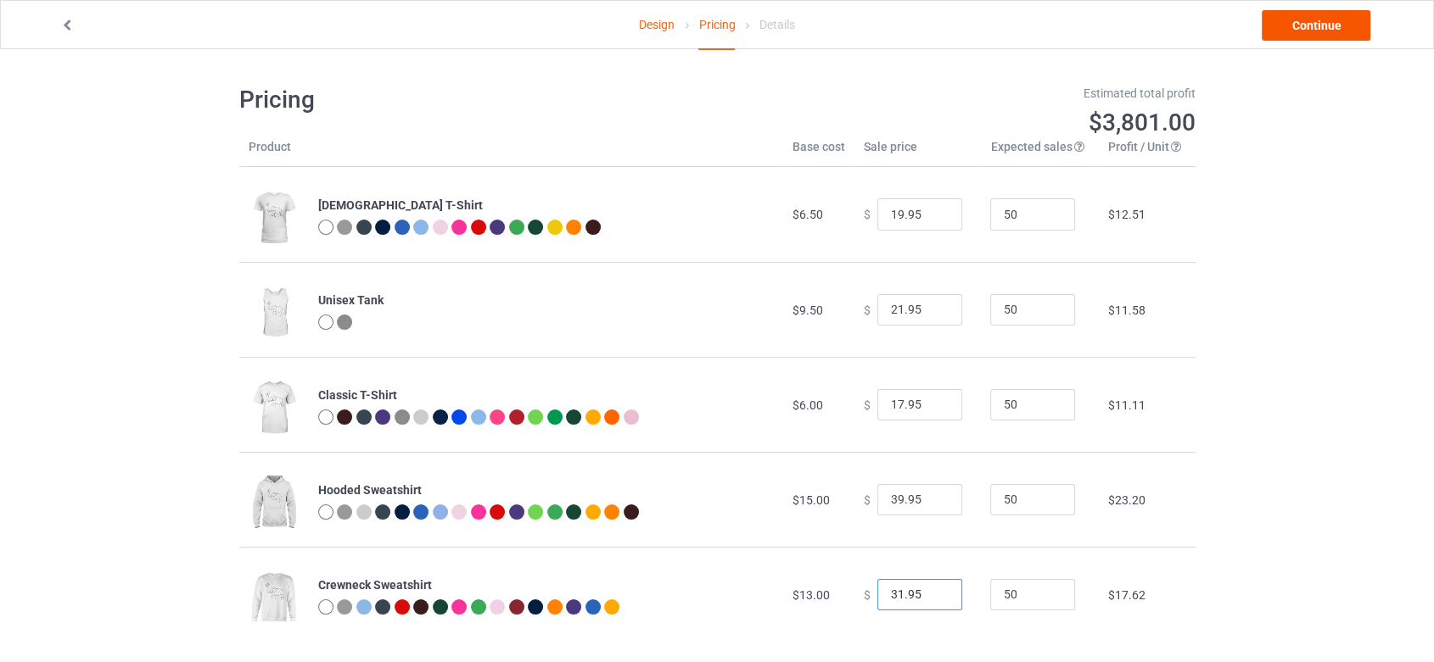
type input "31.95"
click at [1291, 31] on link "Continue" at bounding box center [1315, 25] width 109 height 31
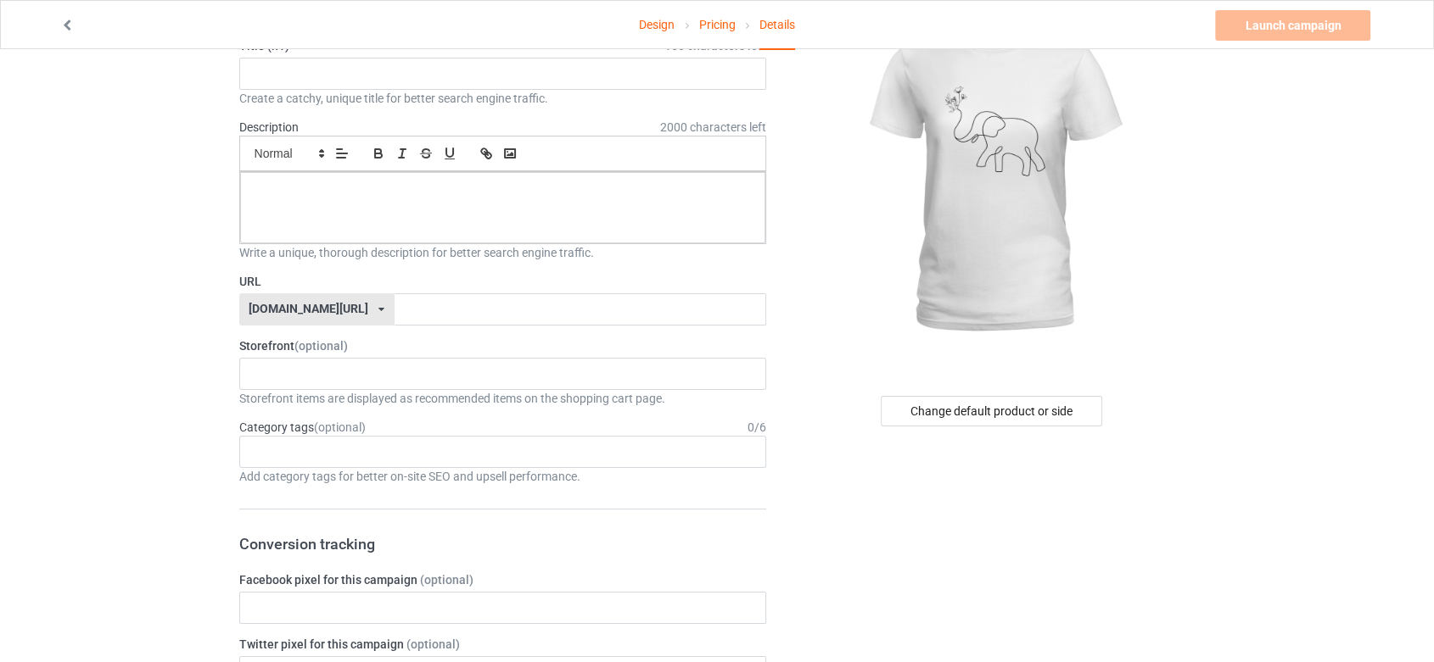
scroll to position [188, 0]
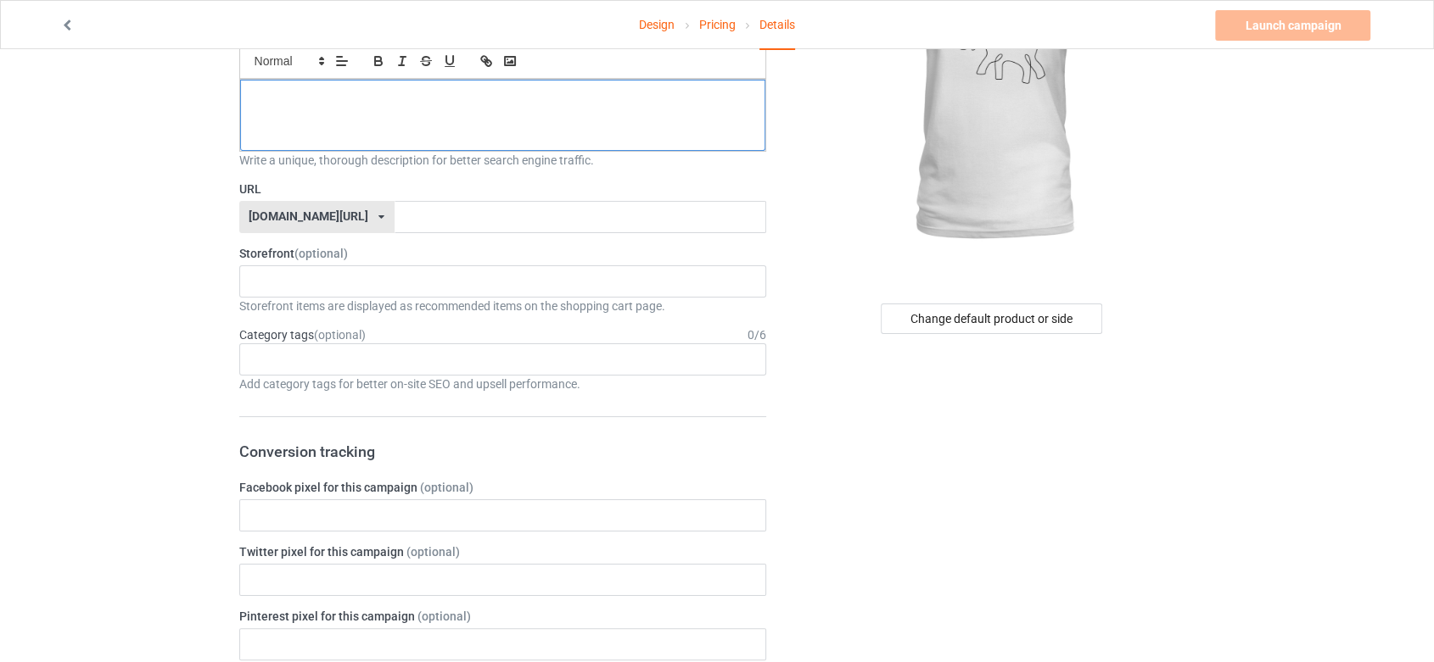
click at [624, 120] on div at bounding box center [503, 115] width 526 height 71
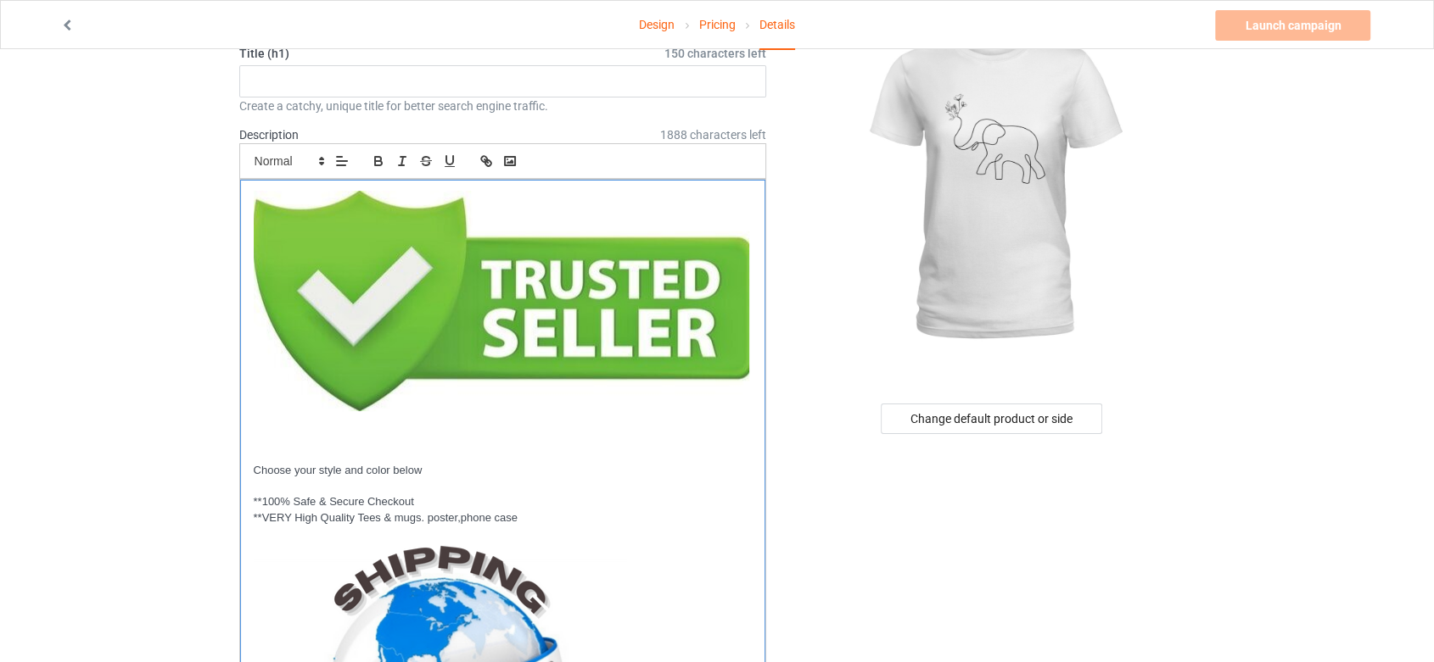
scroll to position [0, 0]
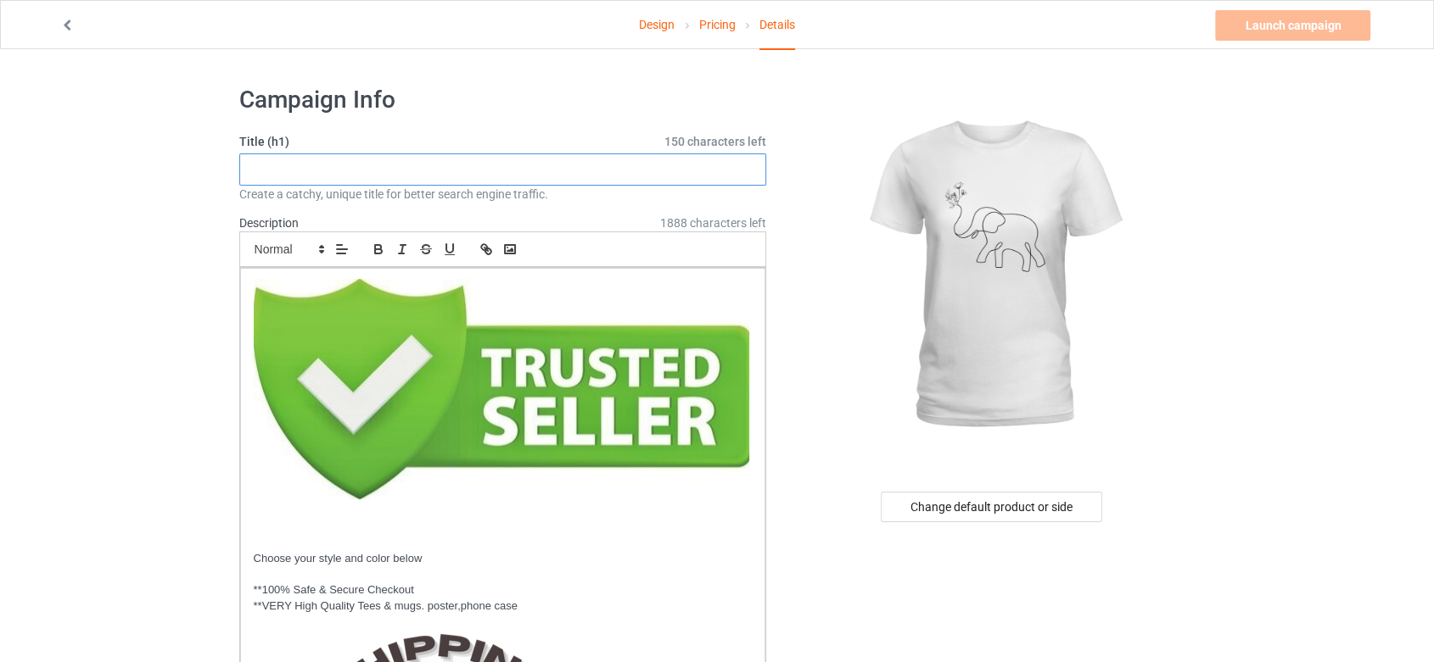
click at [602, 171] on input "text" at bounding box center [503, 170] width 528 height 32
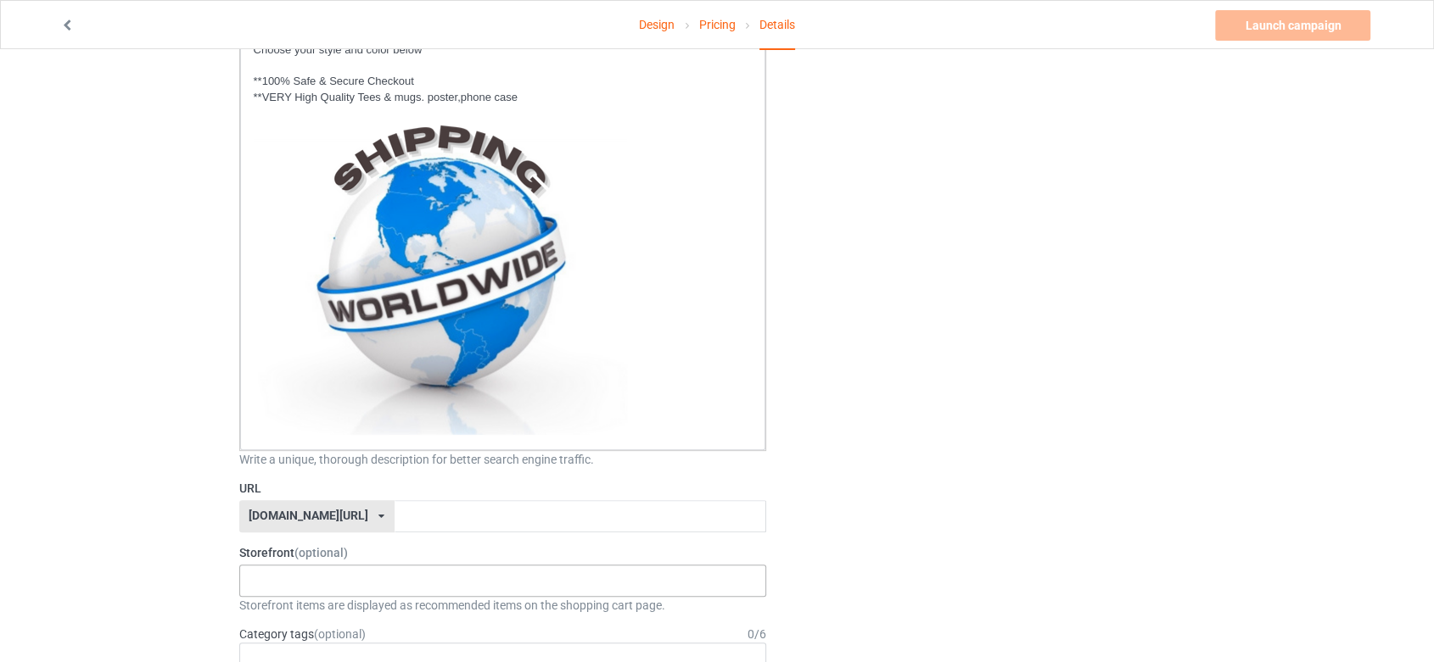
scroll to position [565, 0]
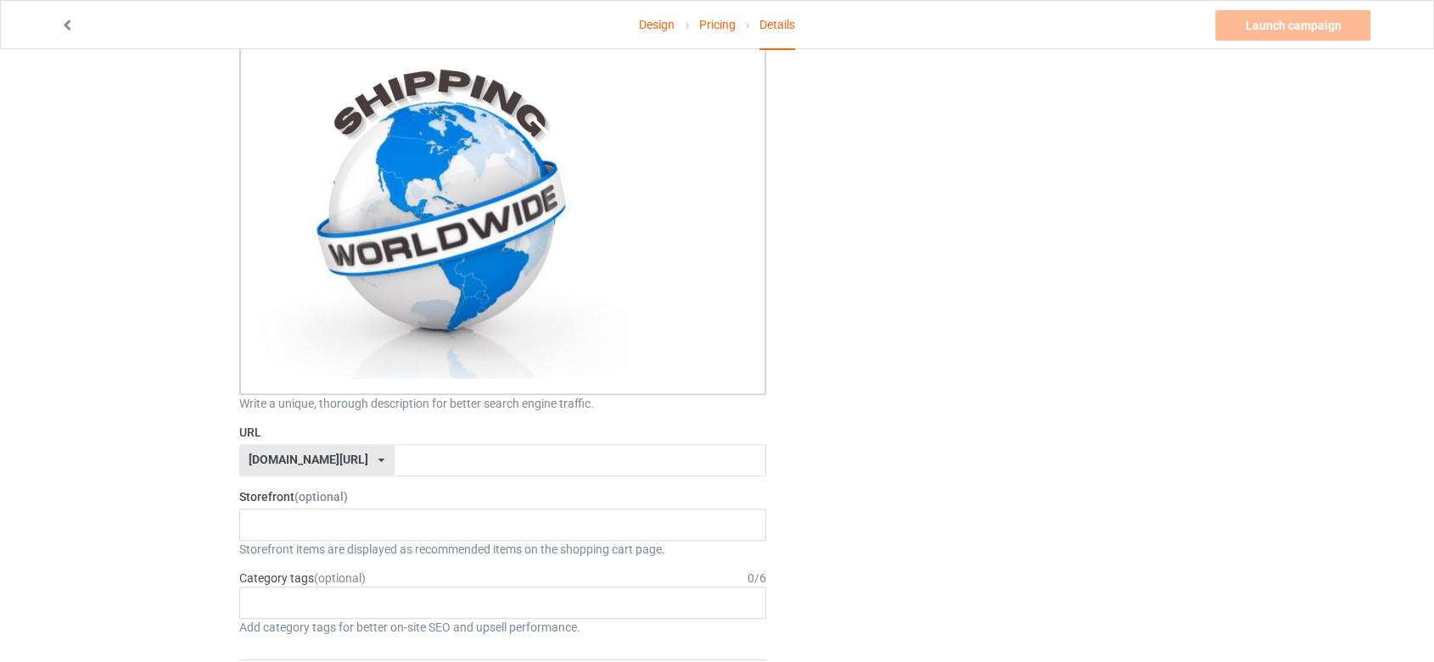
type input "Elephant Flowers"
click at [626, 460] on input "text" at bounding box center [580, 460] width 372 height 32
type input "f"
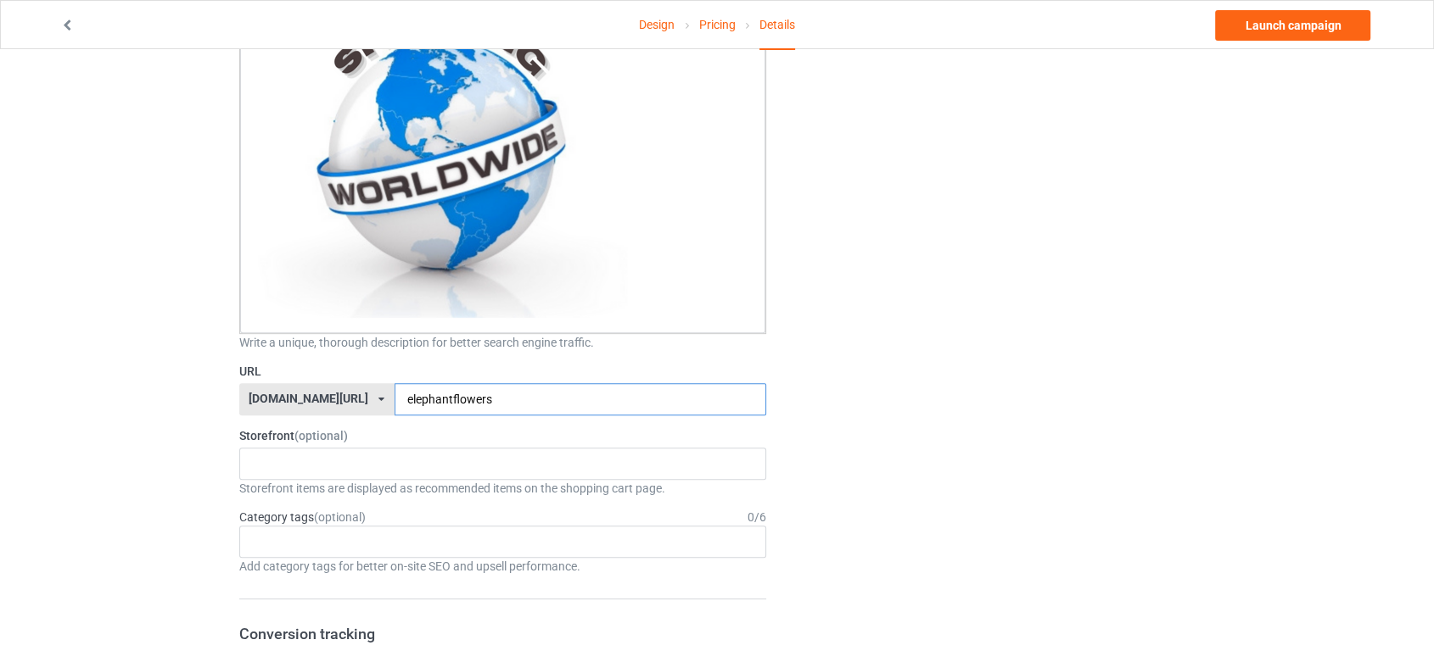
scroll to position [659, 0]
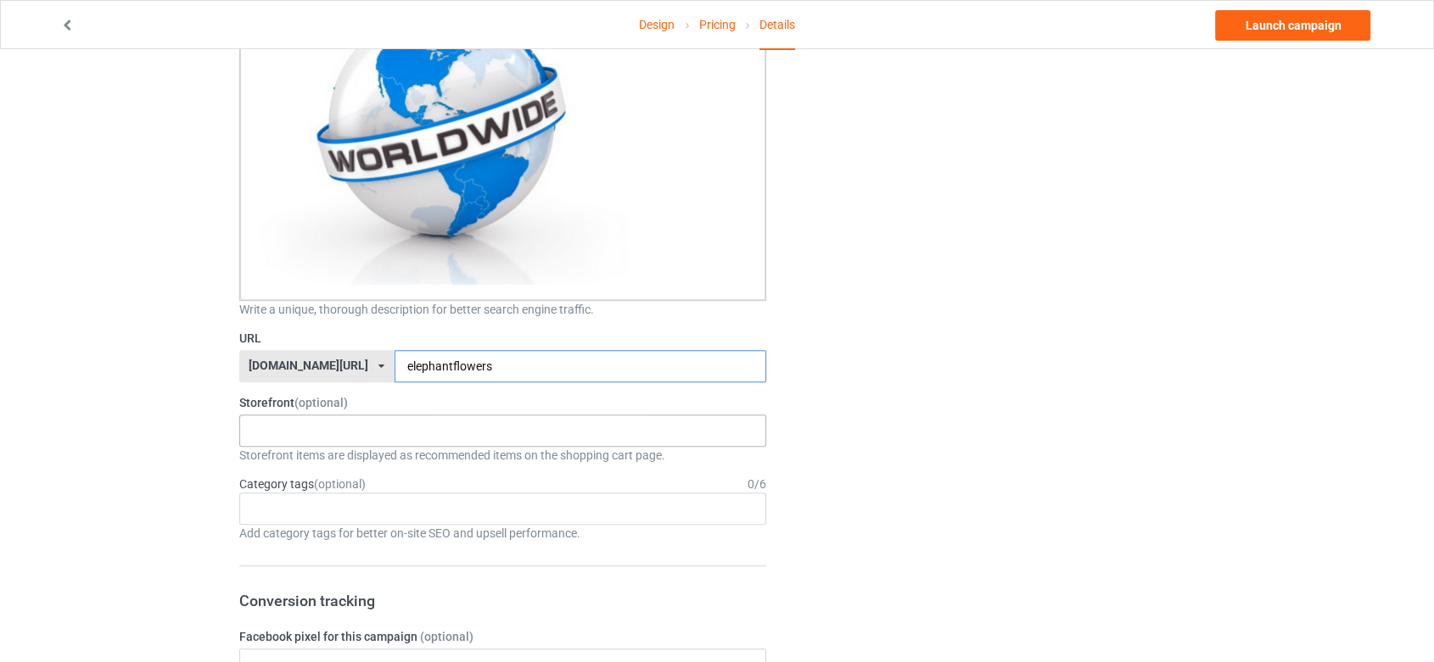
type input "elephantflowers"
click at [620, 433] on div "Elephants Store 67cdd63be0c09c003048241a" at bounding box center [503, 431] width 528 height 32
click at [613, 466] on div "Elephants Store" at bounding box center [503, 461] width 526 height 31
click at [604, 511] on div "Age > [DEMOGRAPHIC_DATA] > 1 Age > [DEMOGRAPHIC_DATA] Months > 1 Month Age > [D…" at bounding box center [503, 509] width 528 height 32
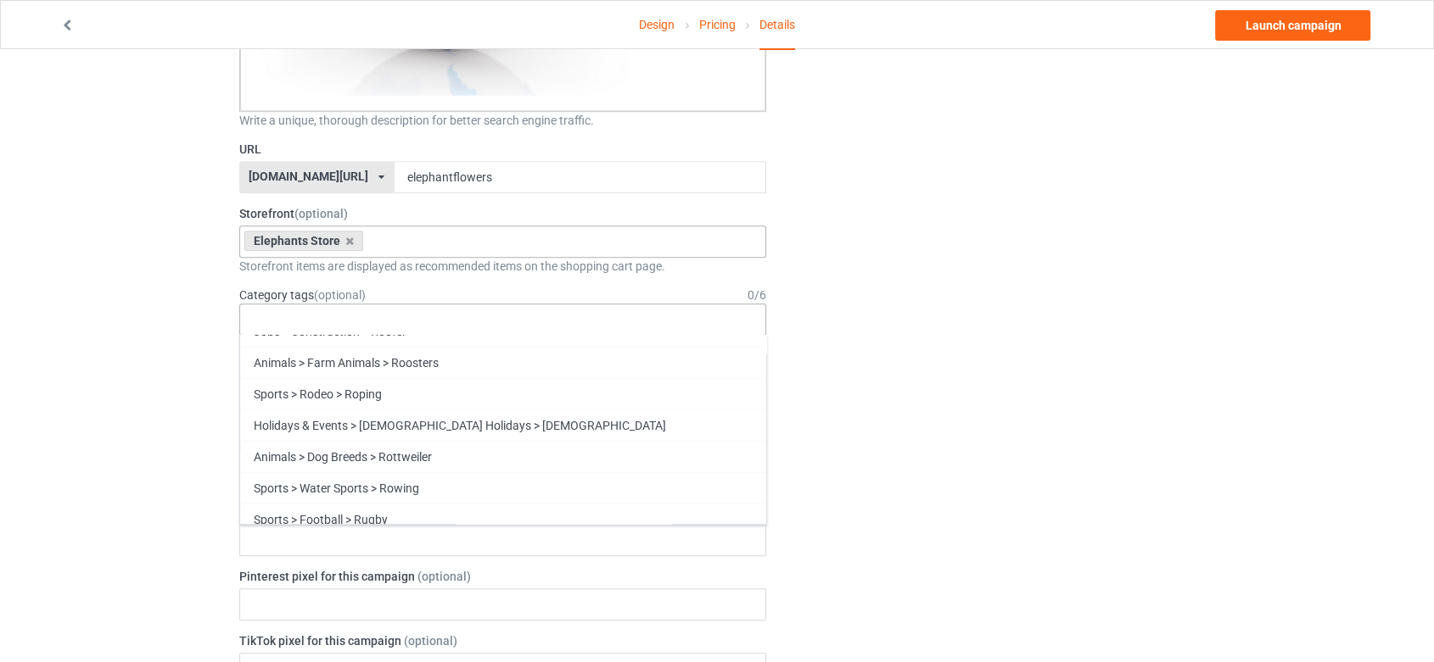
scroll to position [72749, 0]
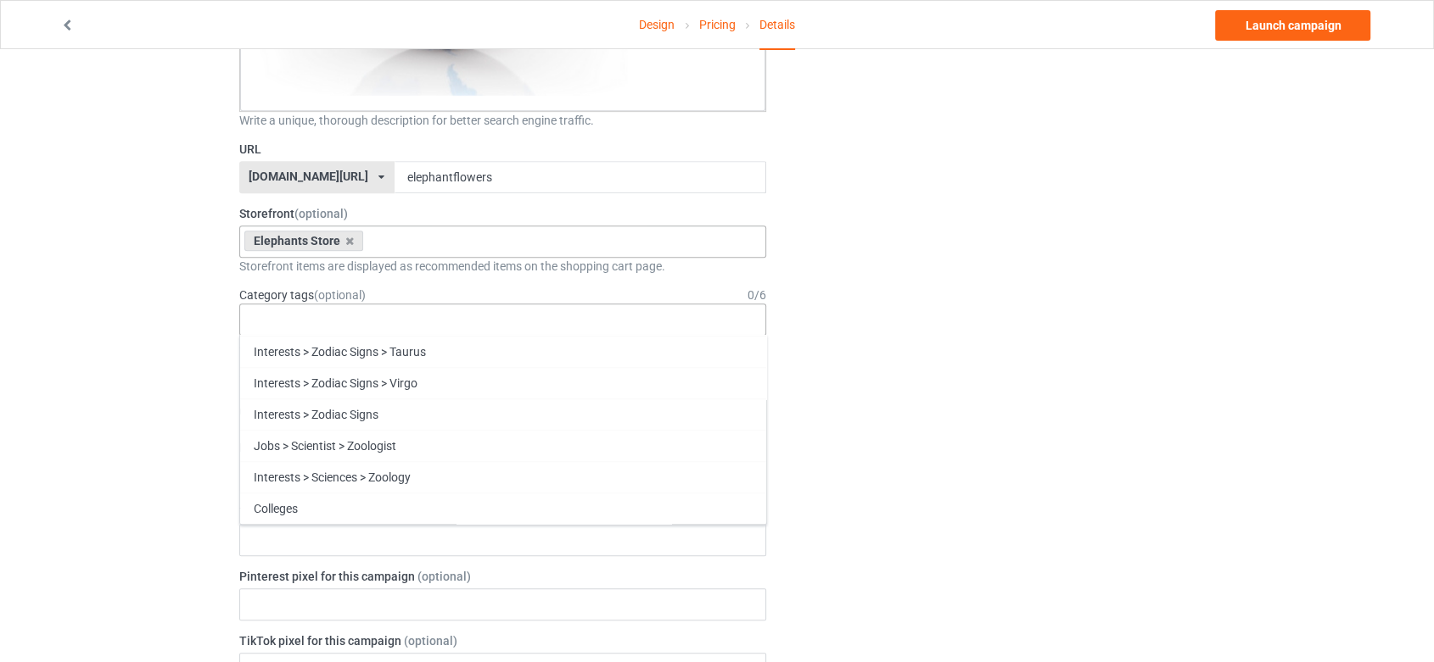
click at [893, 247] on div "Change default product or side" at bounding box center [992, 390] width 428 height 2331
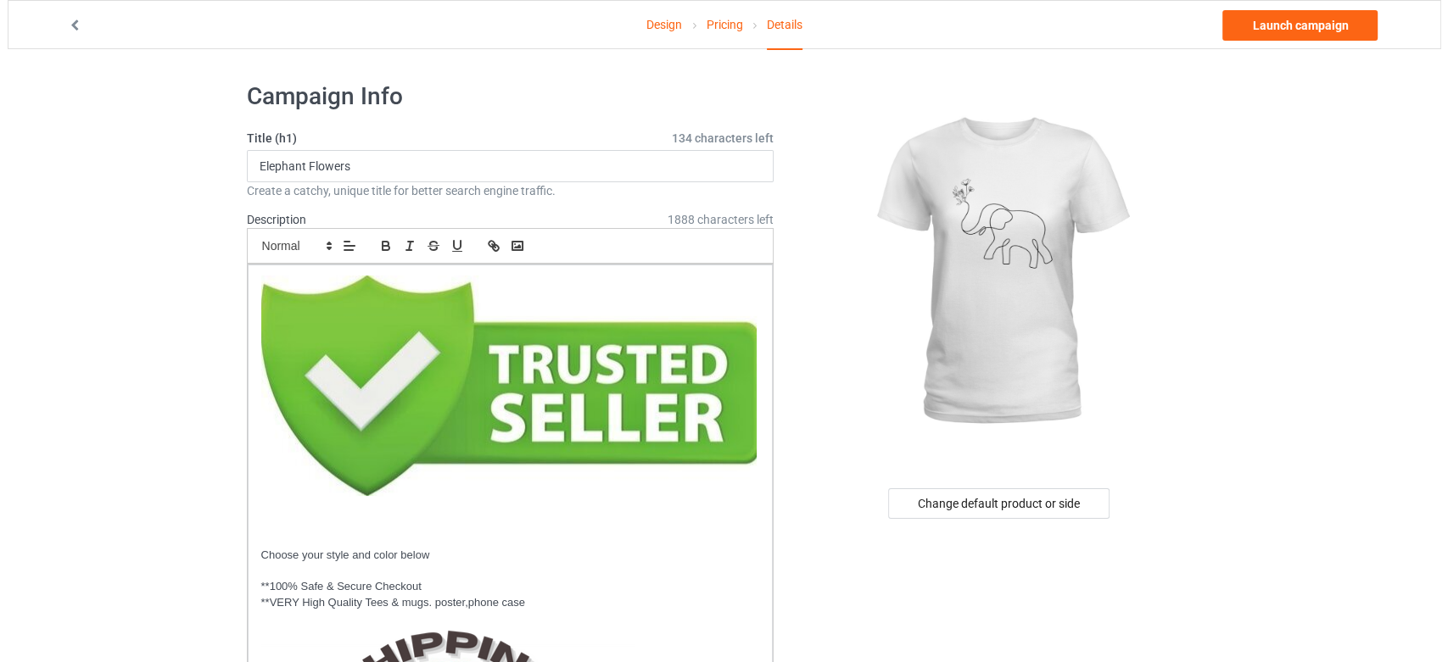
scroll to position [0, 0]
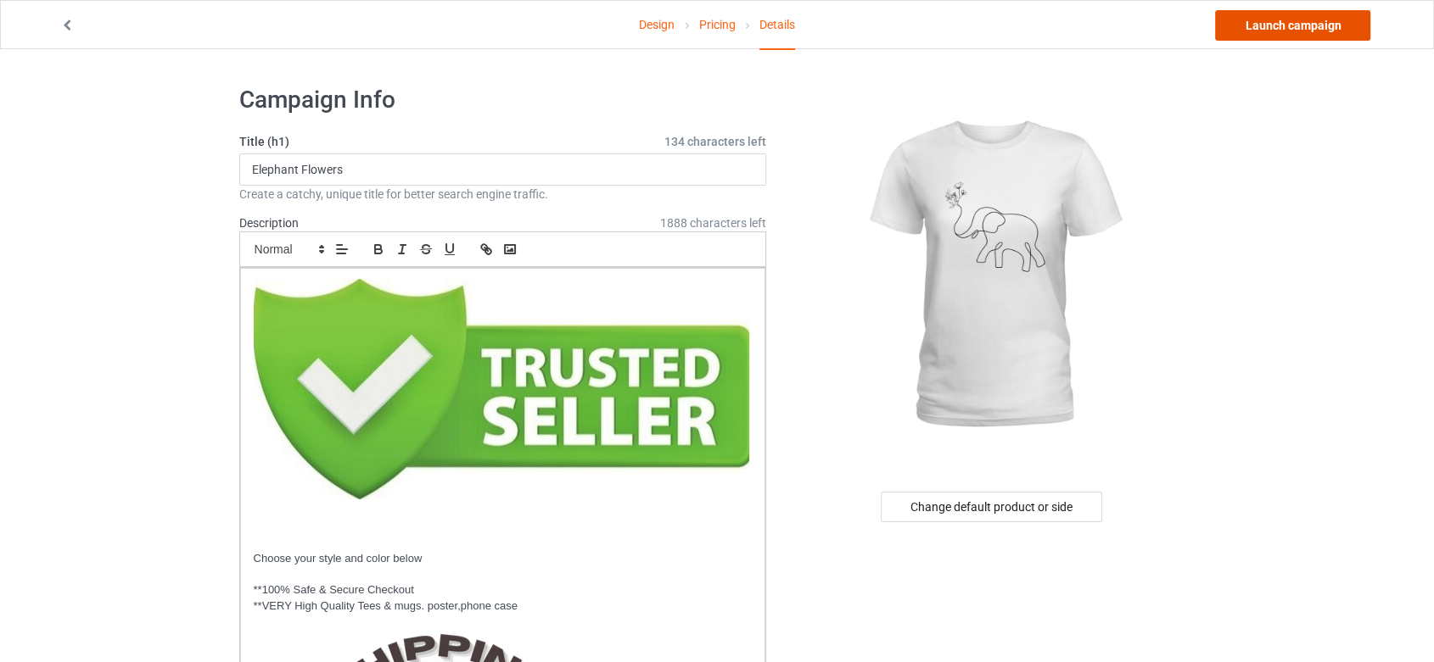
click at [1313, 29] on link "Launch campaign" at bounding box center [1292, 25] width 155 height 31
